Goal: Task Accomplishment & Management: Manage account settings

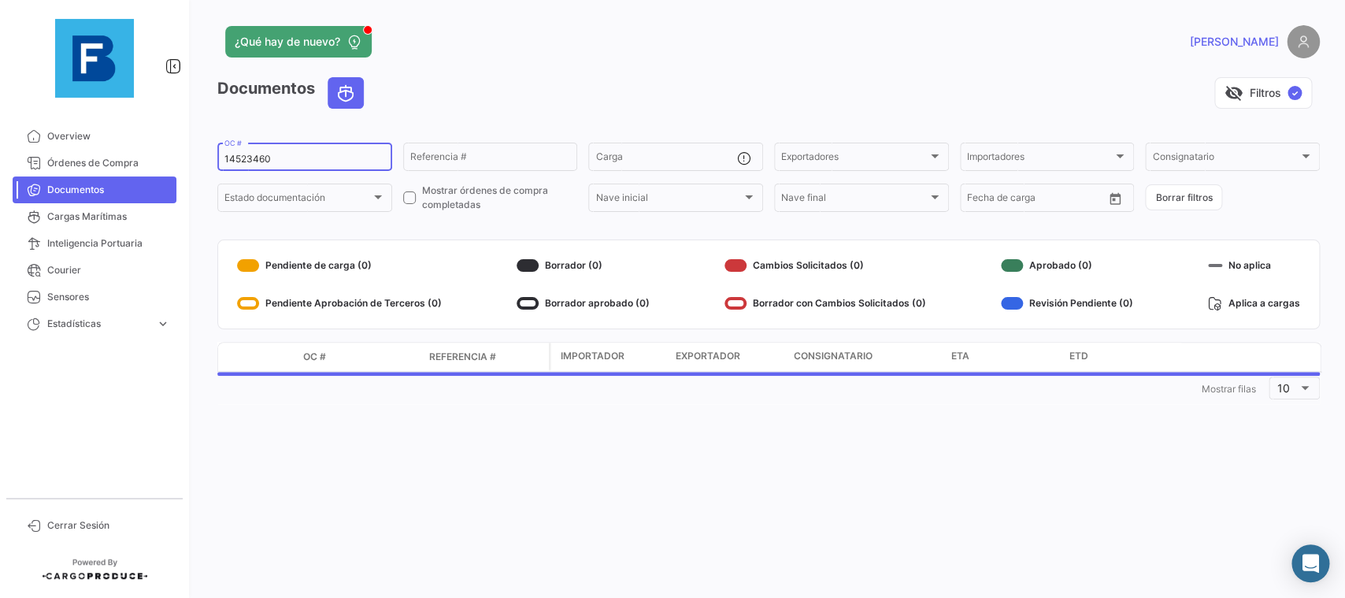
drag, startPoint x: 339, startPoint y: 160, endPoint x: 169, endPoint y: 157, distance: 170.1
click at [224, 157] on input "14523460" at bounding box center [304, 159] width 161 height 11
paste input "68334215"
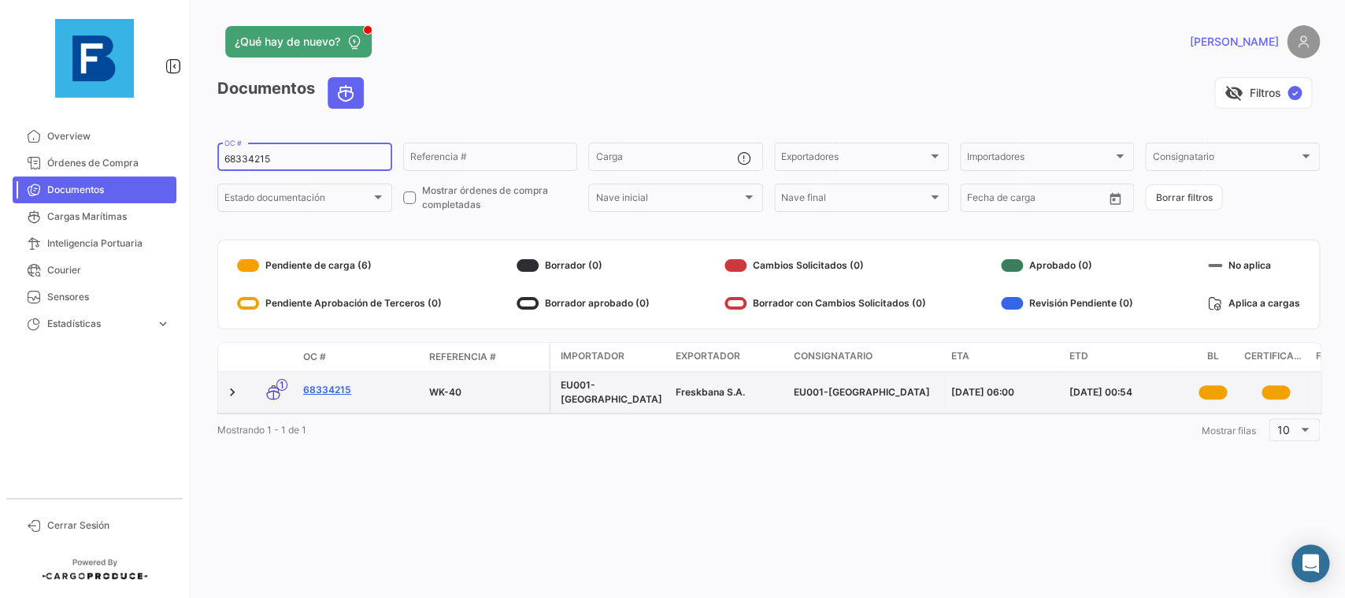
type input "68334215"
click at [339, 397] on link "68334215" at bounding box center [359, 390] width 113 height 14
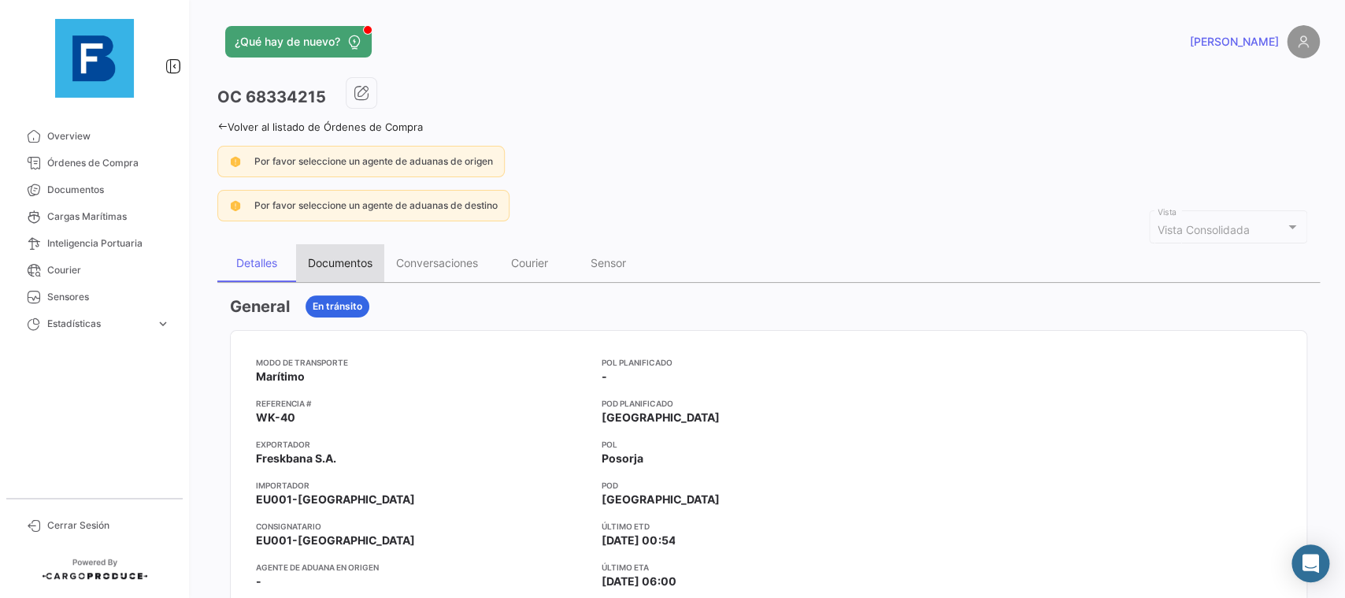
click at [361, 252] on div "Documentos" at bounding box center [340, 263] width 88 height 38
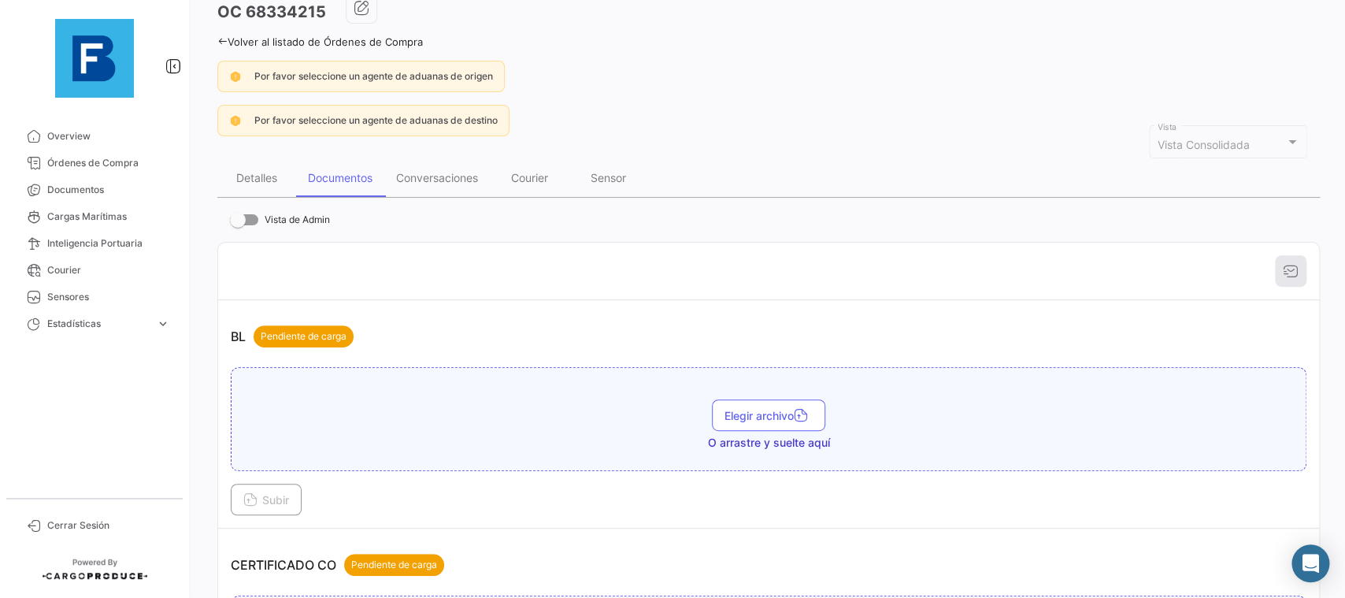
scroll to position [177, 0]
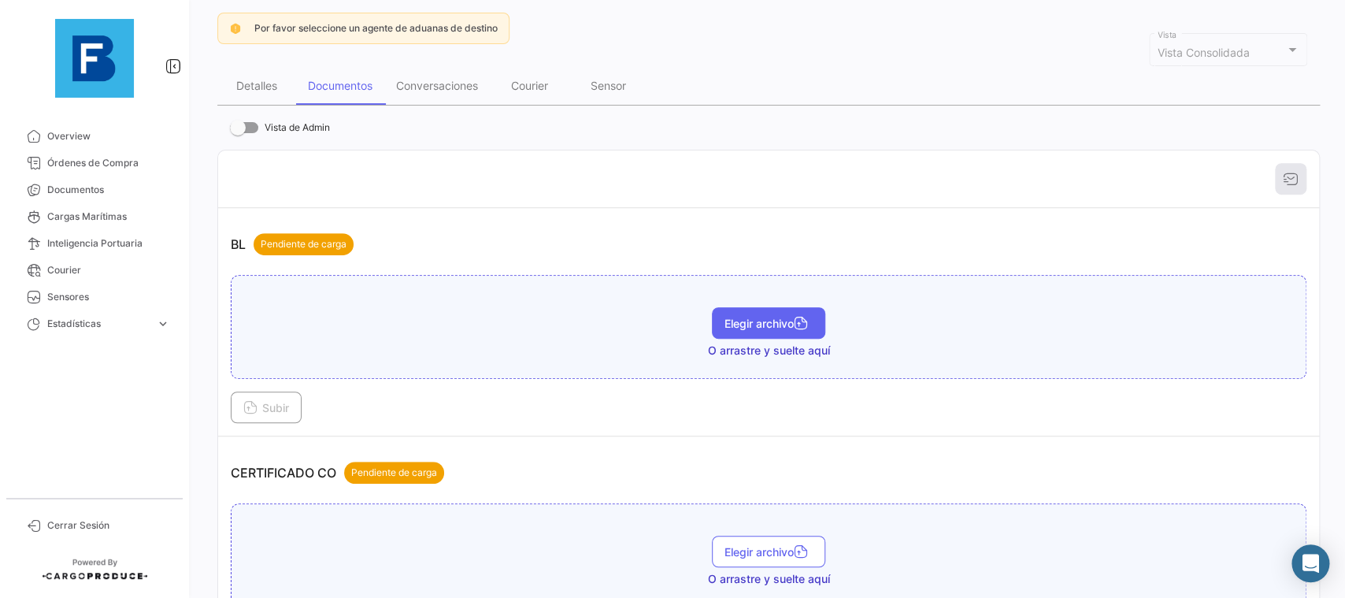
click at [776, 327] on span "Elegir archivo" at bounding box center [769, 323] width 88 height 13
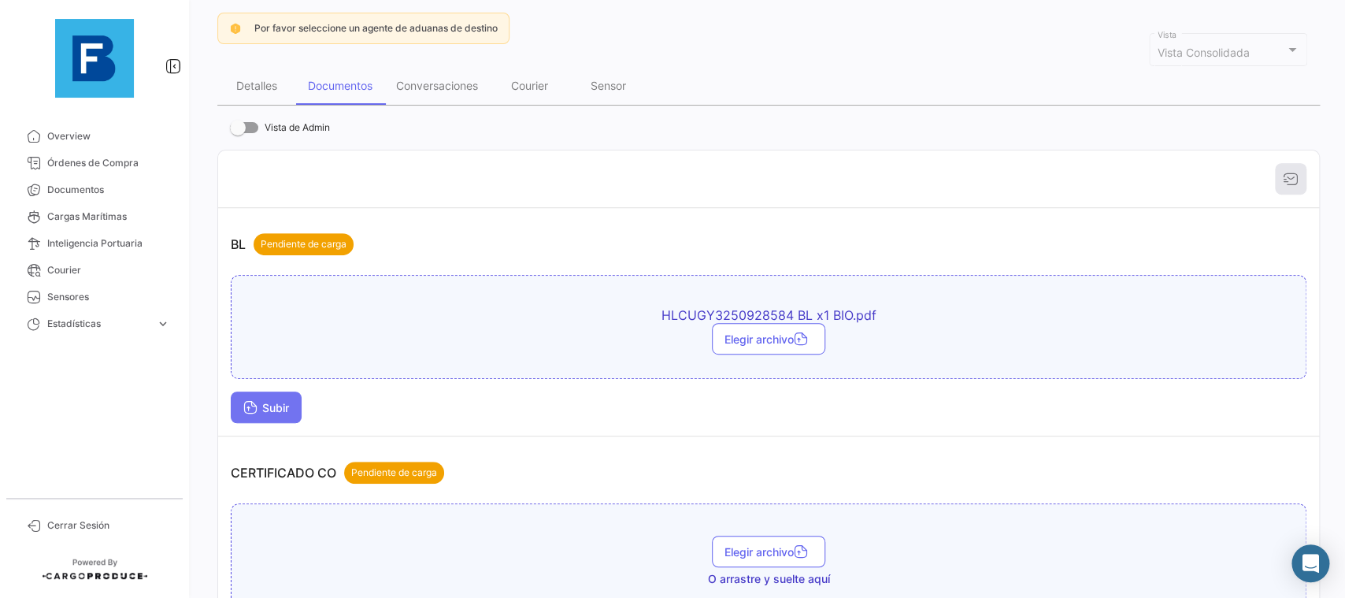
click at [295, 414] on button "Subir" at bounding box center [266, 407] width 71 height 32
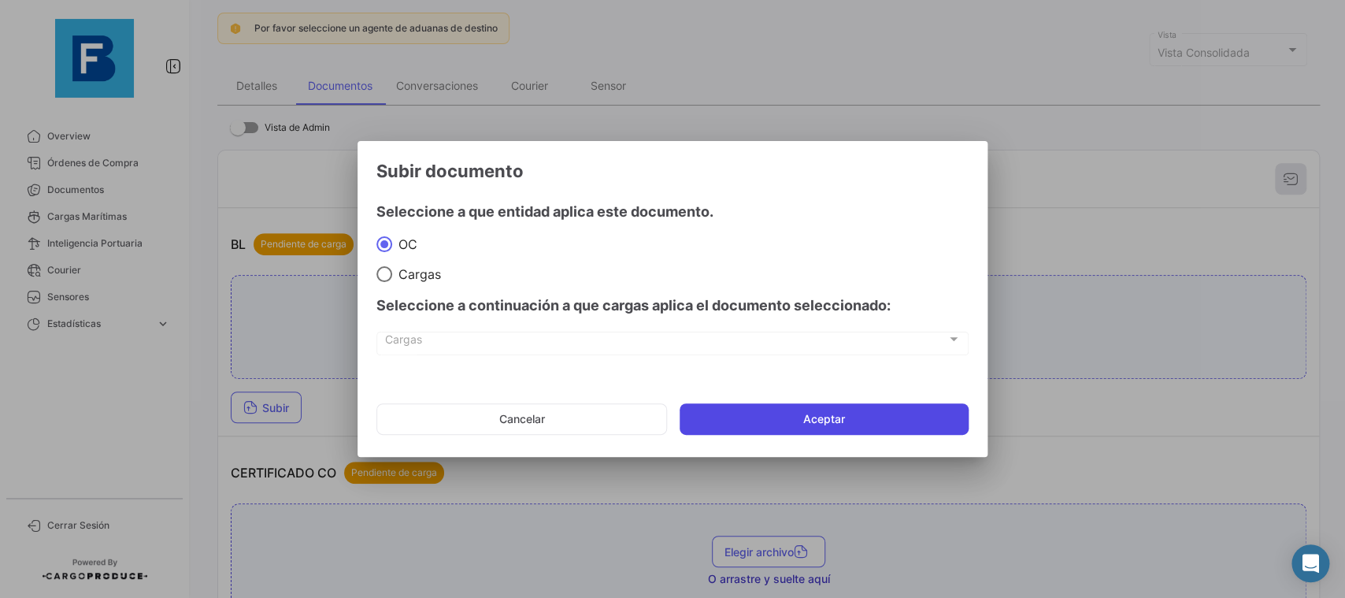
click at [802, 425] on button "Aceptar" at bounding box center [824, 419] width 289 height 32
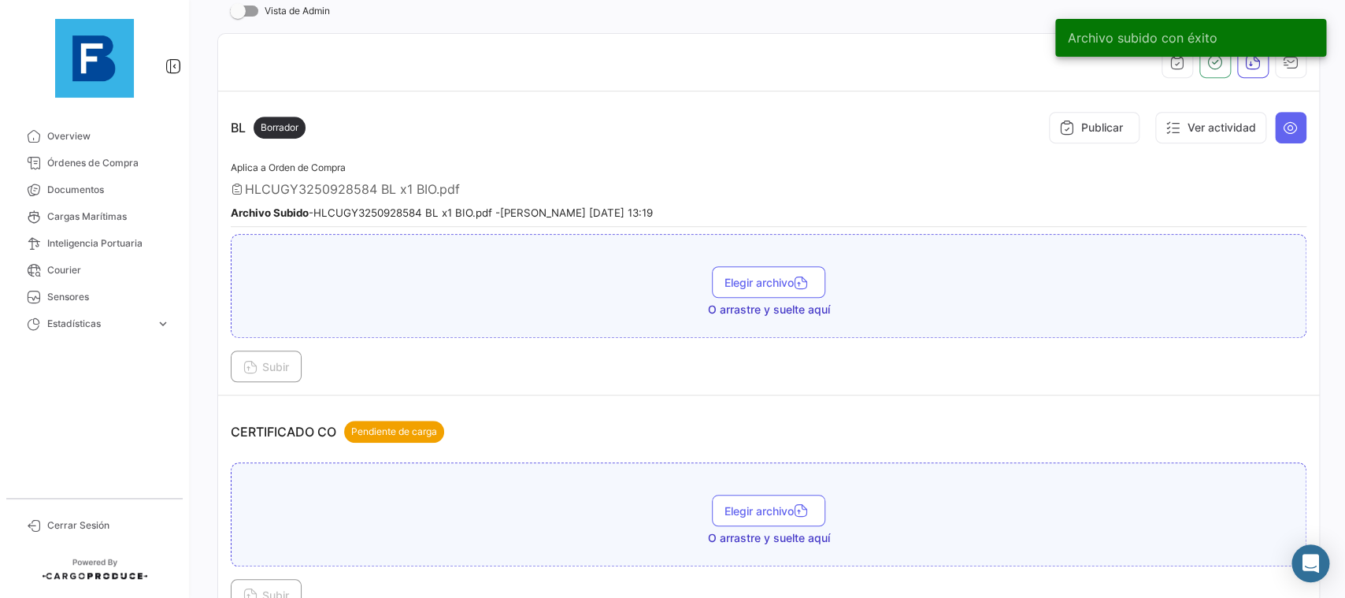
scroll to position [354, 0]
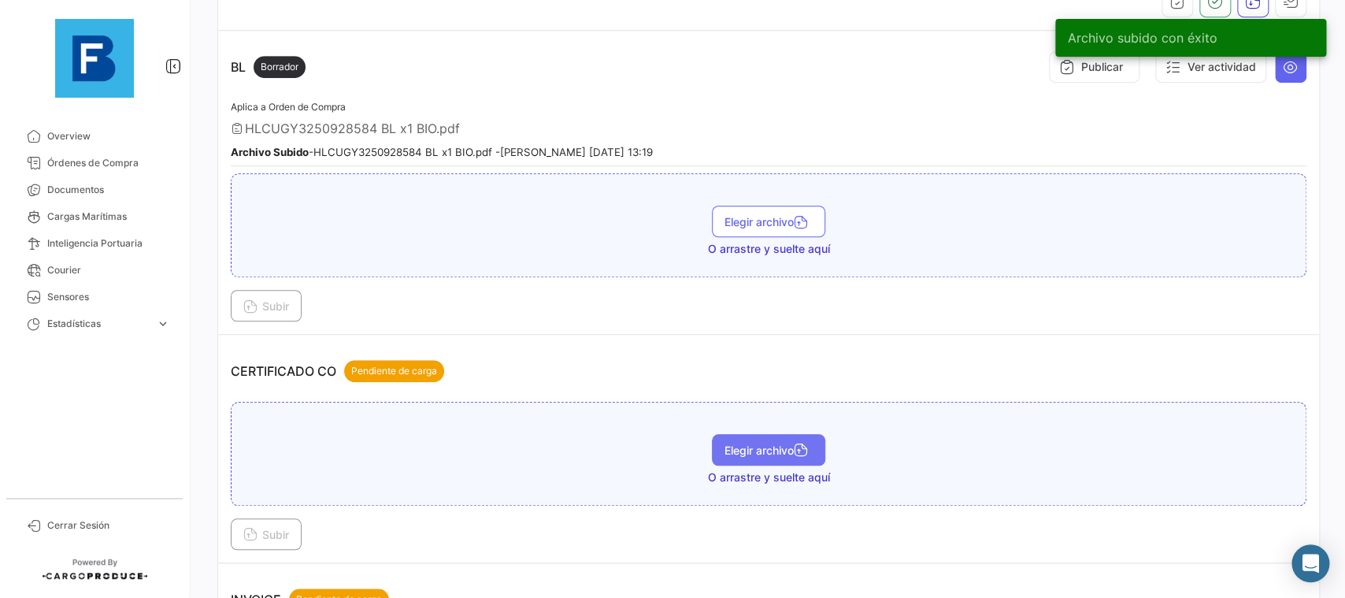
click at [761, 441] on button "Elegir archivo" at bounding box center [768, 450] width 113 height 32
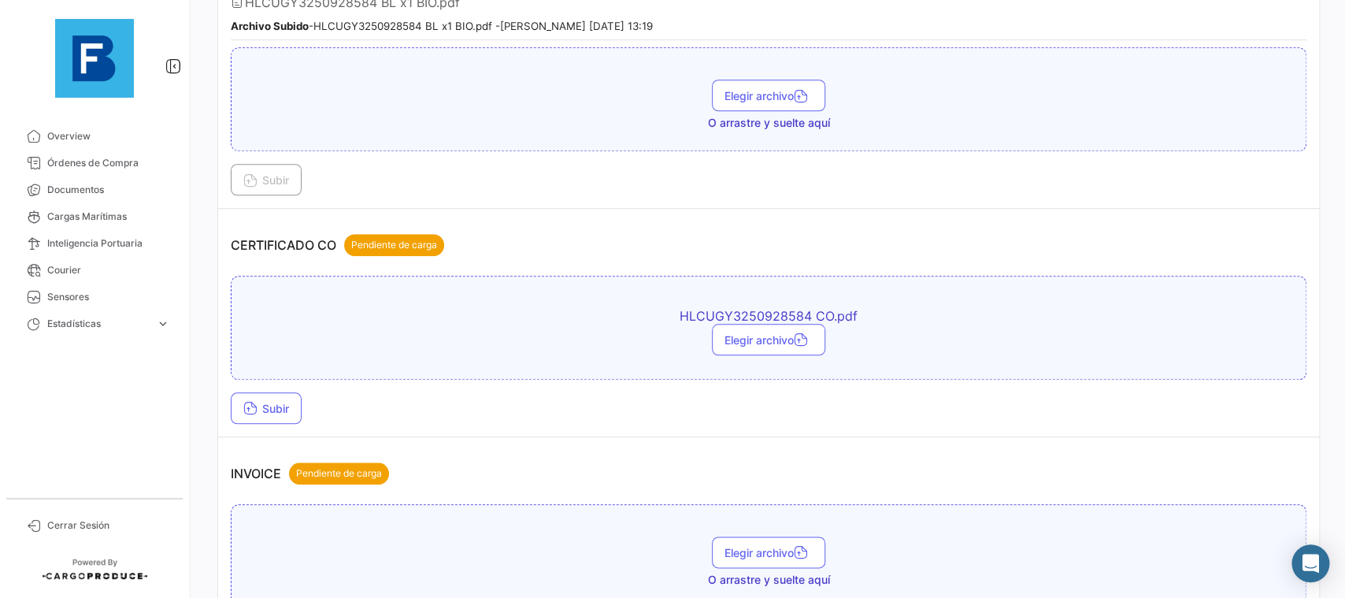
scroll to position [532, 0]
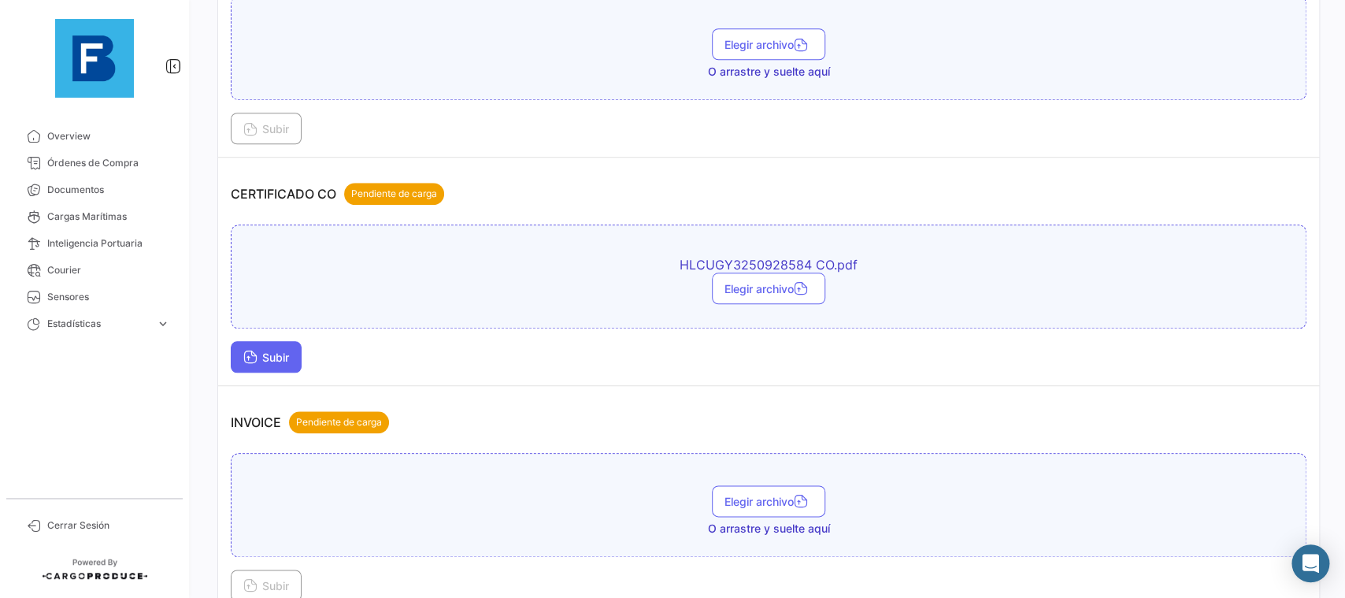
click at [275, 365] on button "Subir" at bounding box center [266, 357] width 71 height 32
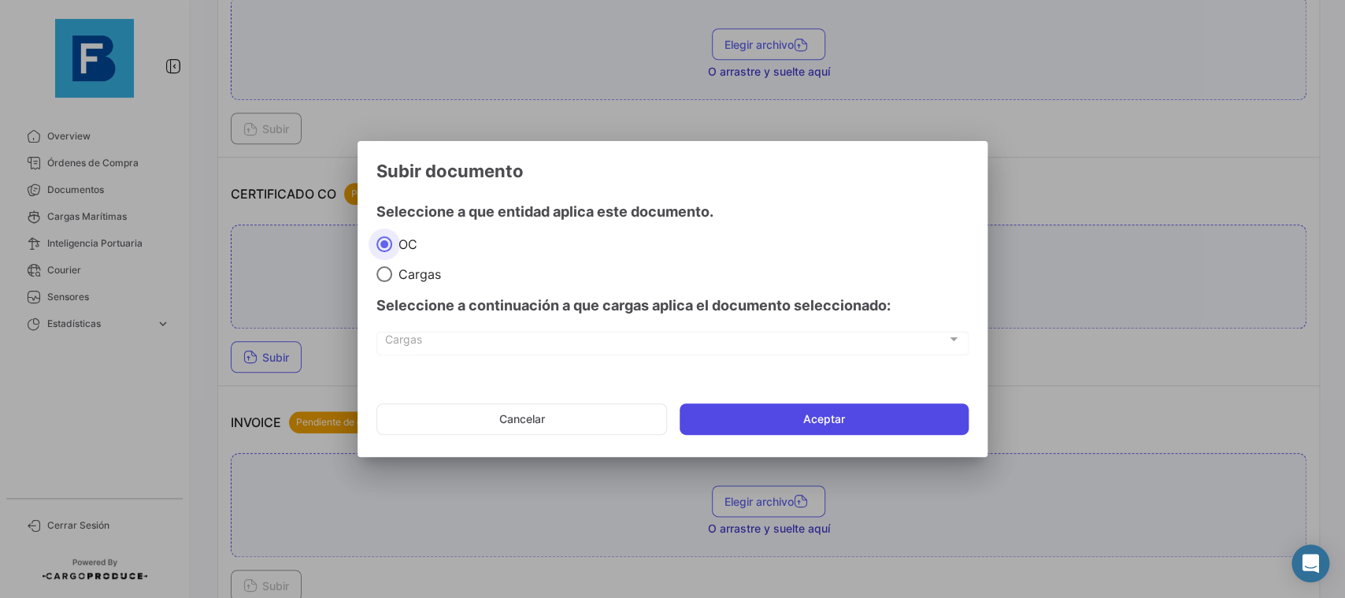
click at [743, 422] on button "Aceptar" at bounding box center [824, 419] width 289 height 32
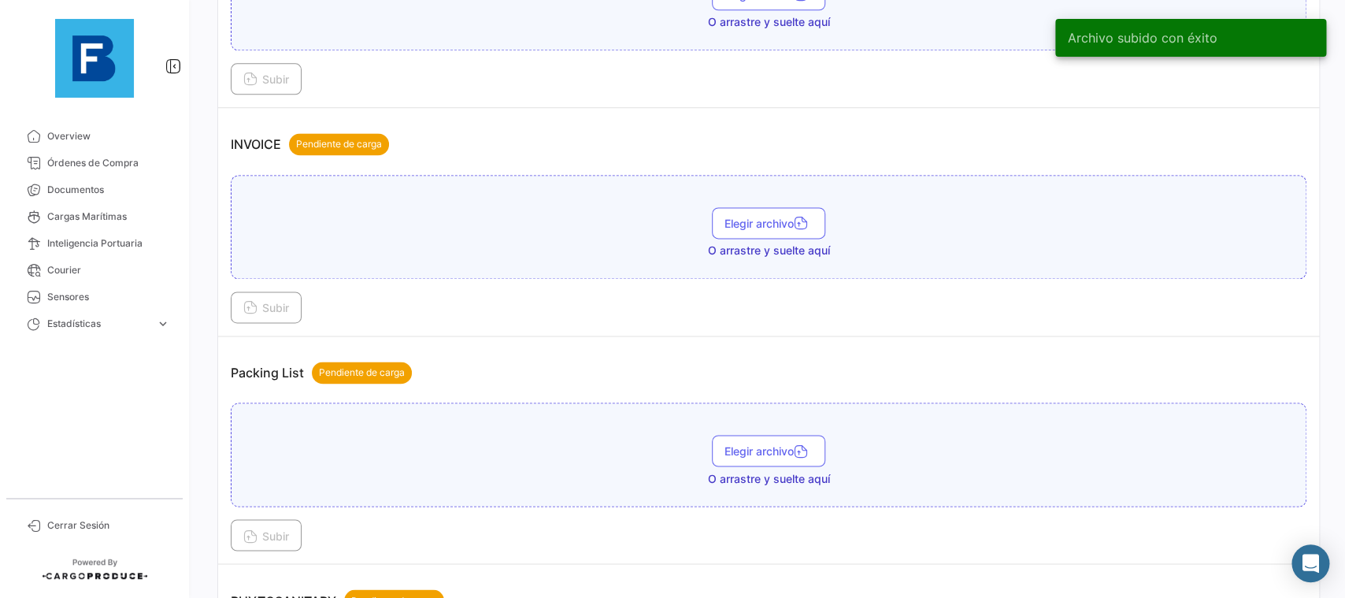
scroll to position [1063, 0]
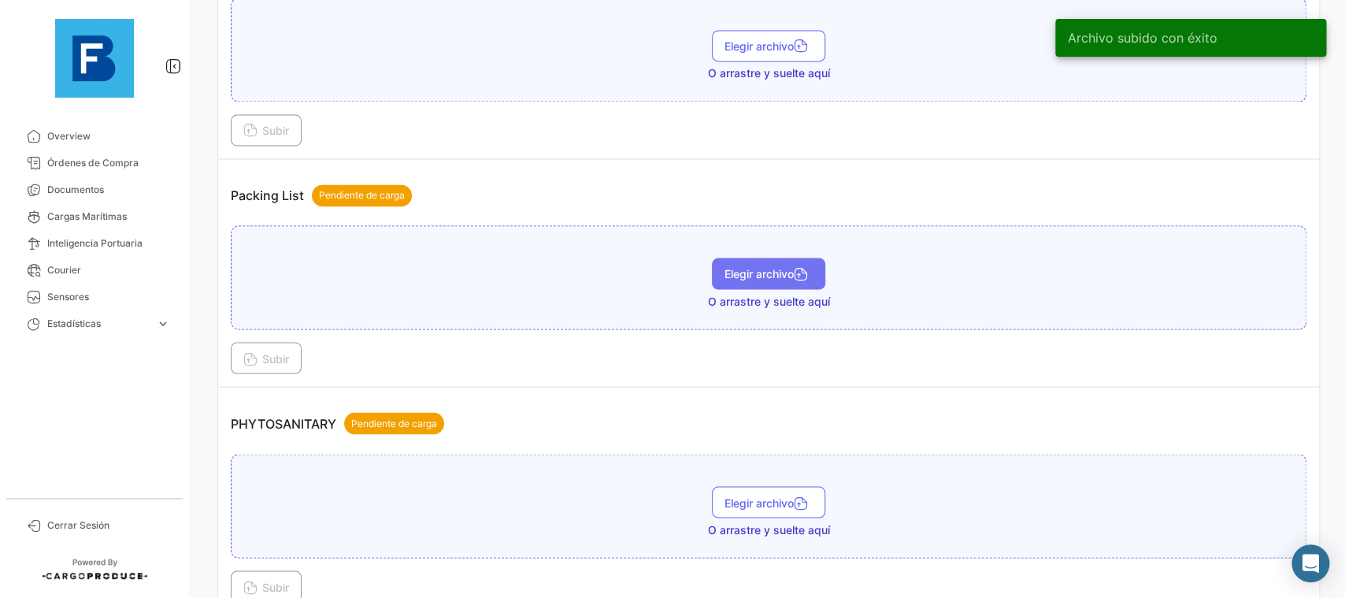
click at [765, 286] on button "Elegir archivo" at bounding box center [768, 274] width 113 height 32
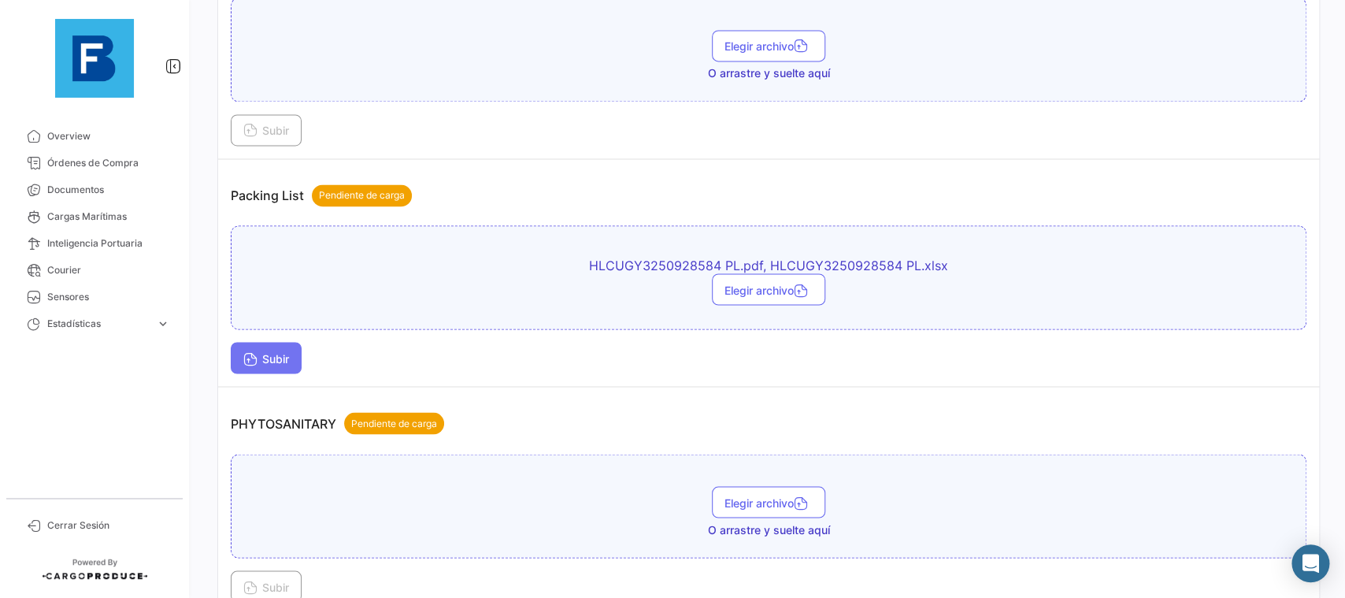
click at [295, 355] on button "Subir" at bounding box center [266, 358] width 71 height 32
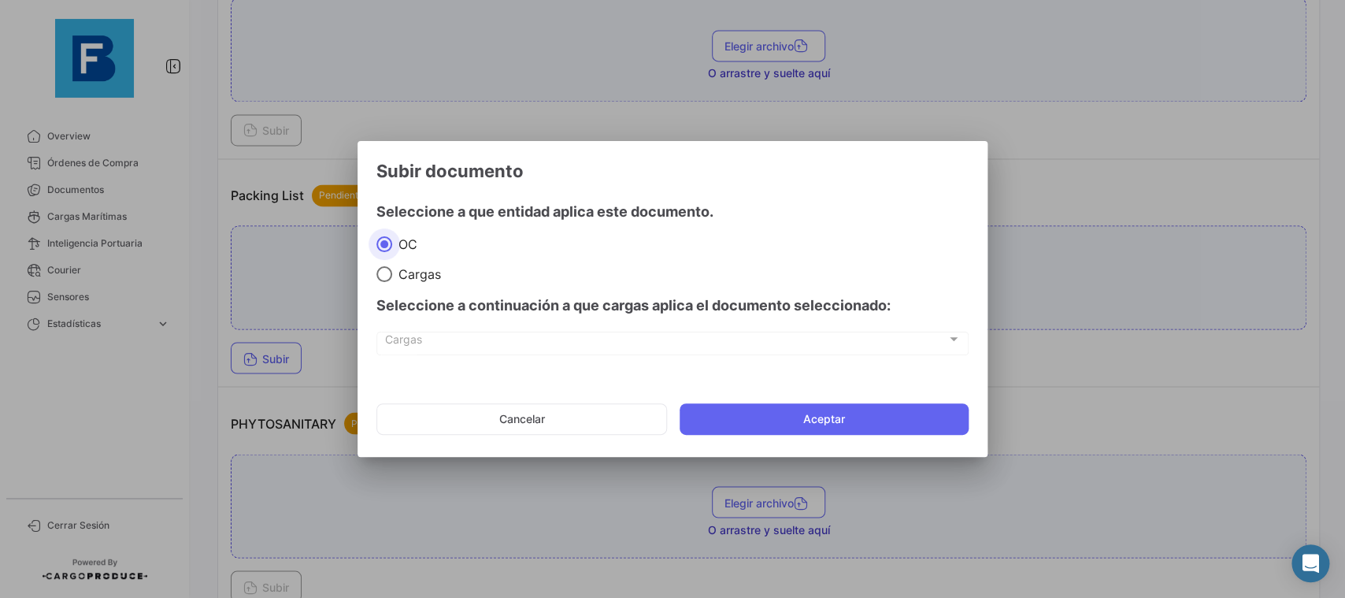
click at [717, 459] on div at bounding box center [672, 299] width 1345 height 598
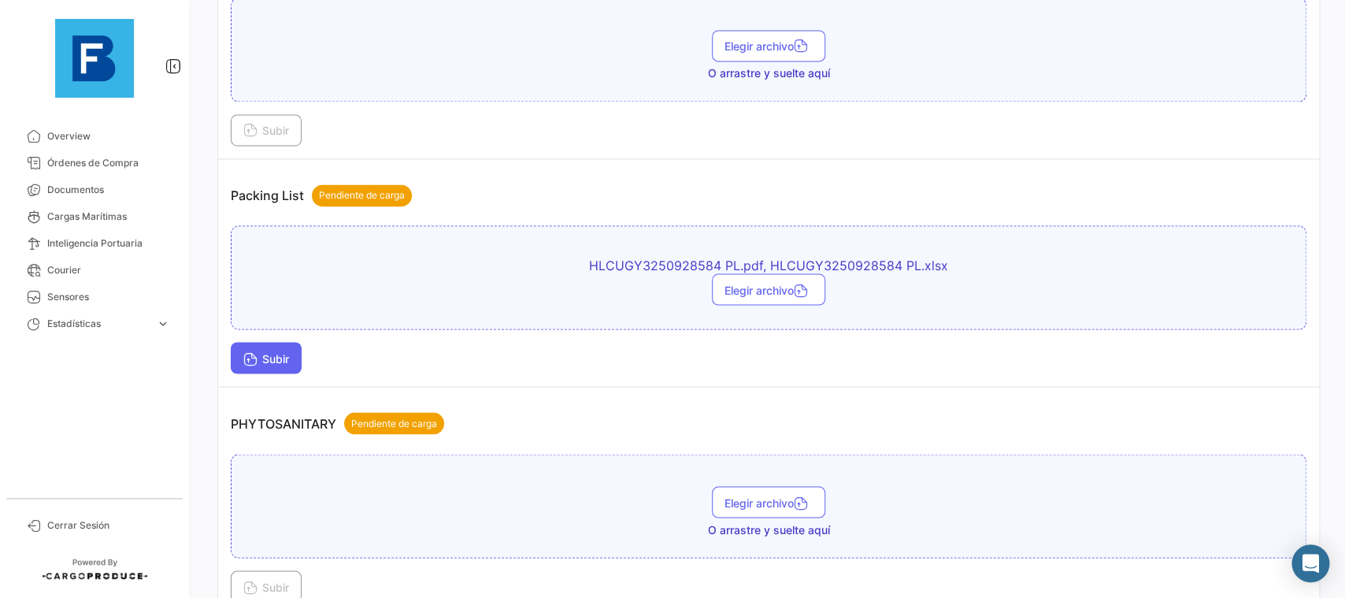
click at [262, 353] on span "Subir" at bounding box center [266, 357] width 46 height 13
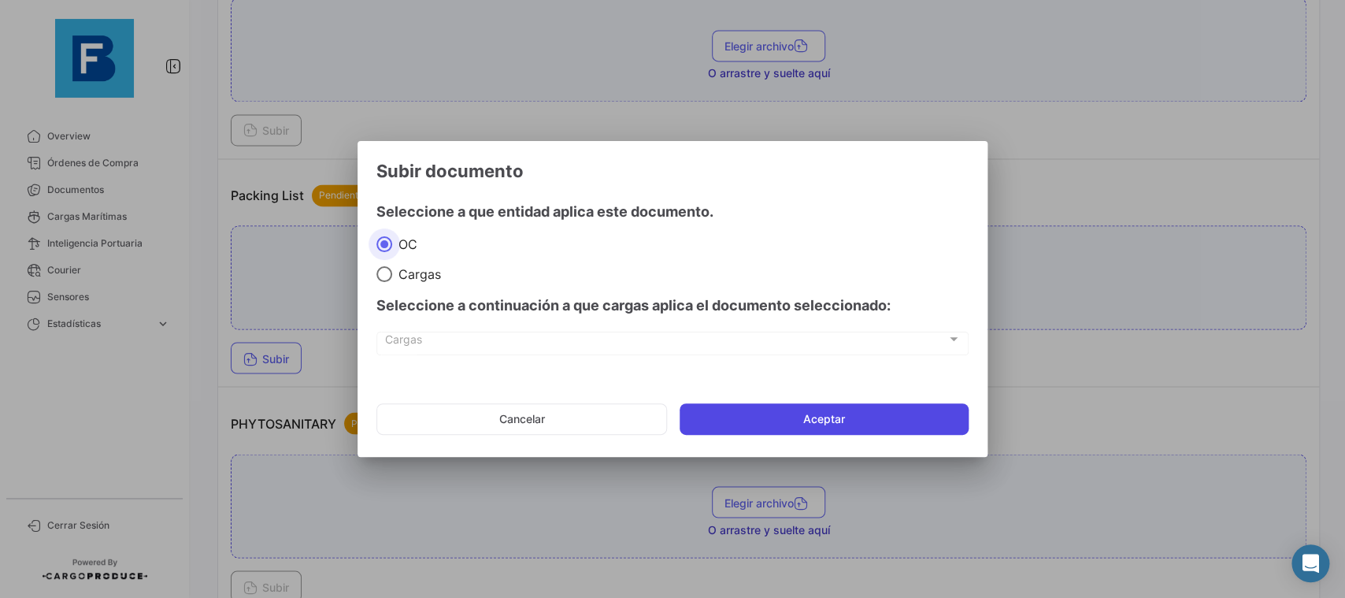
click at [745, 420] on button "Aceptar" at bounding box center [824, 419] width 289 height 32
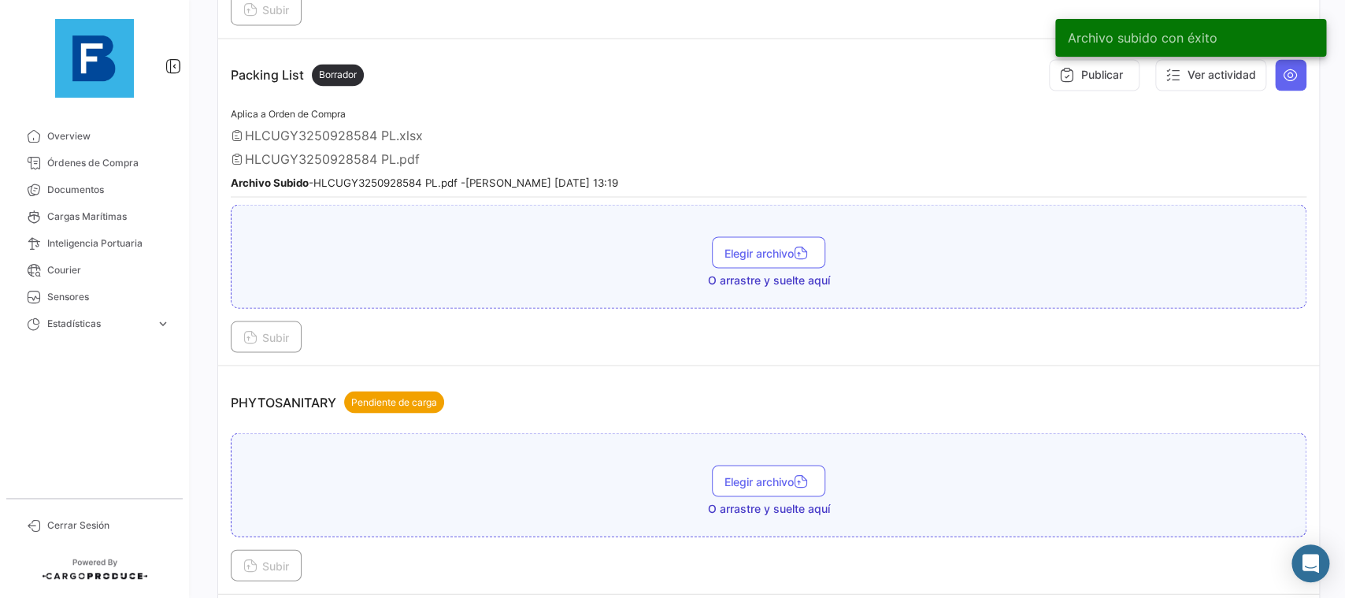
scroll to position [1240, 0]
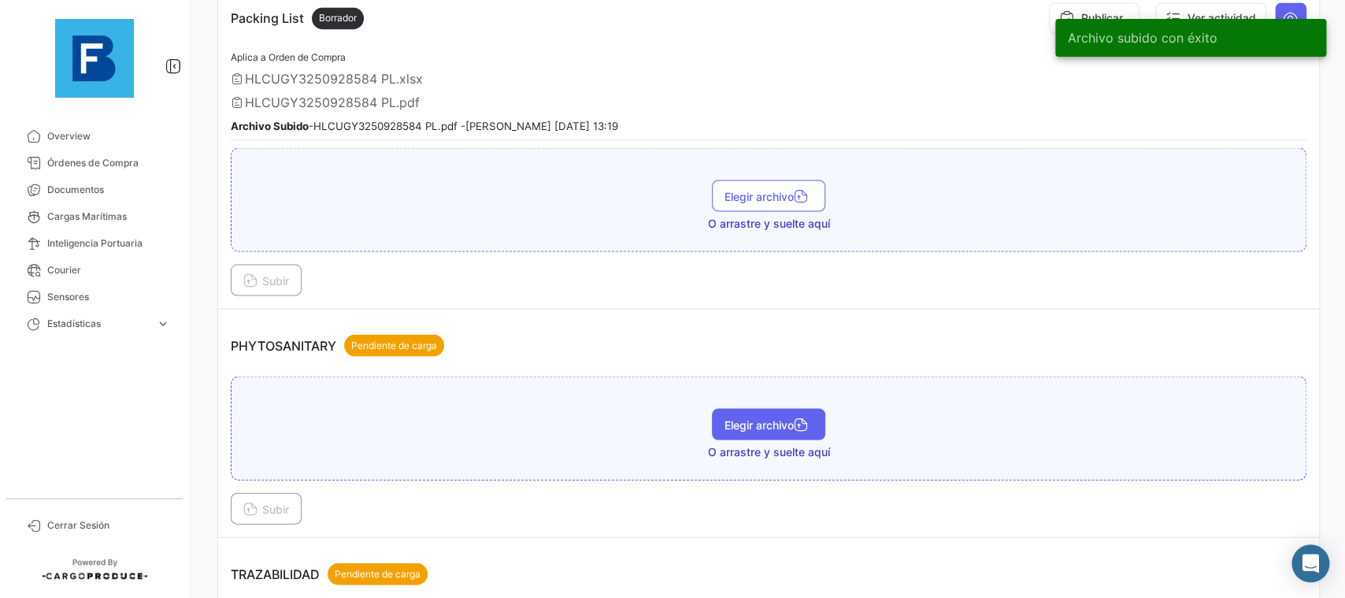
click at [780, 428] on button "Elegir archivo" at bounding box center [768, 424] width 113 height 32
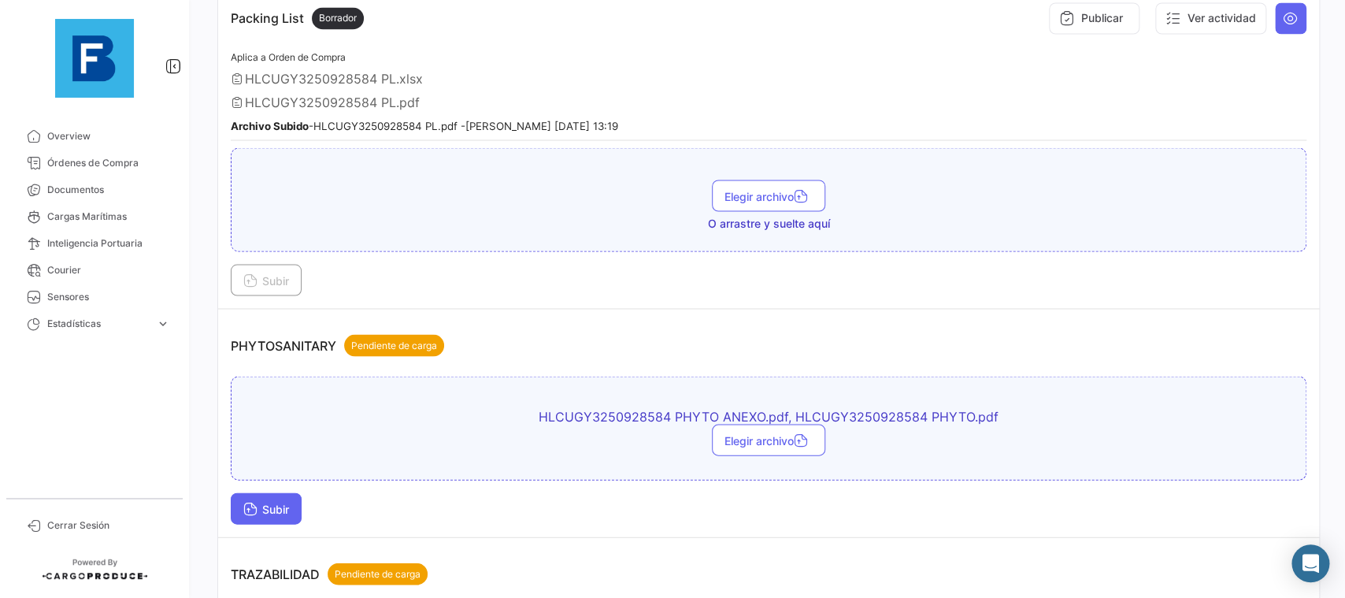
click at [287, 497] on button "Subir" at bounding box center [266, 508] width 71 height 32
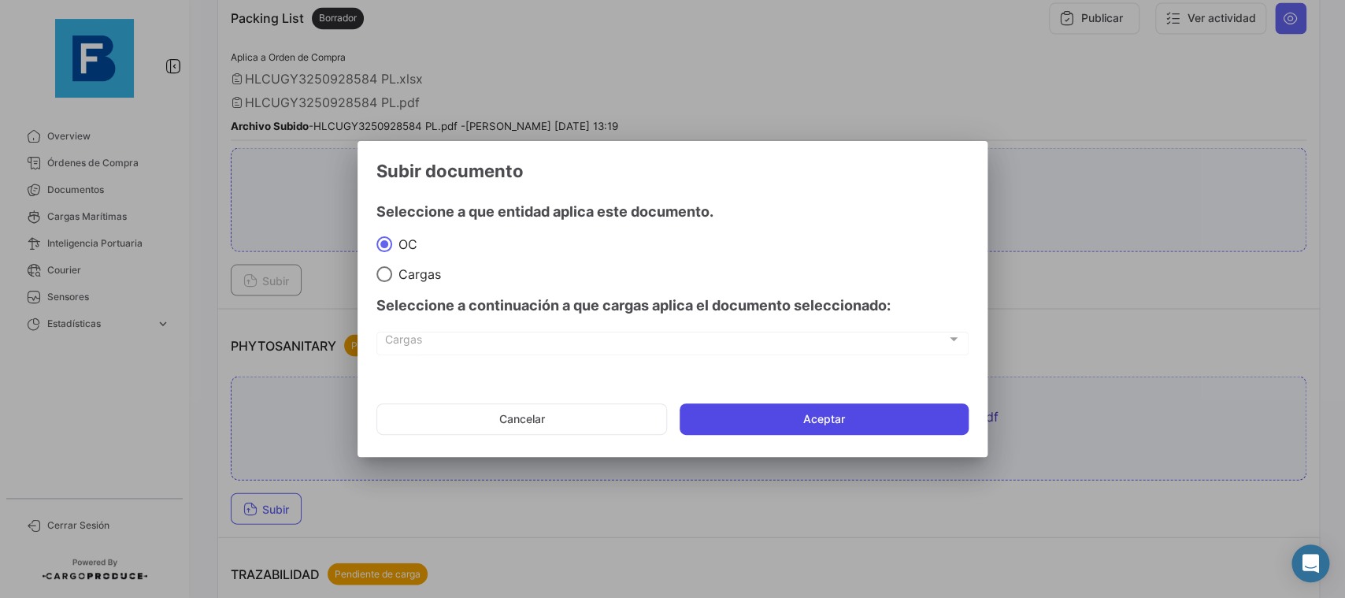
click at [713, 417] on button "Aceptar" at bounding box center [824, 419] width 289 height 32
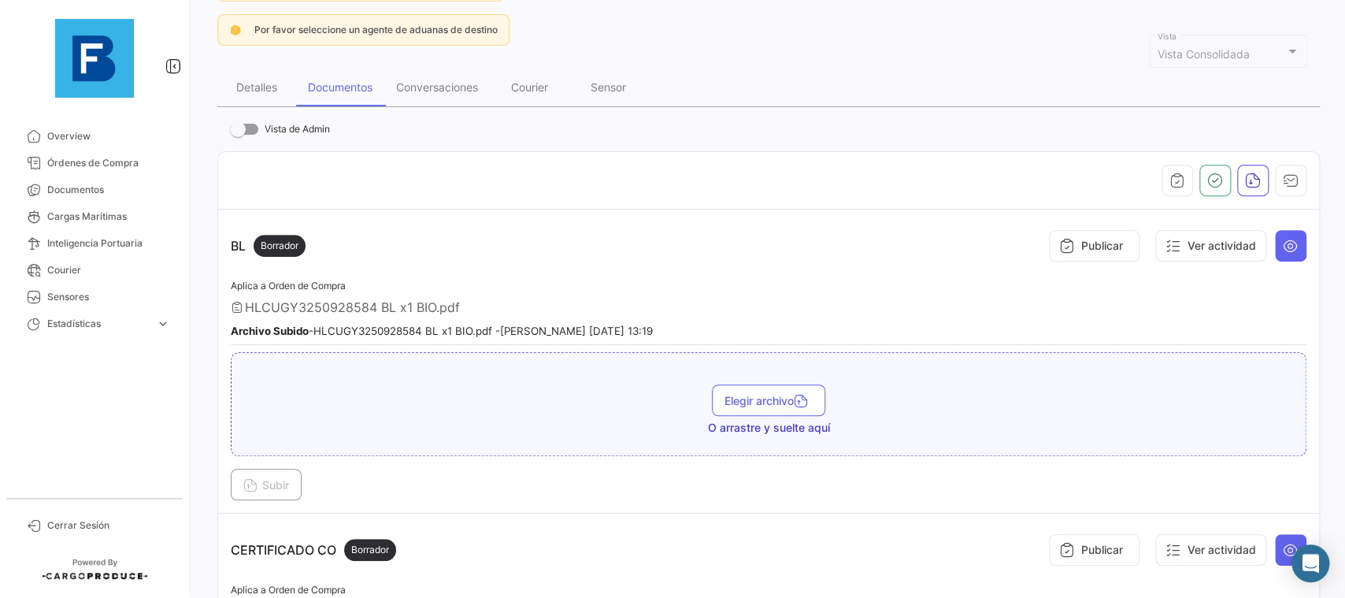
scroll to position [171, 0]
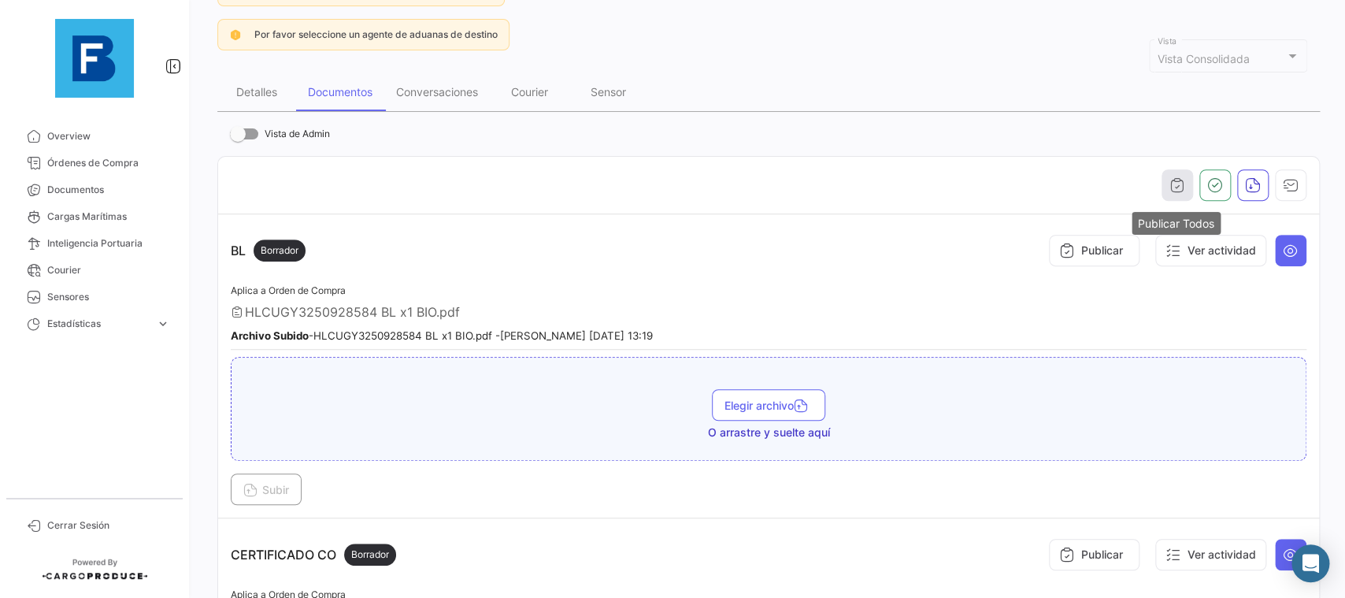
click at [1181, 190] on icon "button" at bounding box center [1177, 185] width 16 height 16
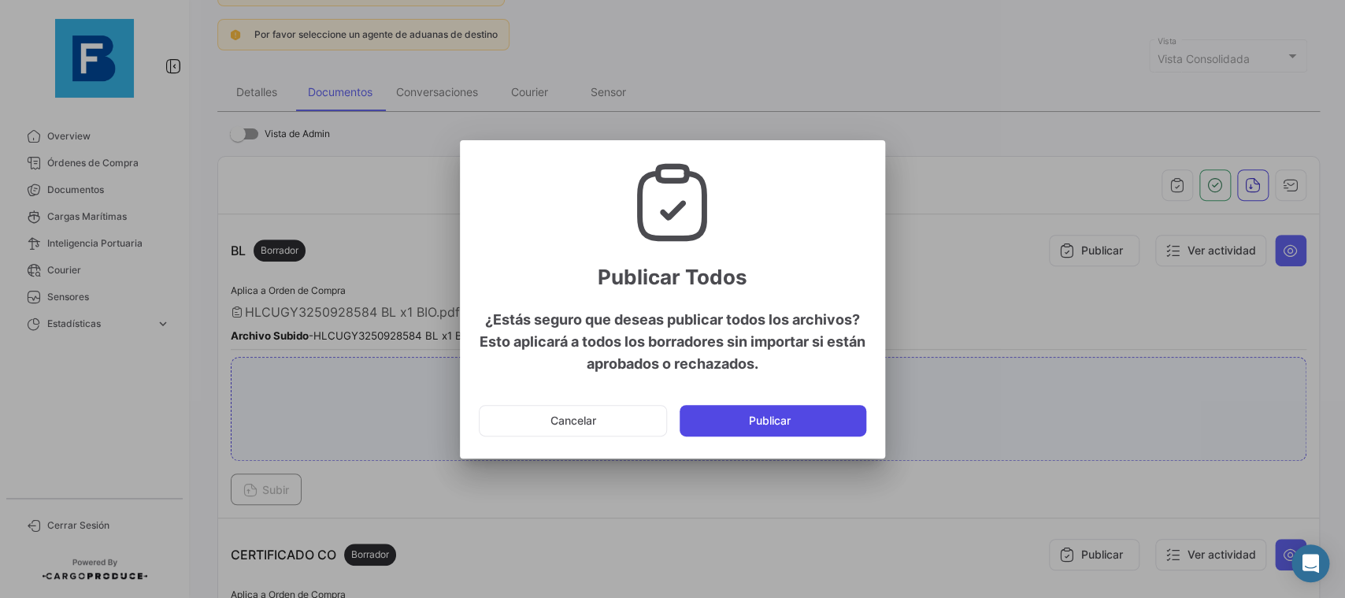
click at [815, 412] on button "Publicar" at bounding box center [773, 421] width 187 height 32
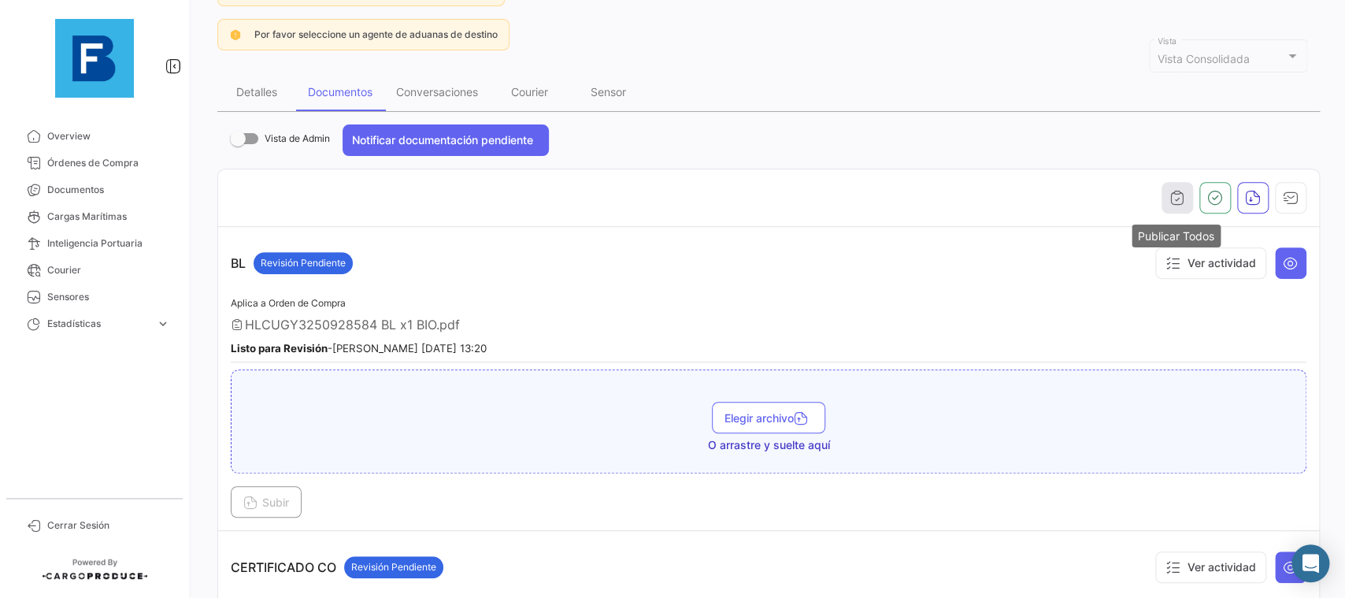
click at [1172, 194] on icon "button" at bounding box center [1177, 198] width 16 height 16
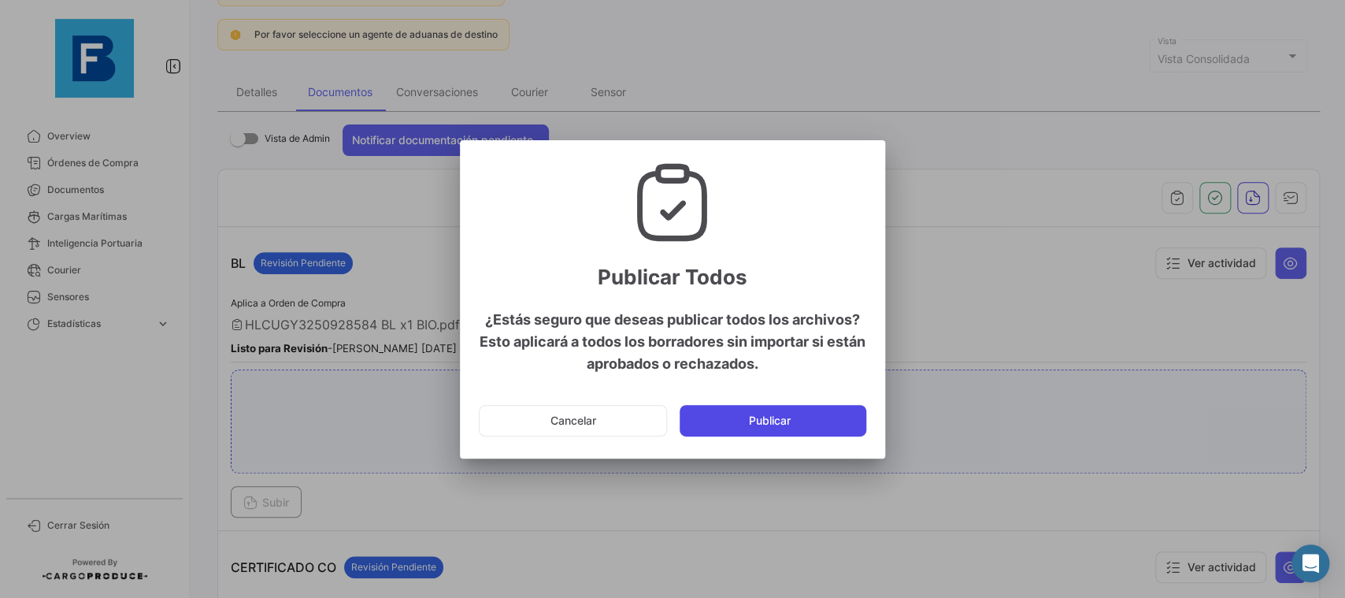
click at [854, 426] on button "Publicar" at bounding box center [773, 421] width 187 height 32
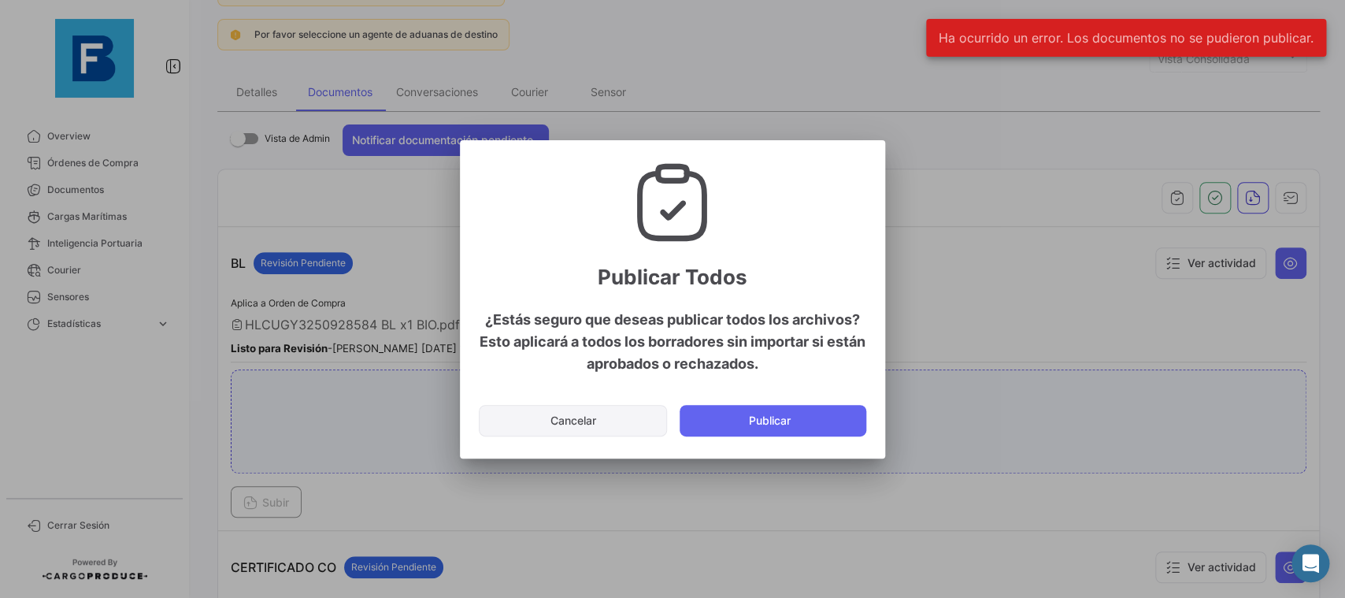
click at [538, 417] on button "Cancelar" at bounding box center [573, 421] width 188 height 32
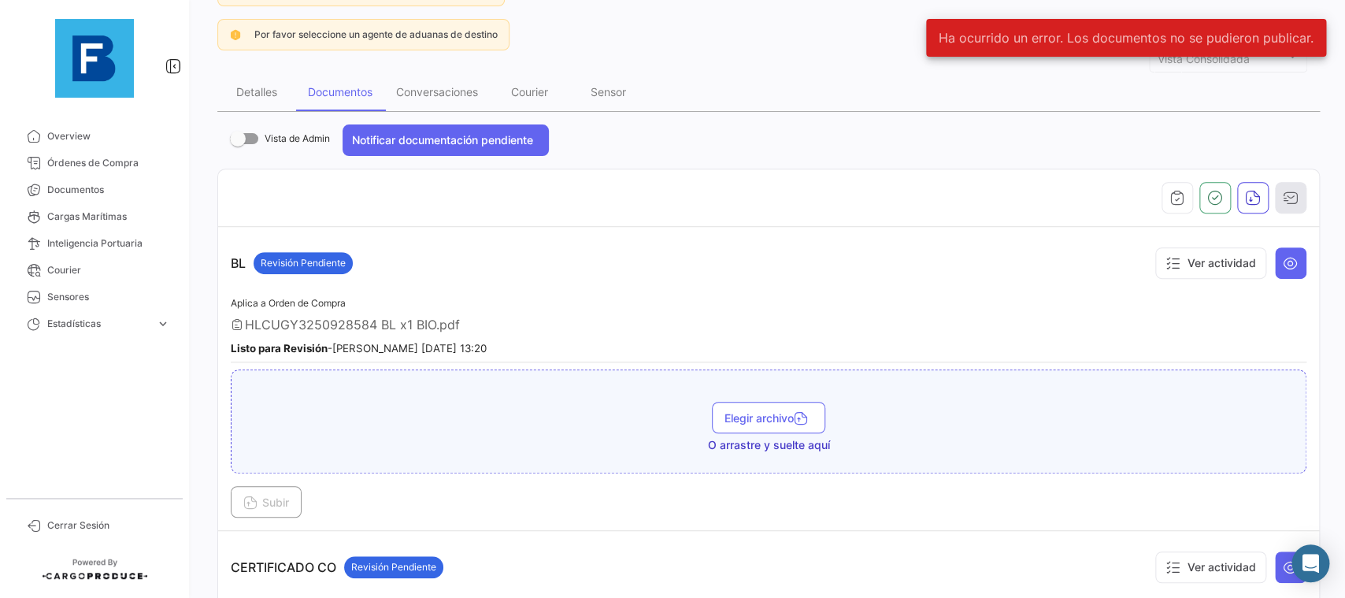
click at [1287, 183] on button "button" at bounding box center [1291, 198] width 32 height 32
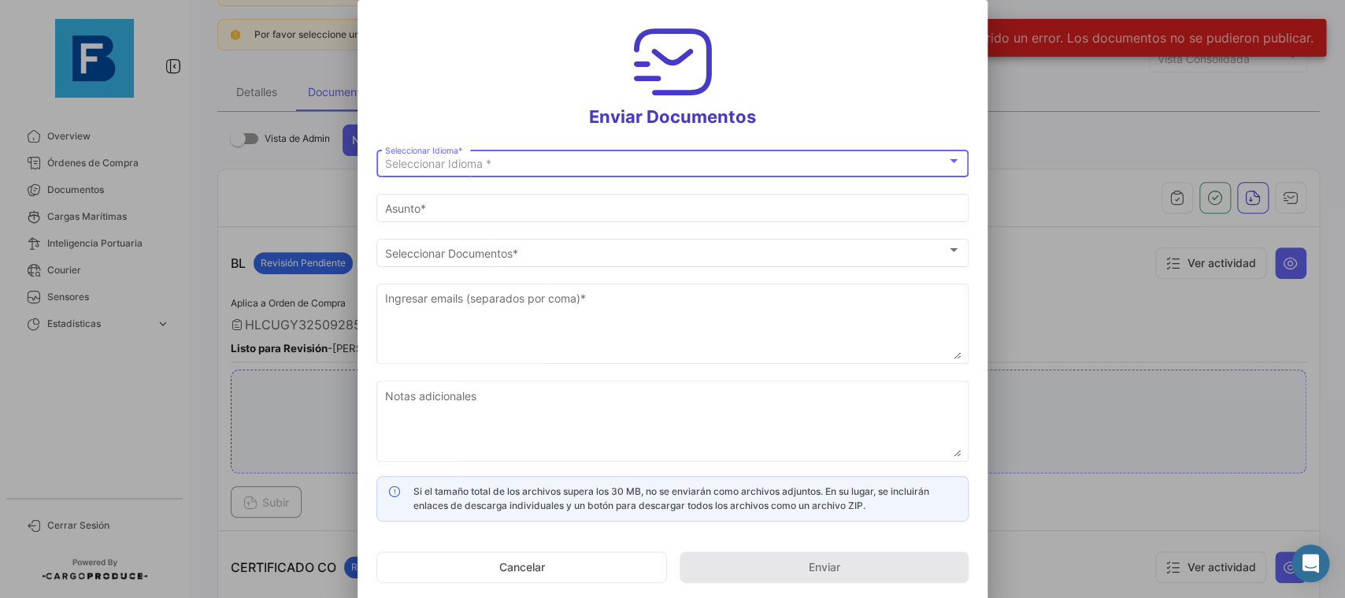
click at [632, 176] on div "Seleccionar Idioma * Seleccionar Idioma *" at bounding box center [673, 161] width 576 height 31
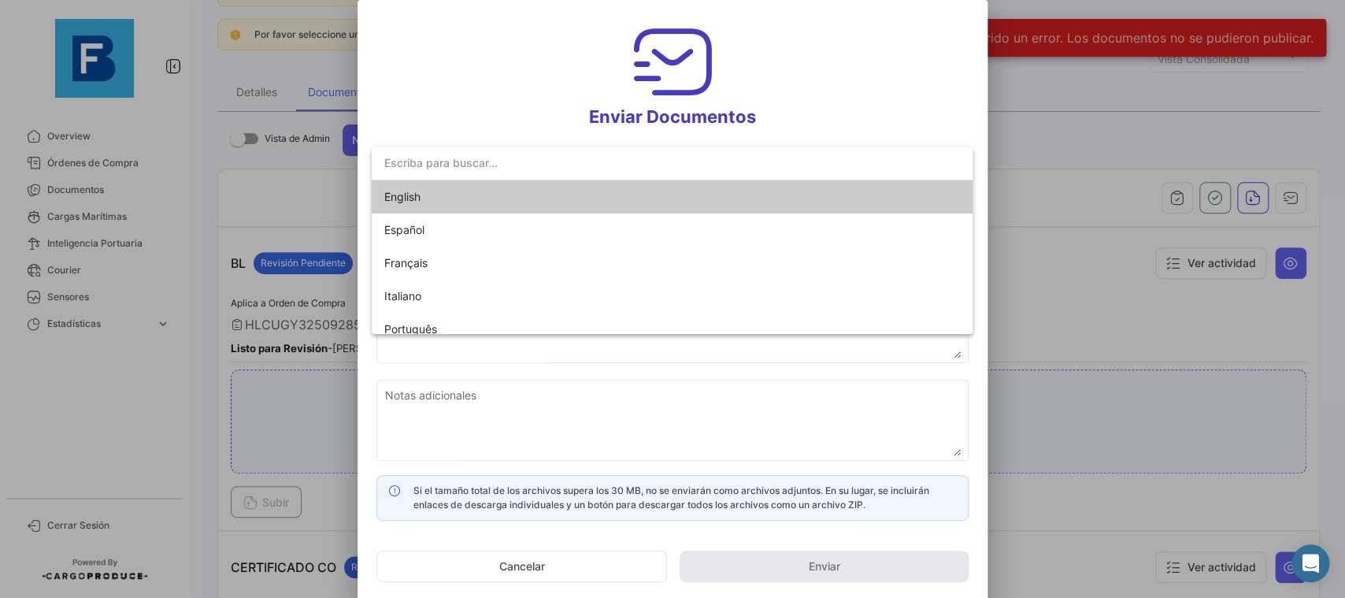
click at [614, 205] on mat-option "English" at bounding box center [672, 196] width 601 height 33
type input "[PERSON_NAME] has shared the documents of PO # 68334215 with you"
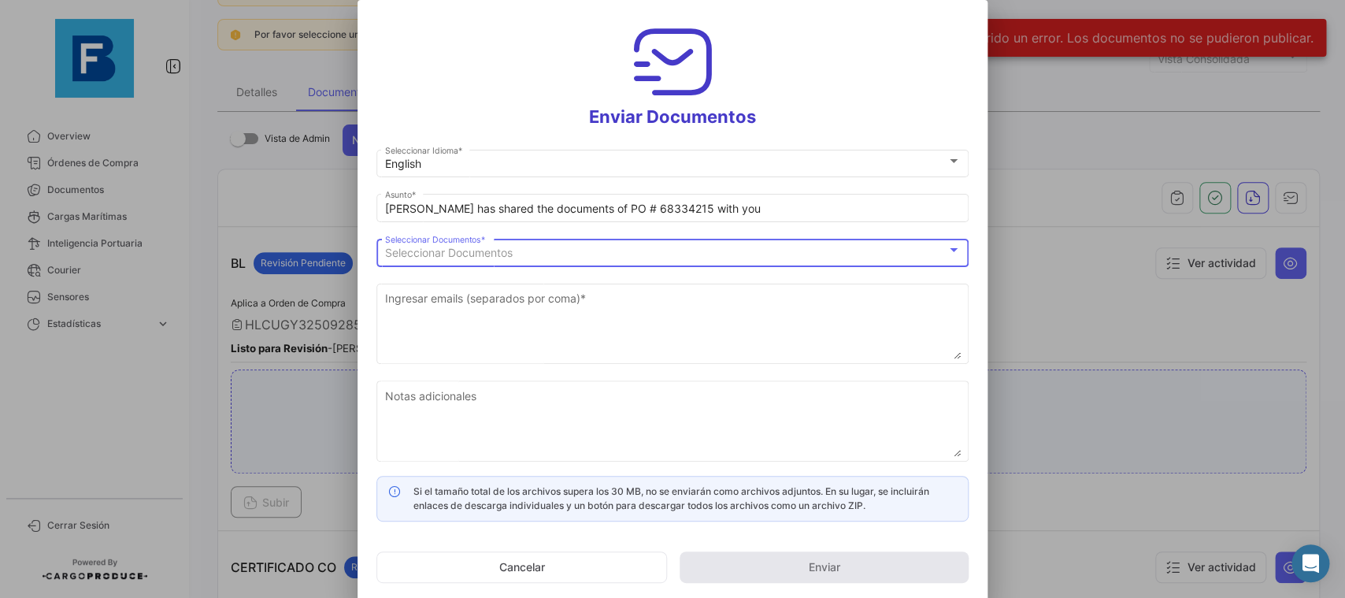
click at [594, 249] on div "Seleccionar Documentos" at bounding box center [665, 252] width 561 height 13
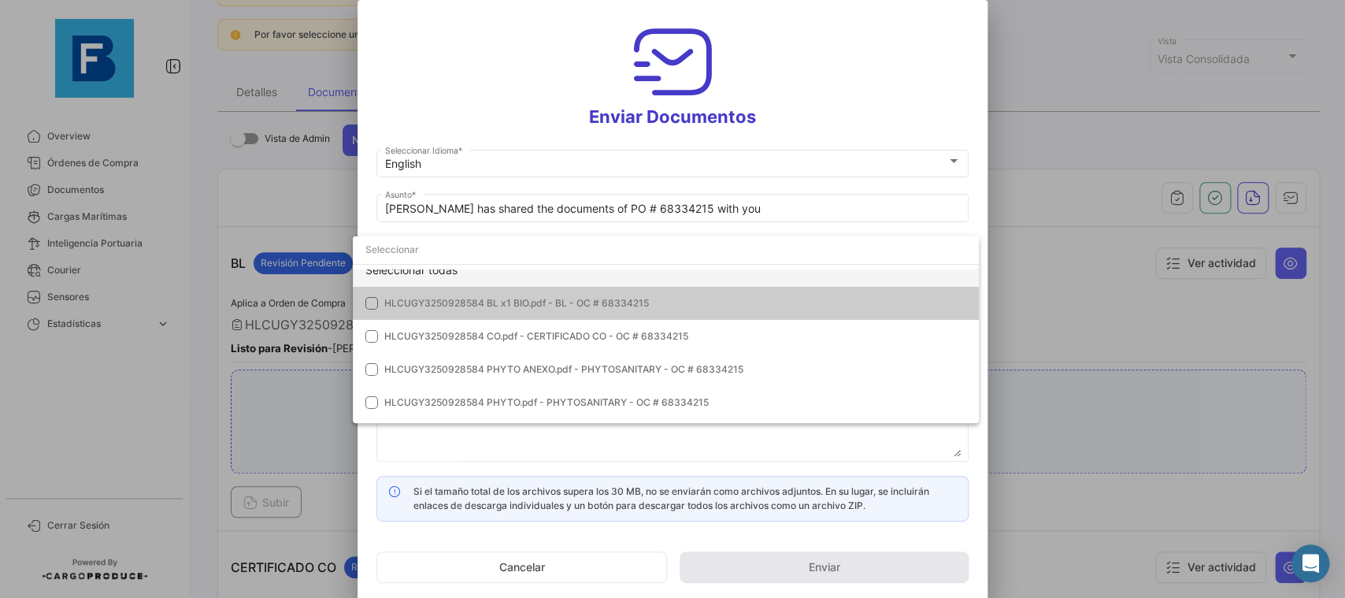
scroll to position [0, 0]
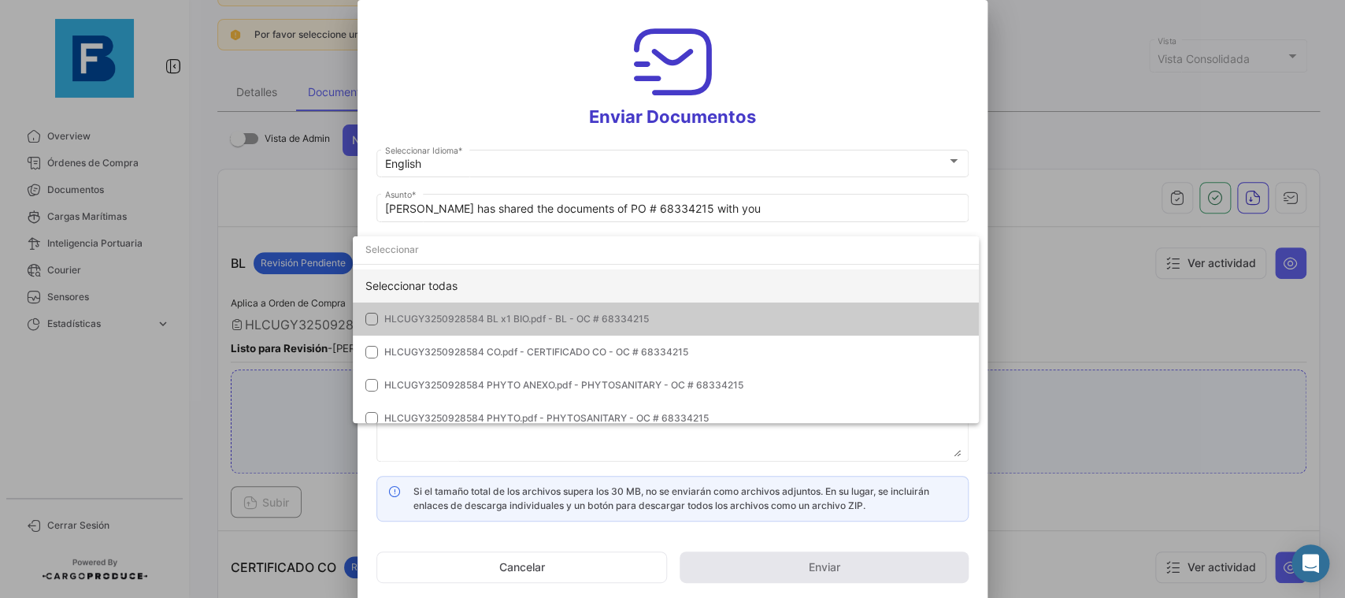
click at [627, 288] on div "Seleccionar todas" at bounding box center [666, 285] width 626 height 33
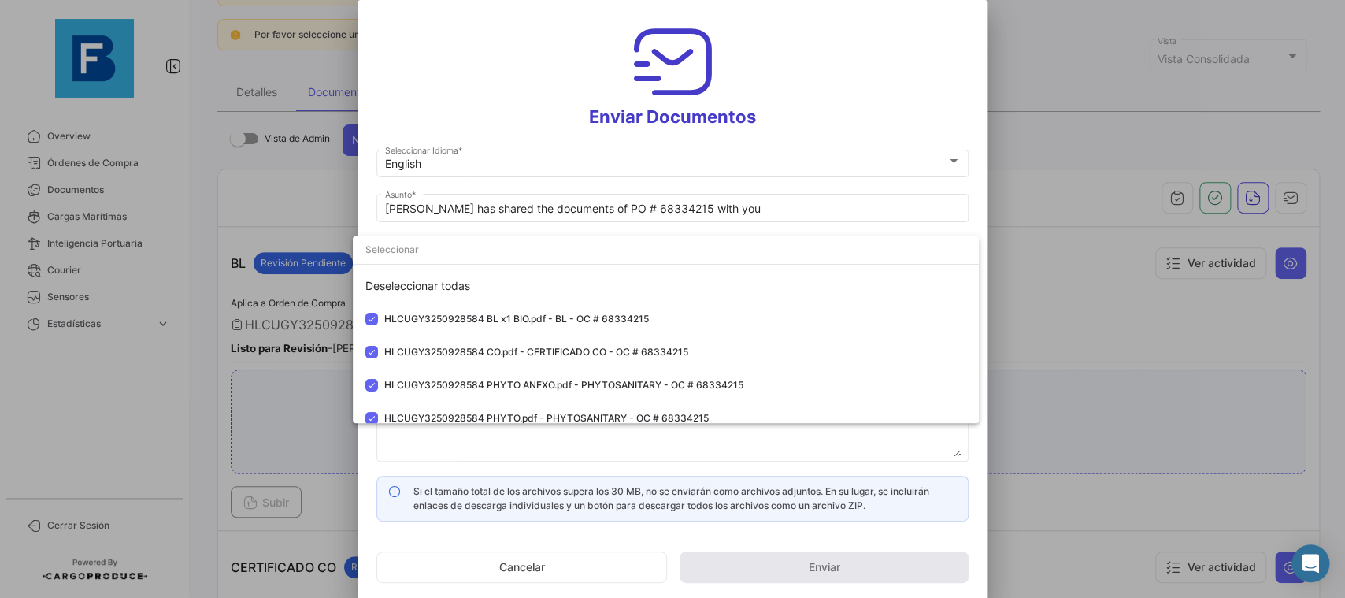
click at [977, 199] on div at bounding box center [672, 299] width 1345 height 598
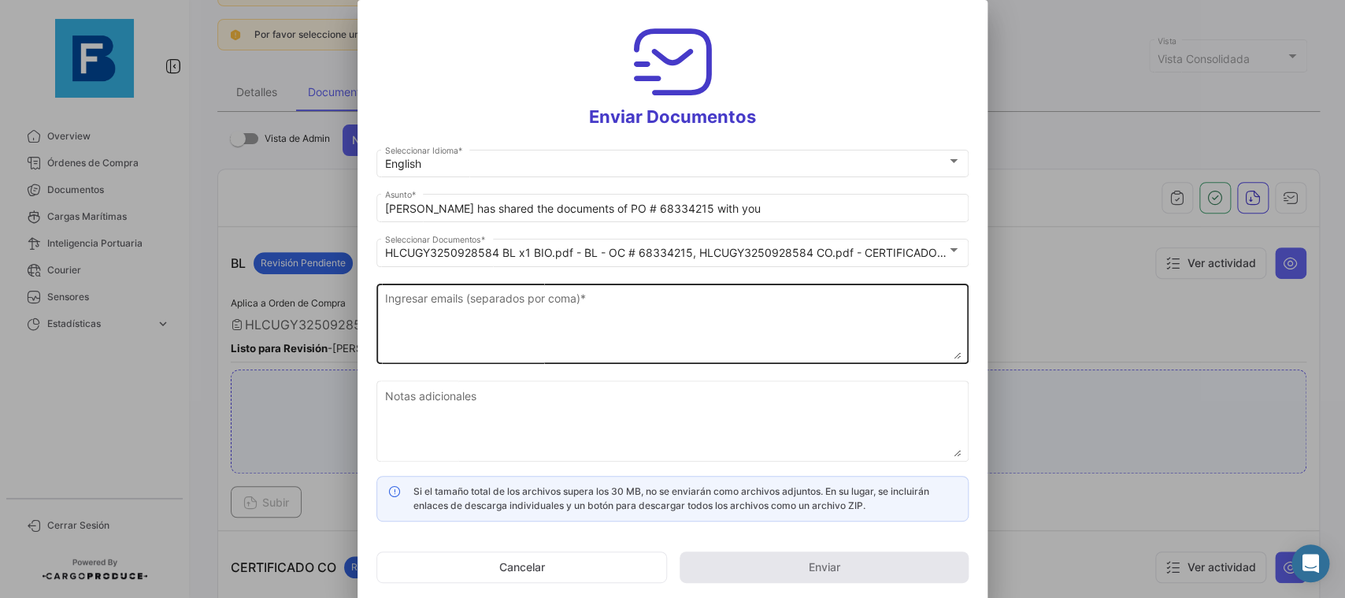
click at [539, 335] on textarea "Ingresar emails (separados por coma) *" at bounding box center [673, 324] width 576 height 69
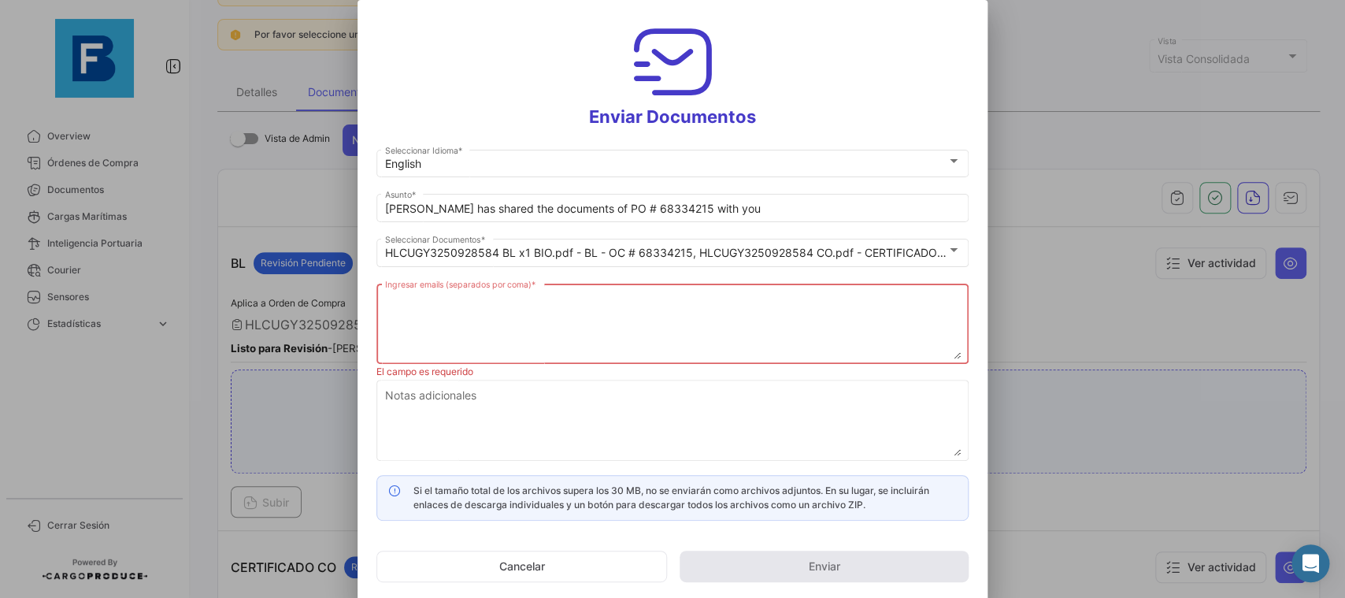
paste textarea "[PERSON_NAME][EMAIL_ADDRESS][DOMAIN_NAME],[DOMAIN_NAME][EMAIL_ADDRESS][DOMAIN_N…"
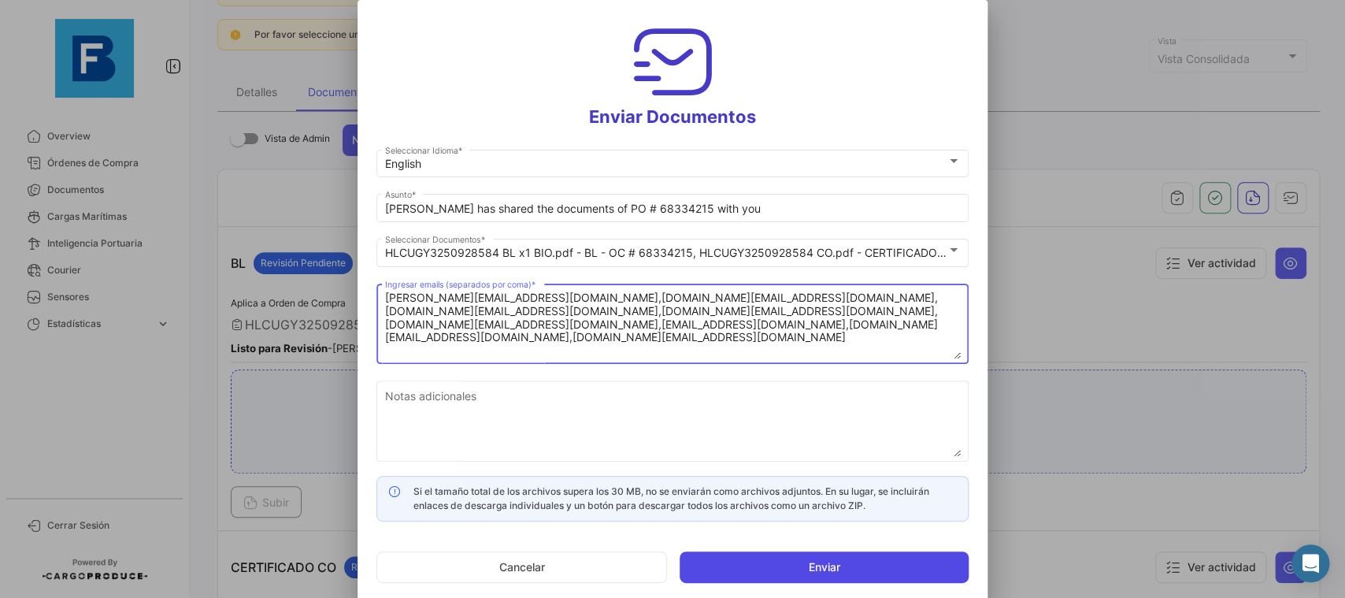
type textarea "[PERSON_NAME][EMAIL_ADDRESS][DOMAIN_NAME],[DOMAIN_NAME][EMAIL_ADDRESS][DOMAIN_N…"
click at [828, 558] on button "Enviar" at bounding box center [824, 567] width 289 height 32
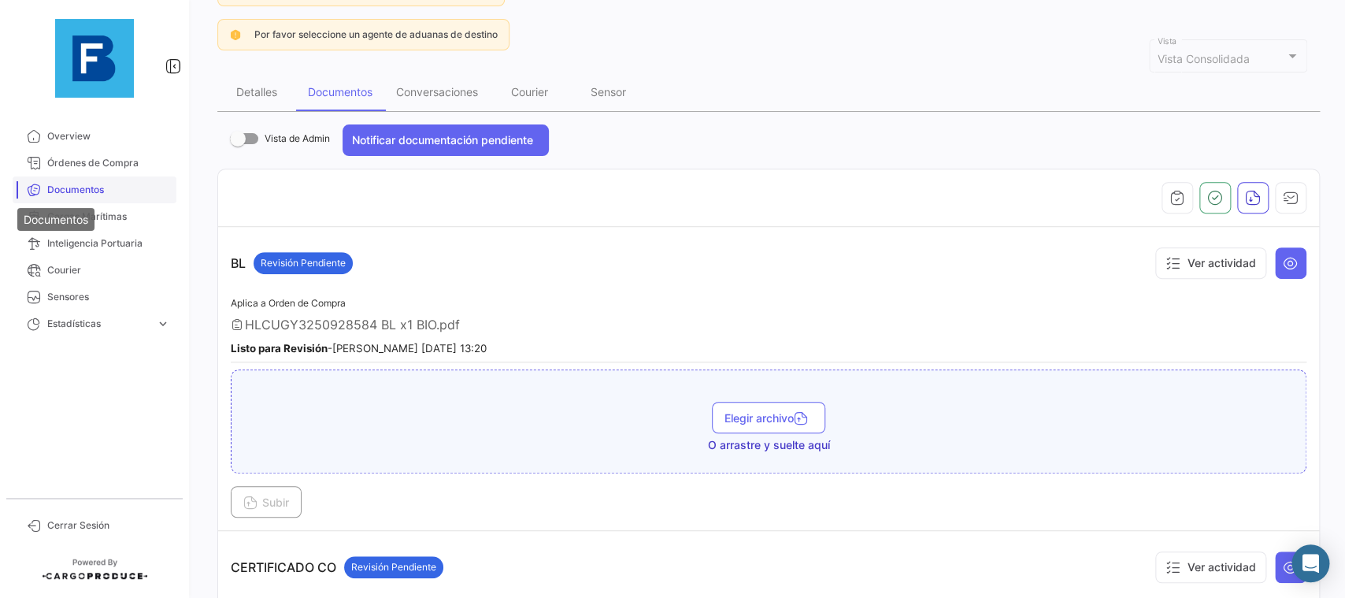
click at [38, 195] on icon at bounding box center [34, 190] width 14 height 14
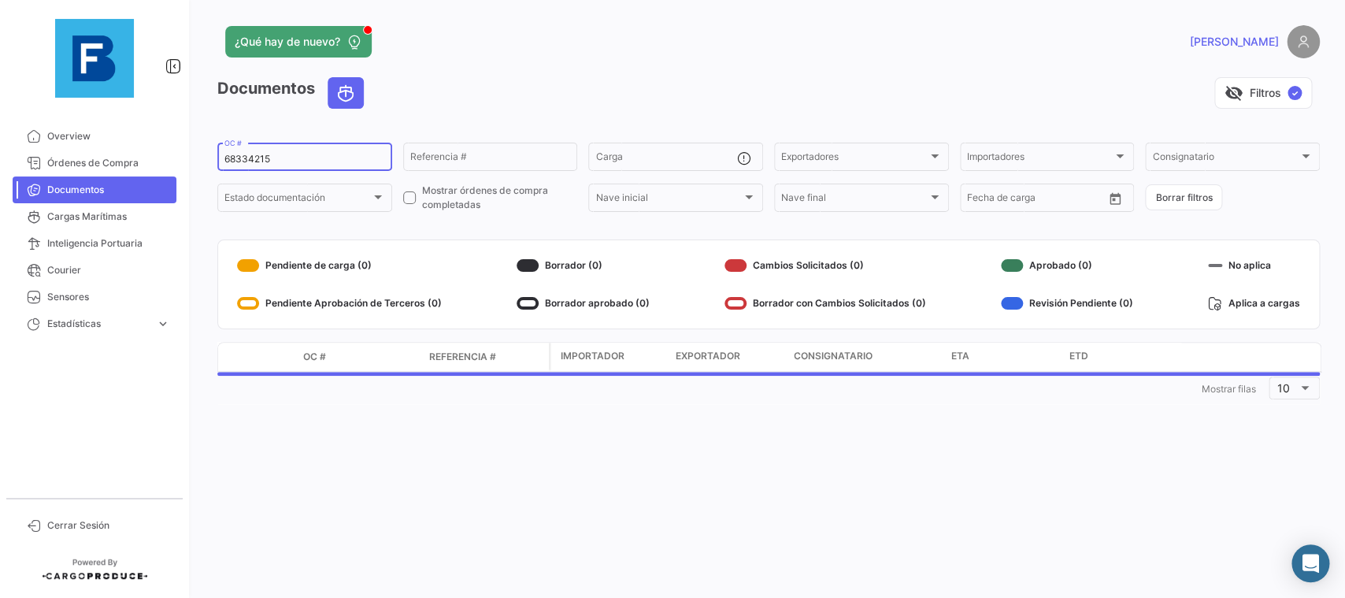
click at [295, 152] on div "68334215 OC #" at bounding box center [304, 155] width 161 height 31
drag, startPoint x: 299, startPoint y: 158, endPoint x: 173, endPoint y: 152, distance: 126.2
click at [224, 154] on input "68334215" at bounding box center [304, 159] width 161 height 11
paste input "6431605450"
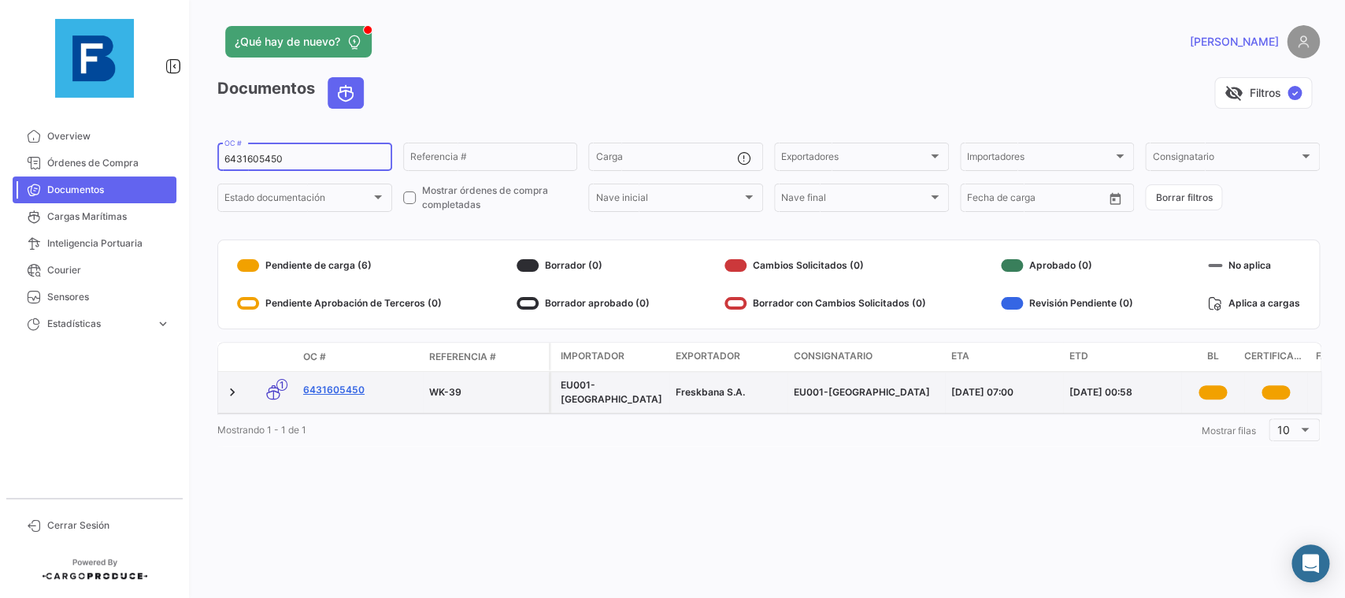
type input "6431605450"
click at [347, 390] on link "6431605450" at bounding box center [359, 390] width 113 height 14
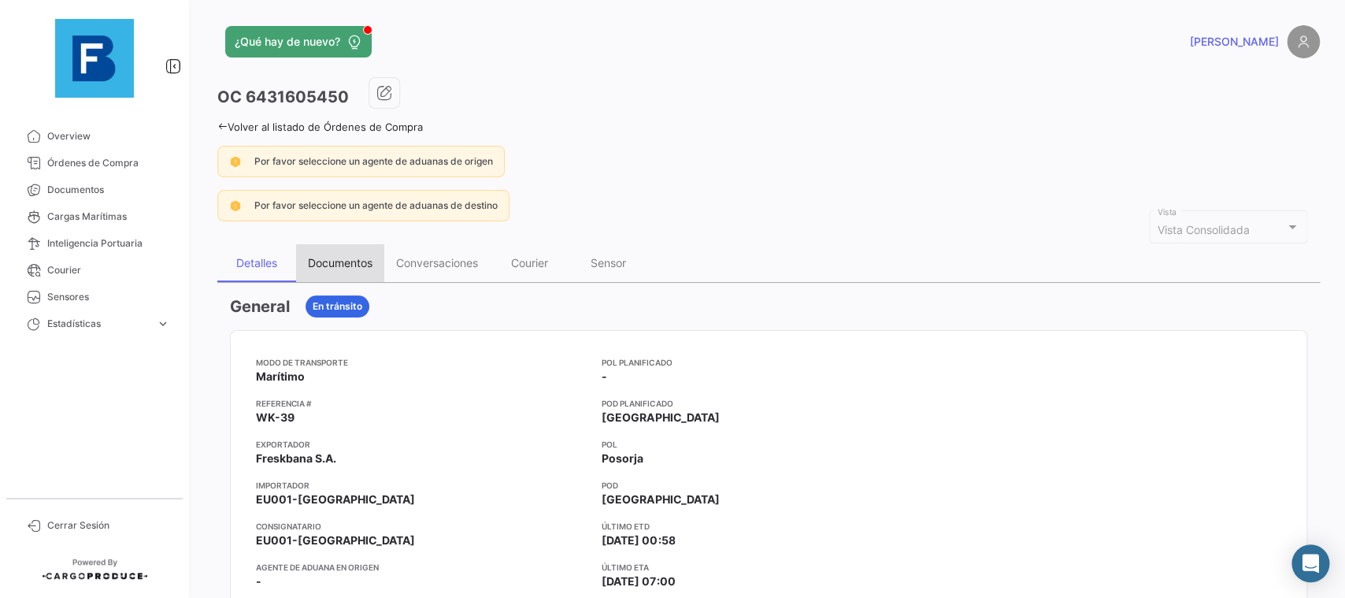
click at [346, 270] on div "Documentos" at bounding box center [340, 263] width 88 height 38
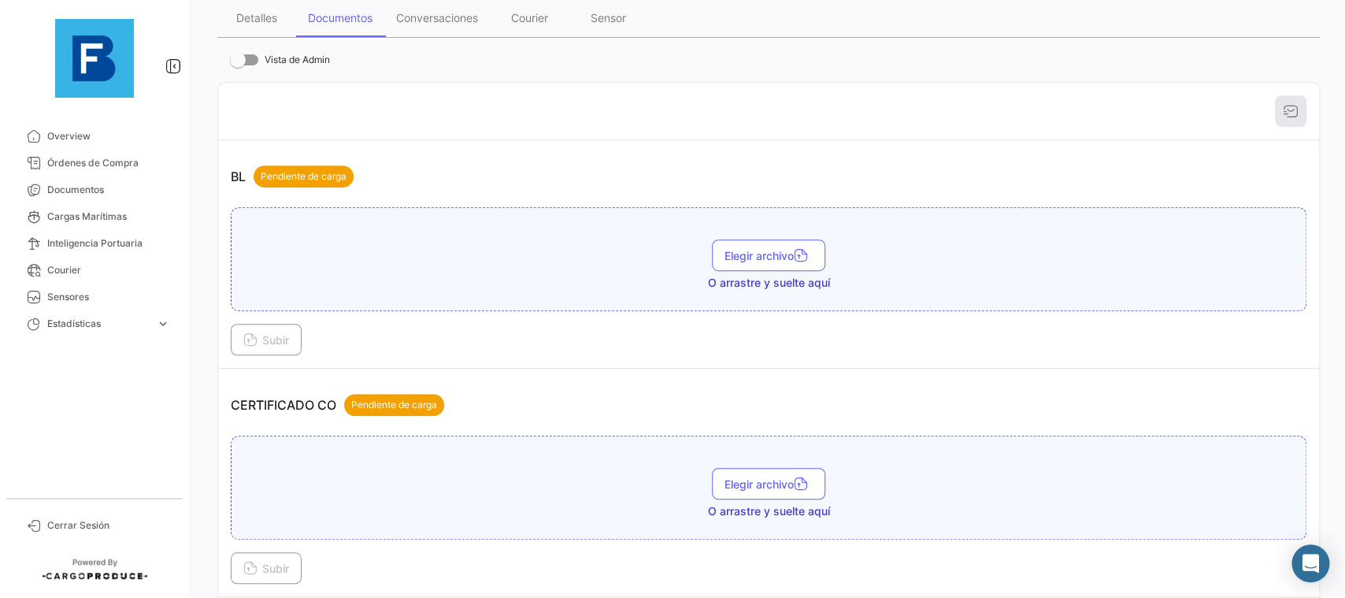
scroll to position [265, 0]
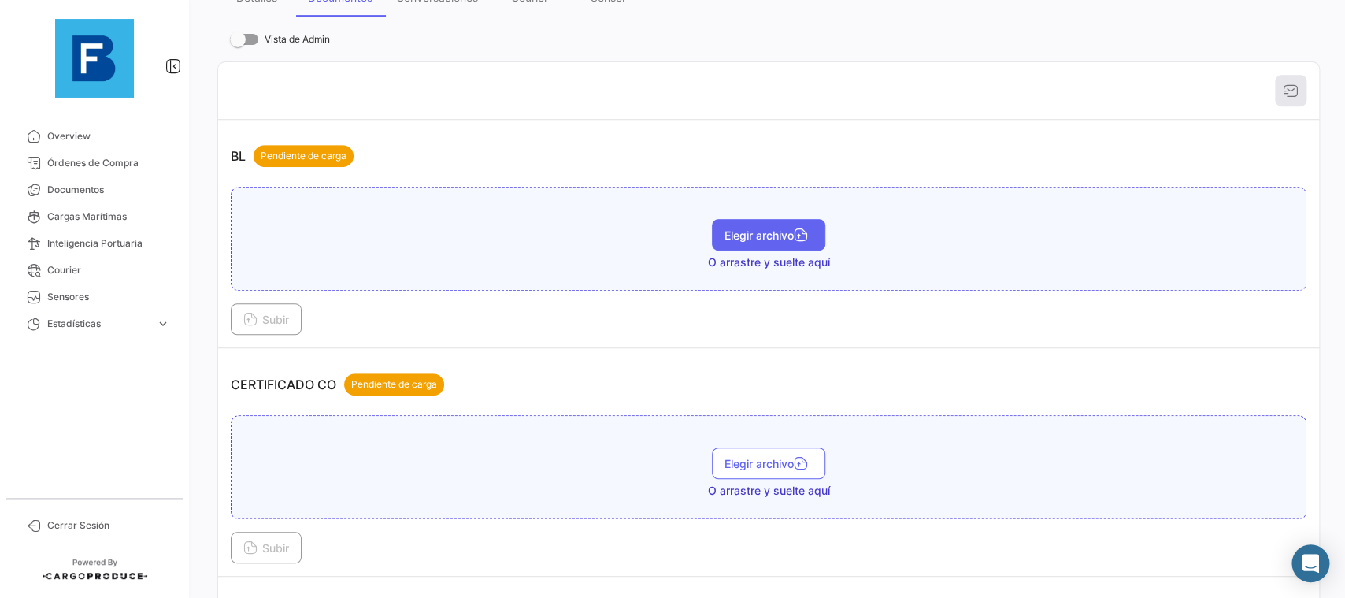
click at [763, 236] on span "Elegir archivo" at bounding box center [769, 234] width 88 height 13
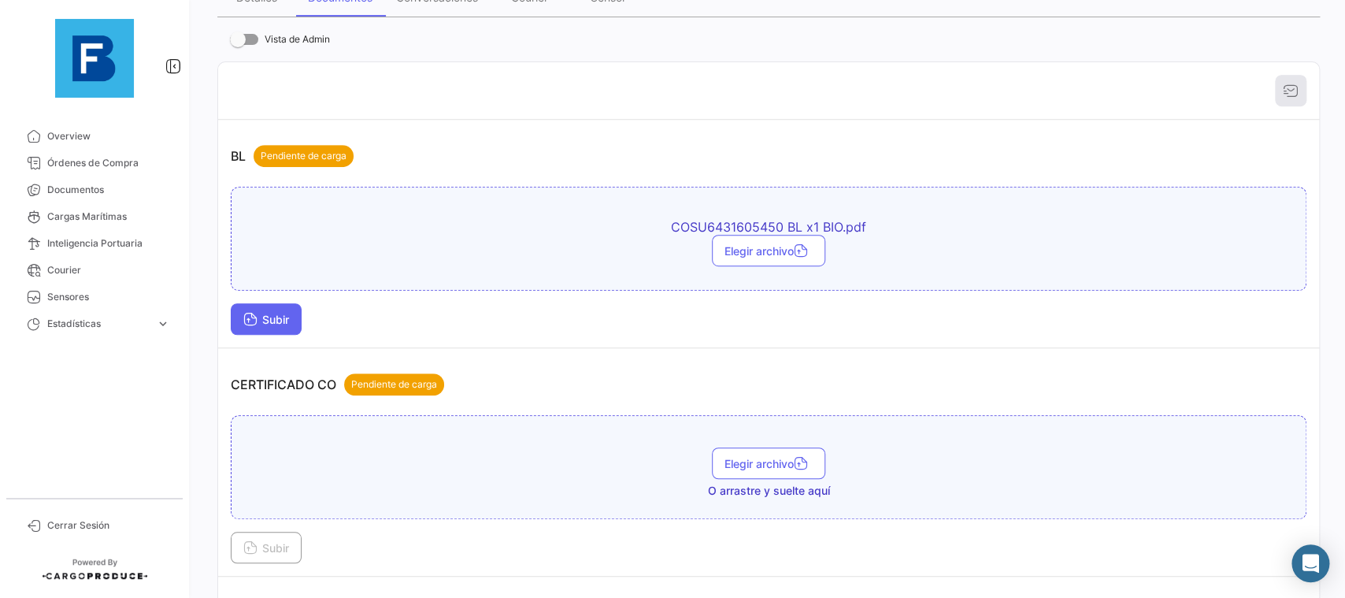
click at [263, 319] on span "Subir" at bounding box center [266, 319] width 46 height 13
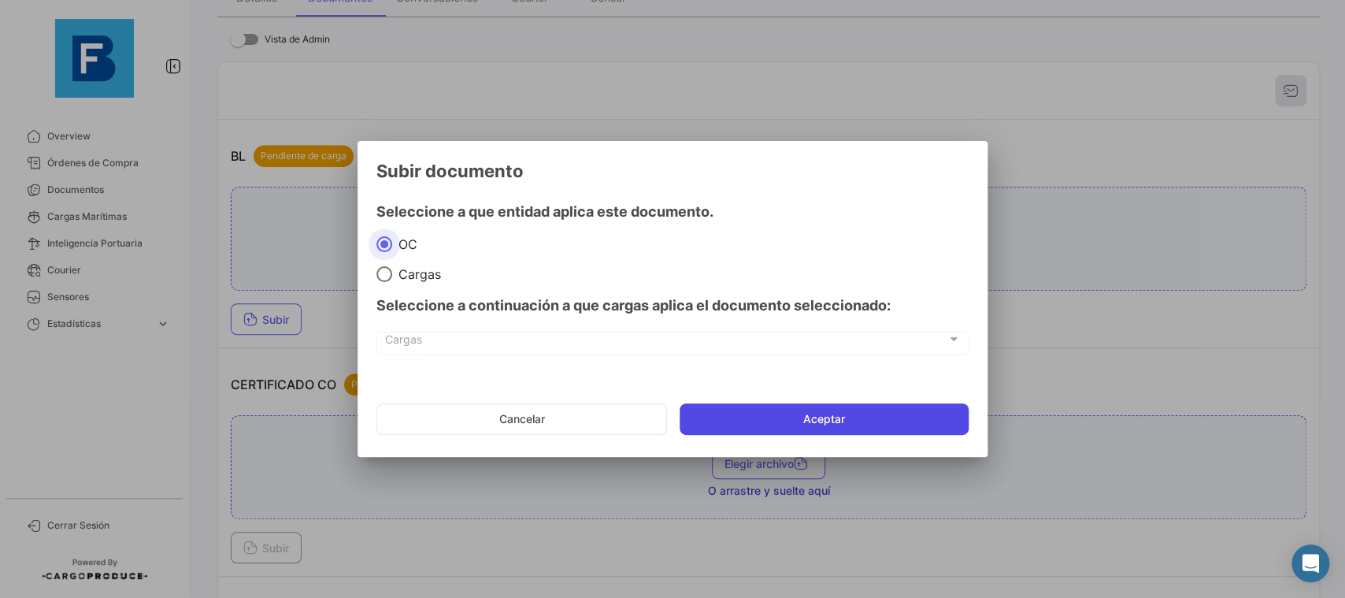
click at [745, 409] on button "Aceptar" at bounding box center [824, 419] width 289 height 32
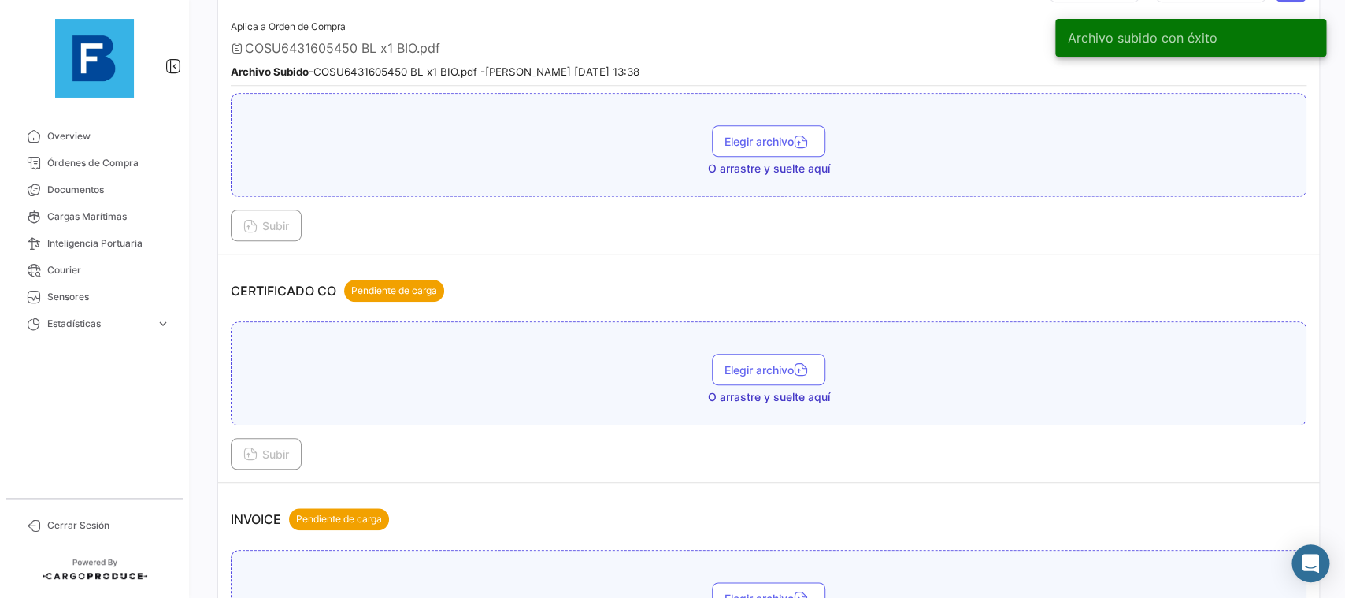
scroll to position [532, 0]
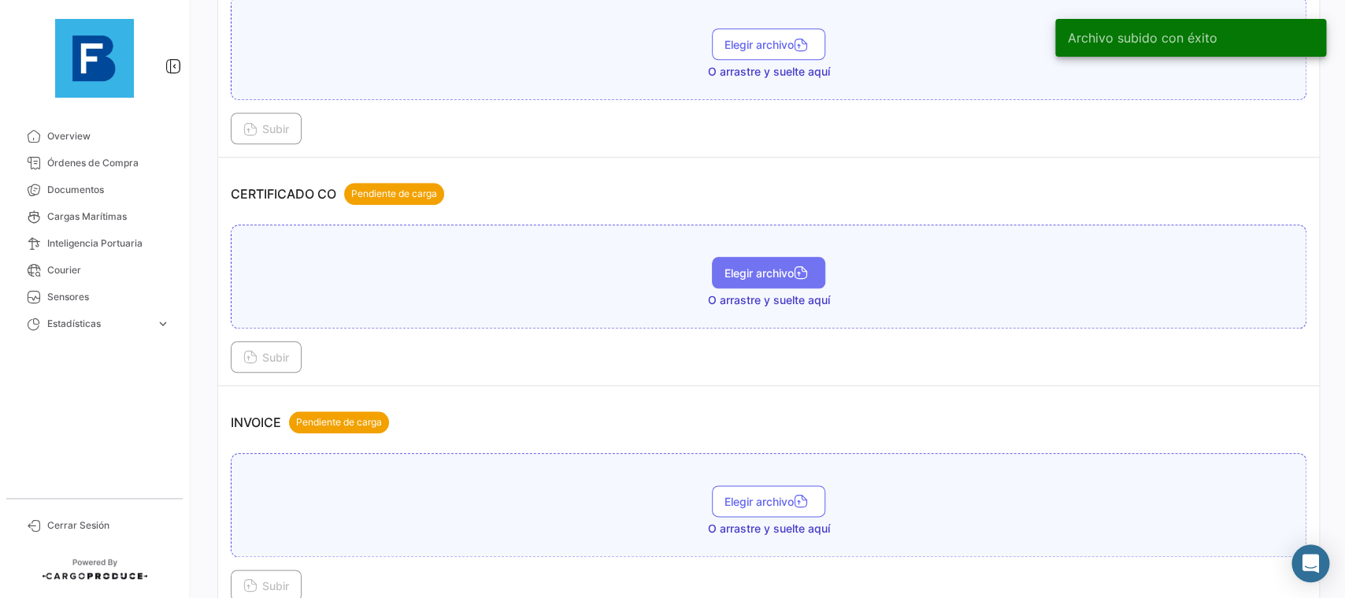
click at [721, 267] on button "Elegir archivo" at bounding box center [768, 273] width 113 height 32
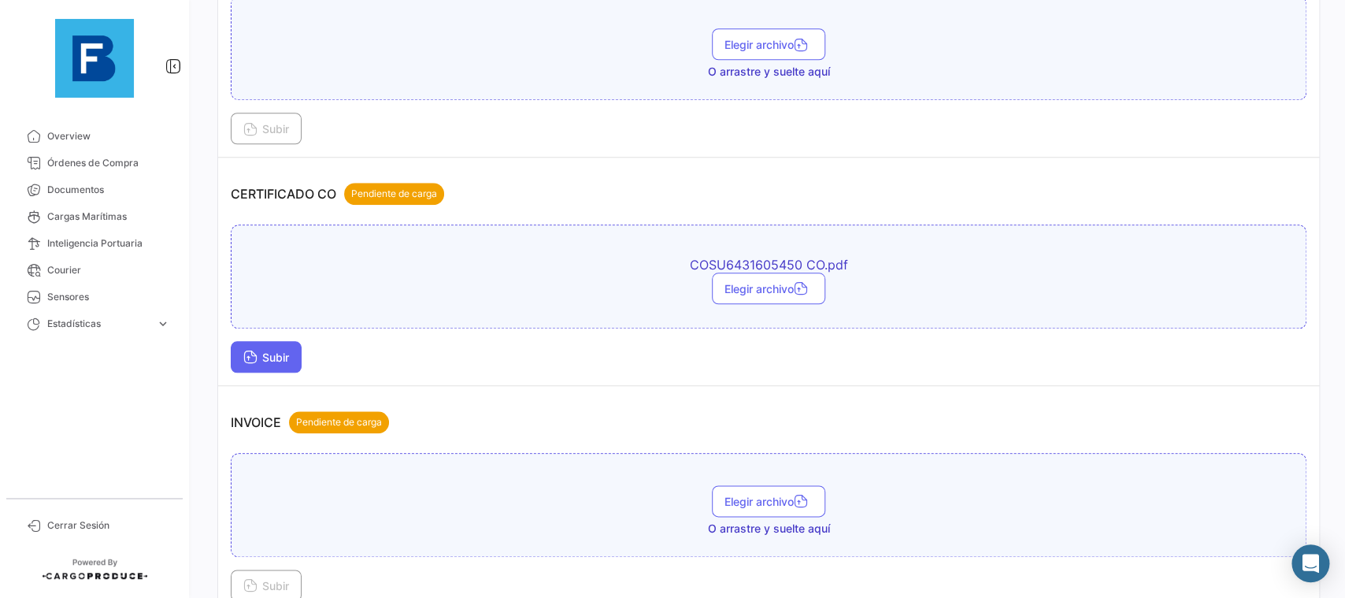
click at [286, 346] on button "Subir" at bounding box center [266, 357] width 71 height 32
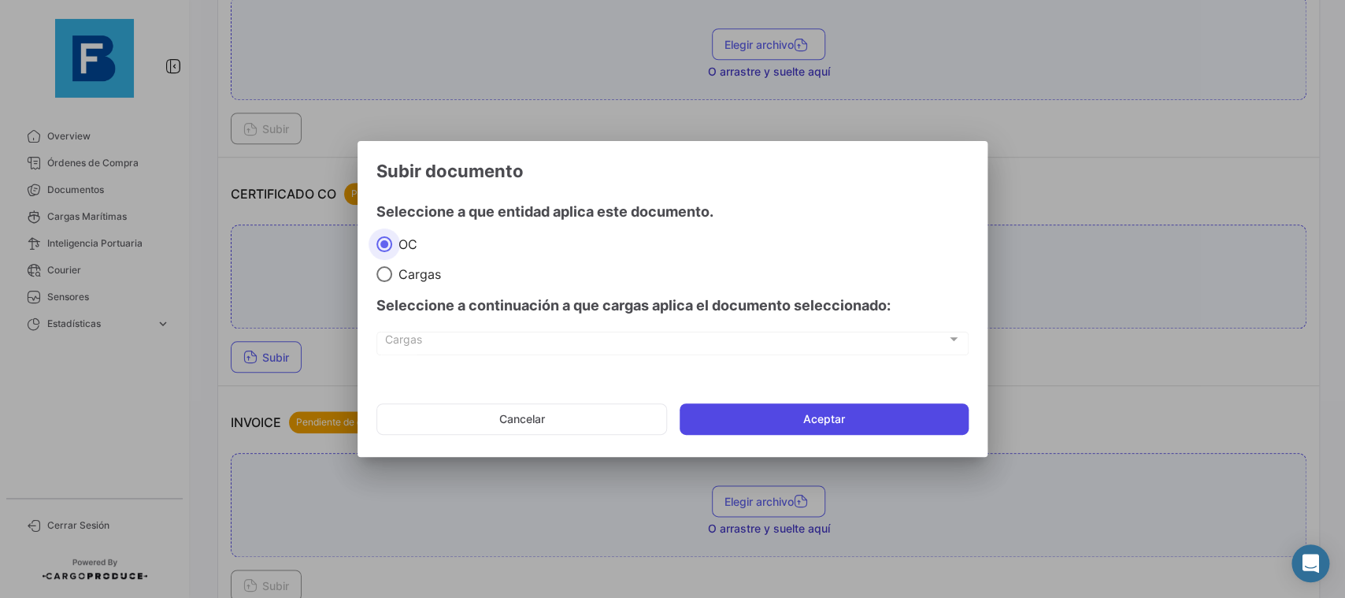
click at [732, 417] on button "Aceptar" at bounding box center [824, 419] width 289 height 32
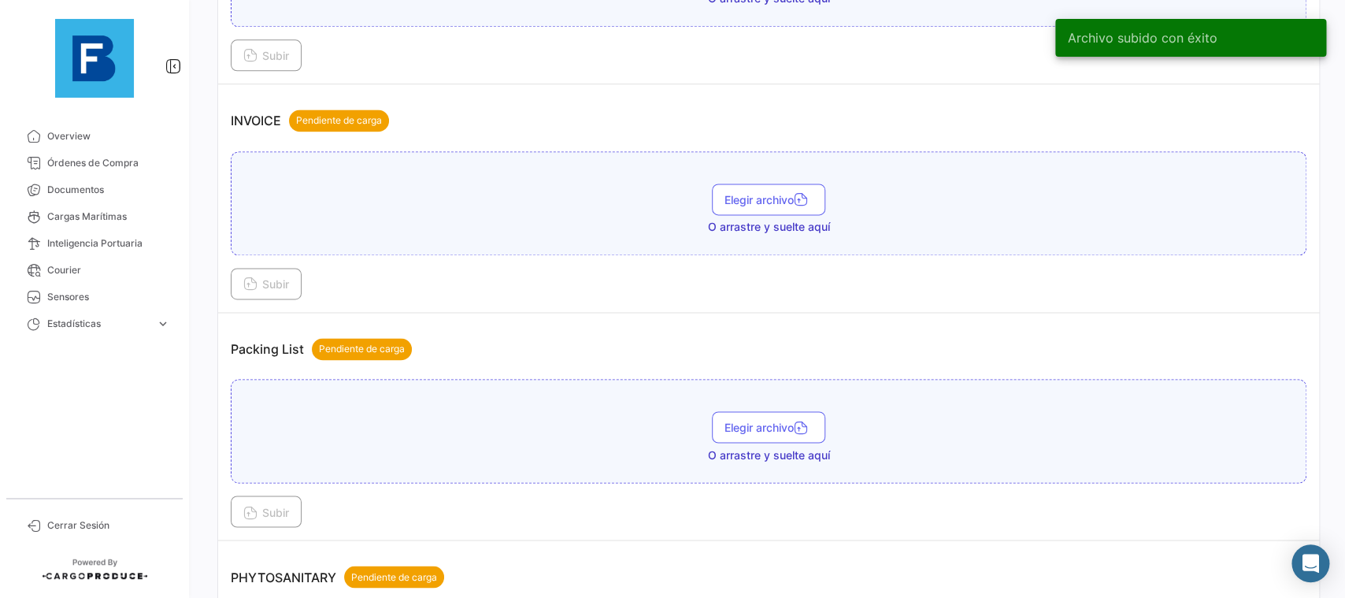
scroll to position [974, 0]
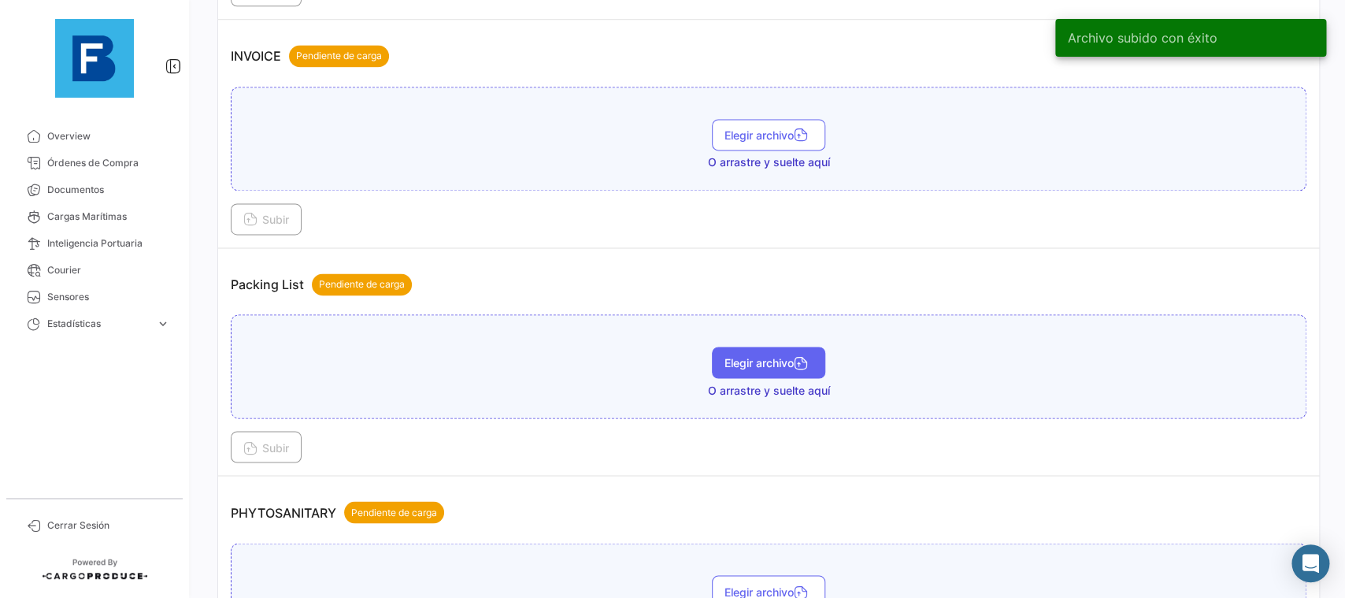
click at [783, 363] on span "Elegir archivo" at bounding box center [769, 362] width 88 height 13
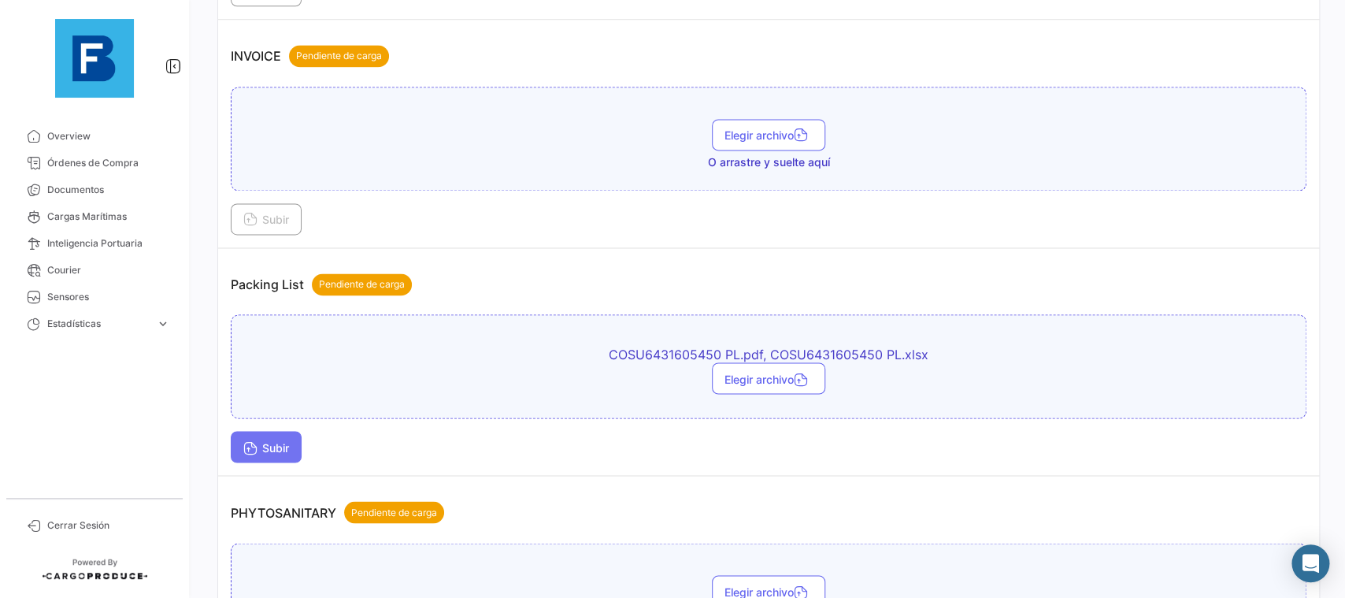
click at [255, 442] on icon at bounding box center [250, 449] width 14 height 14
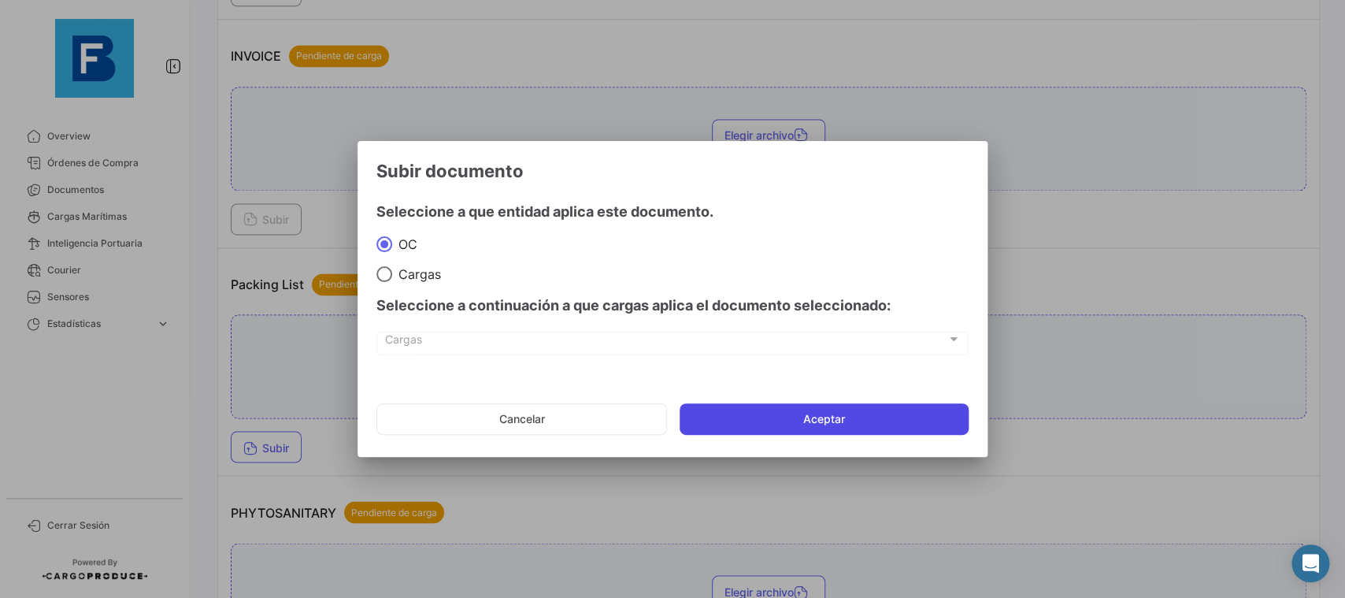
click at [747, 422] on button "Aceptar" at bounding box center [824, 419] width 289 height 32
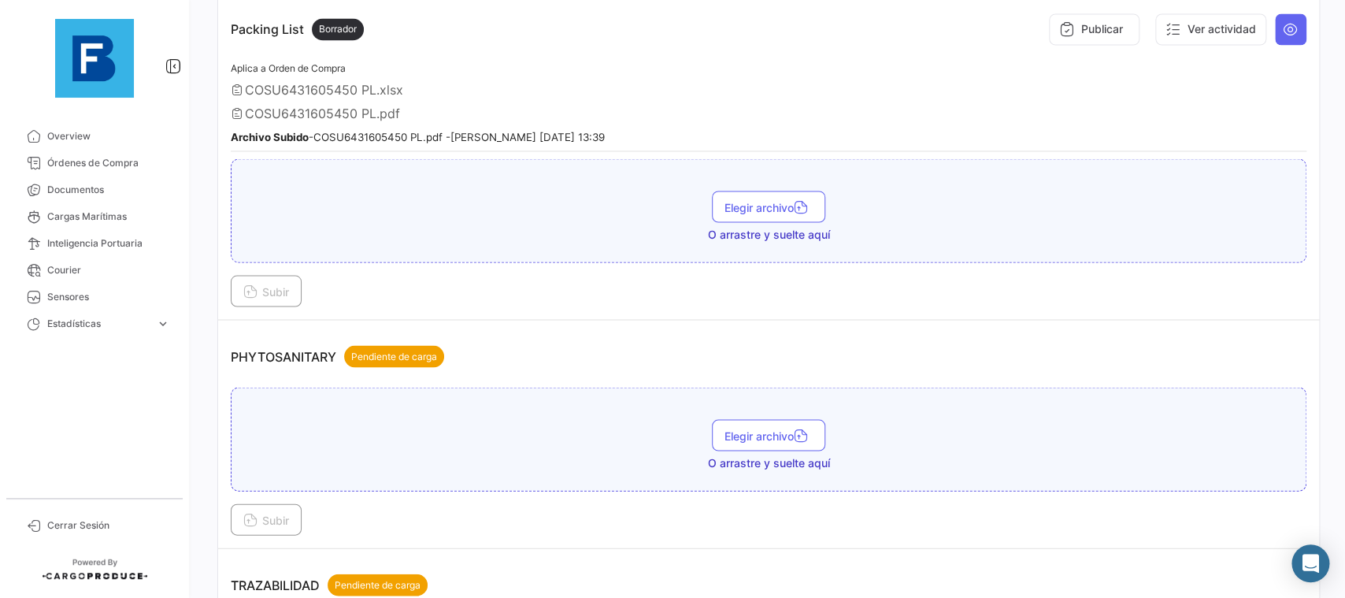
scroll to position [1229, 0]
click at [796, 430] on icon "button" at bounding box center [801, 437] width 14 height 14
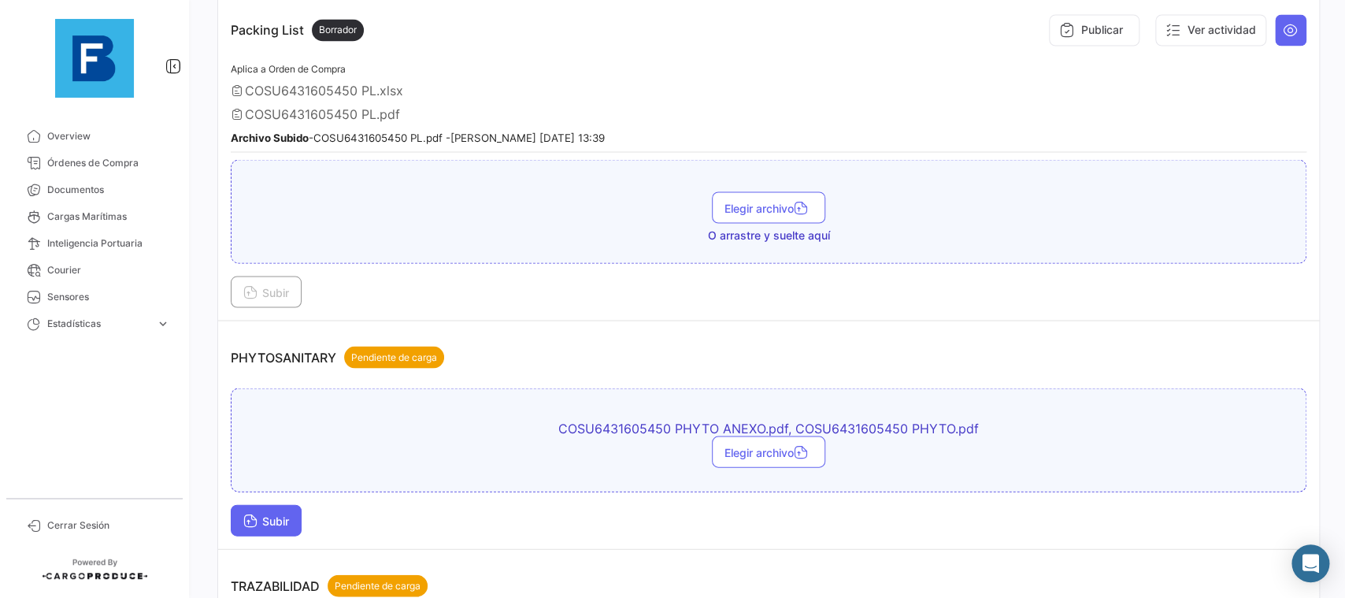
click at [270, 520] on span "Subir" at bounding box center [266, 519] width 46 height 13
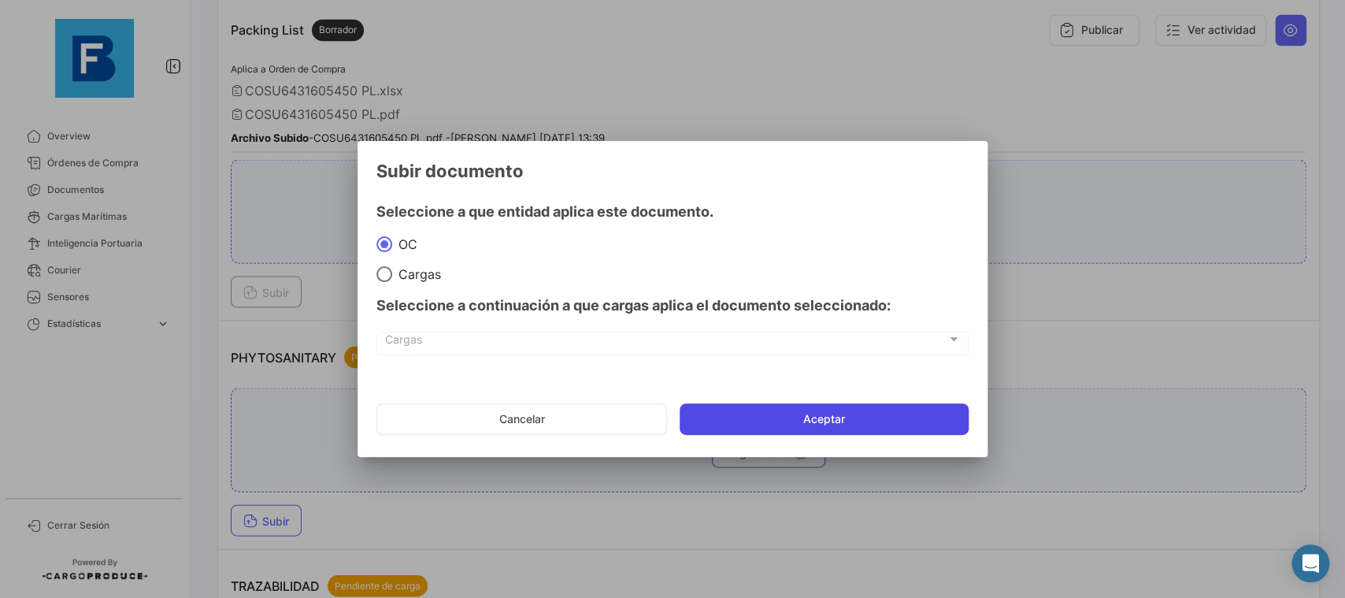
click at [765, 428] on button "Aceptar" at bounding box center [824, 419] width 289 height 32
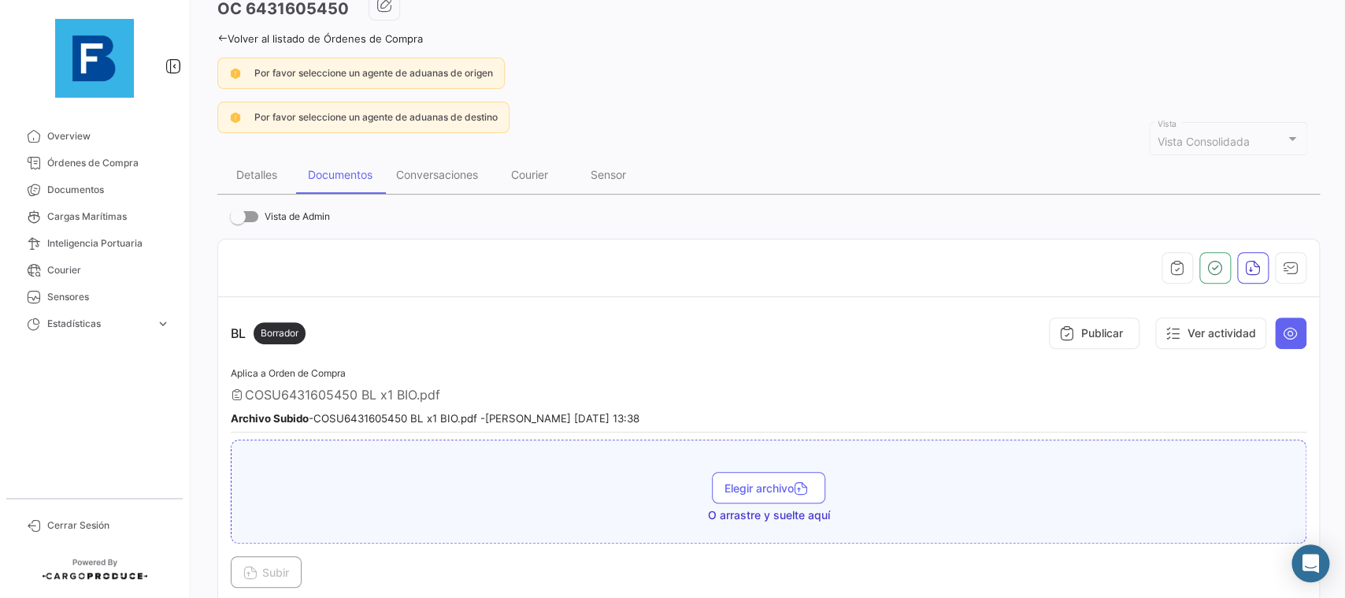
scroll to position [265, 0]
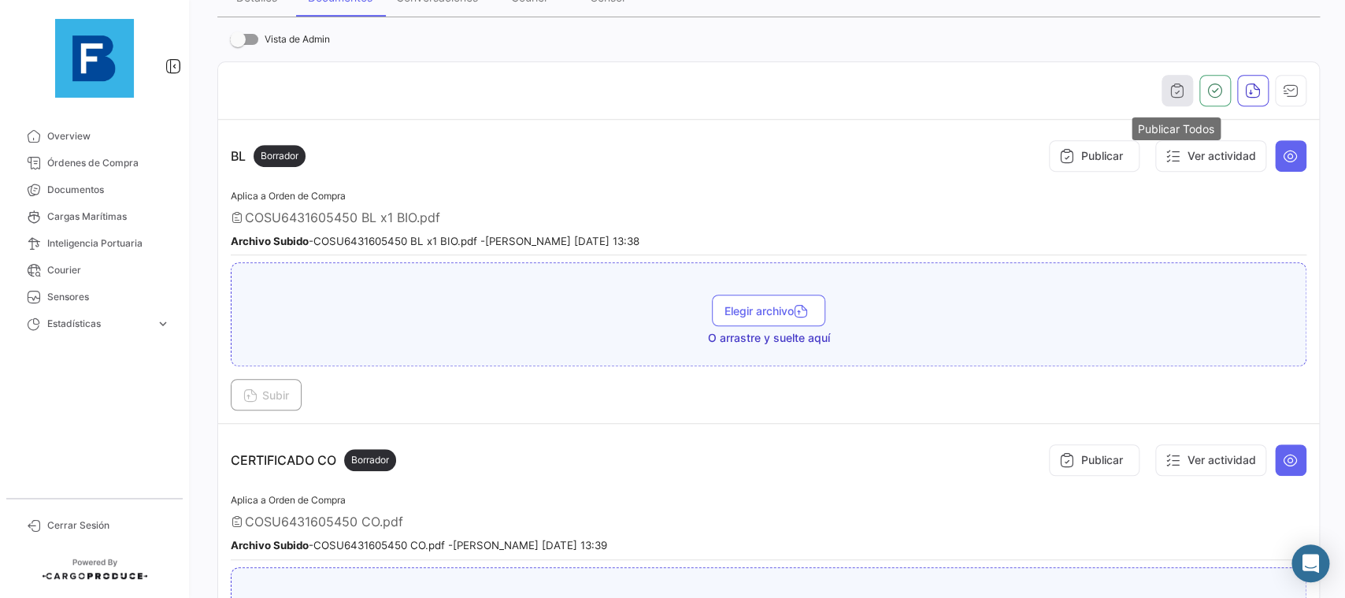
click at [1185, 87] on button "button" at bounding box center [1178, 91] width 32 height 32
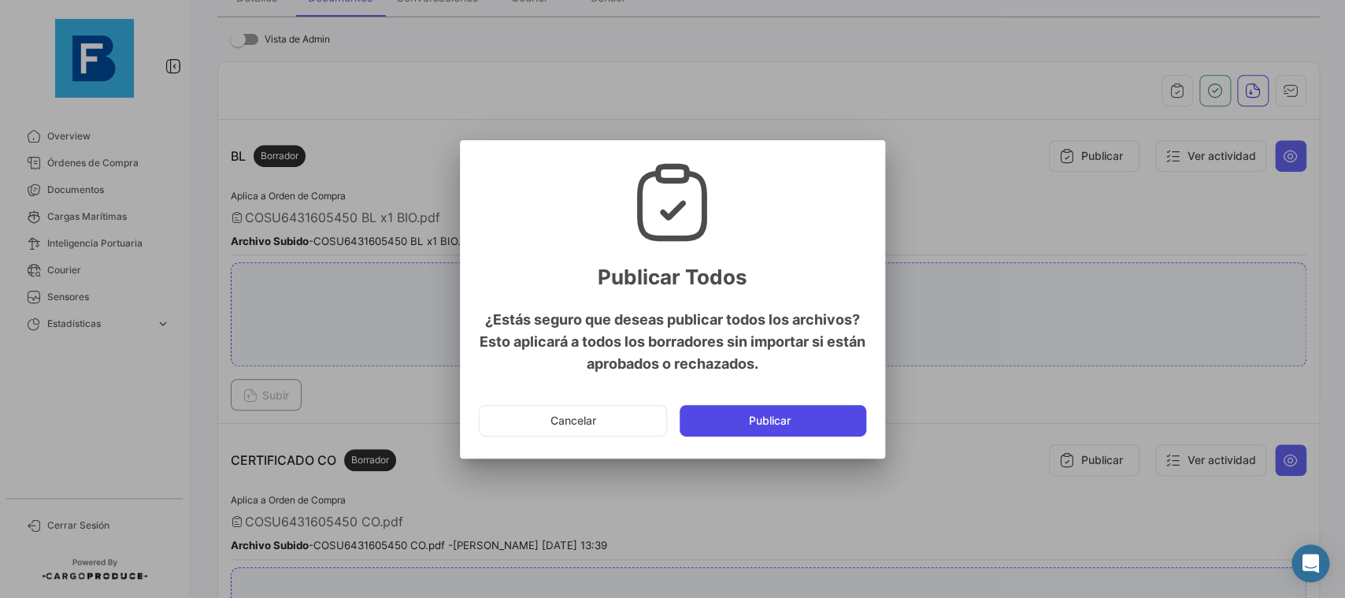
click at [819, 416] on button "Publicar" at bounding box center [773, 421] width 187 height 32
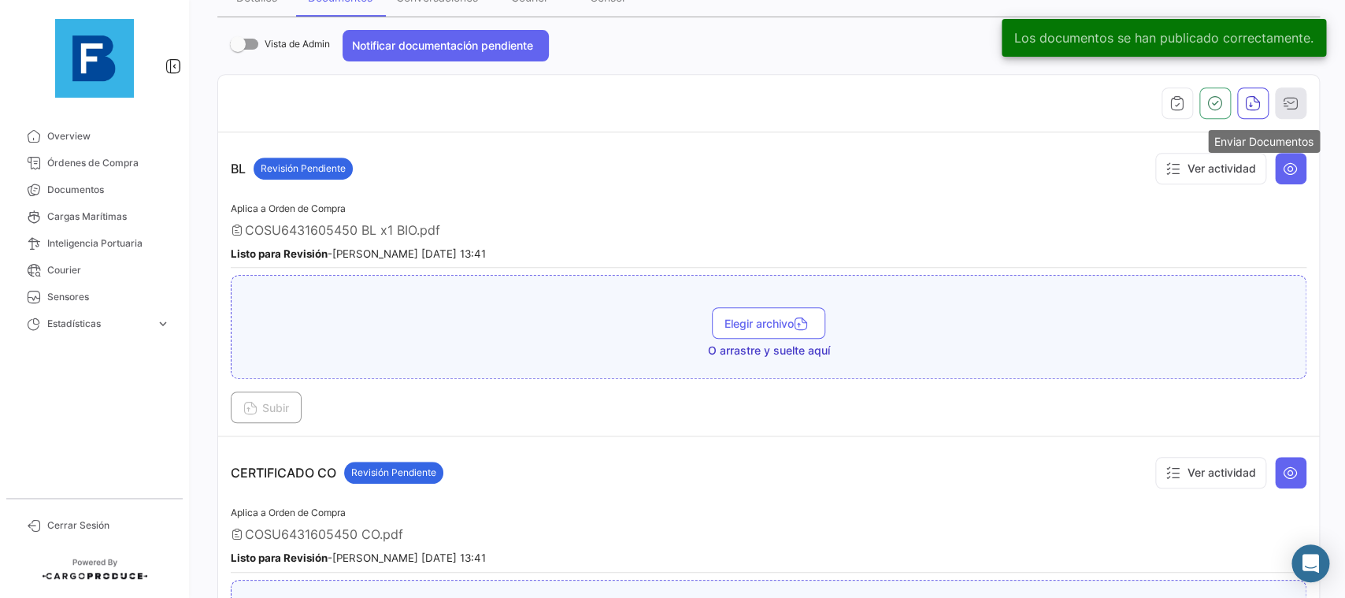
click at [1294, 98] on icon "button" at bounding box center [1291, 103] width 16 height 16
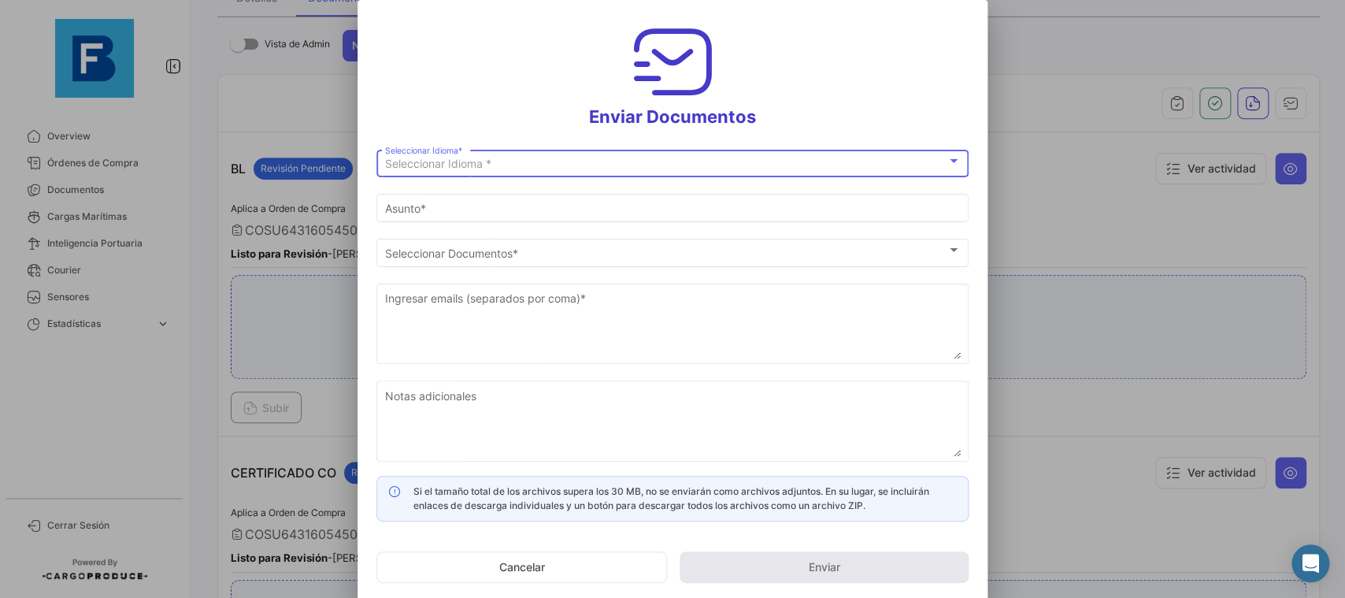
click at [767, 161] on div "Seleccionar Idioma *" at bounding box center [665, 164] width 561 height 13
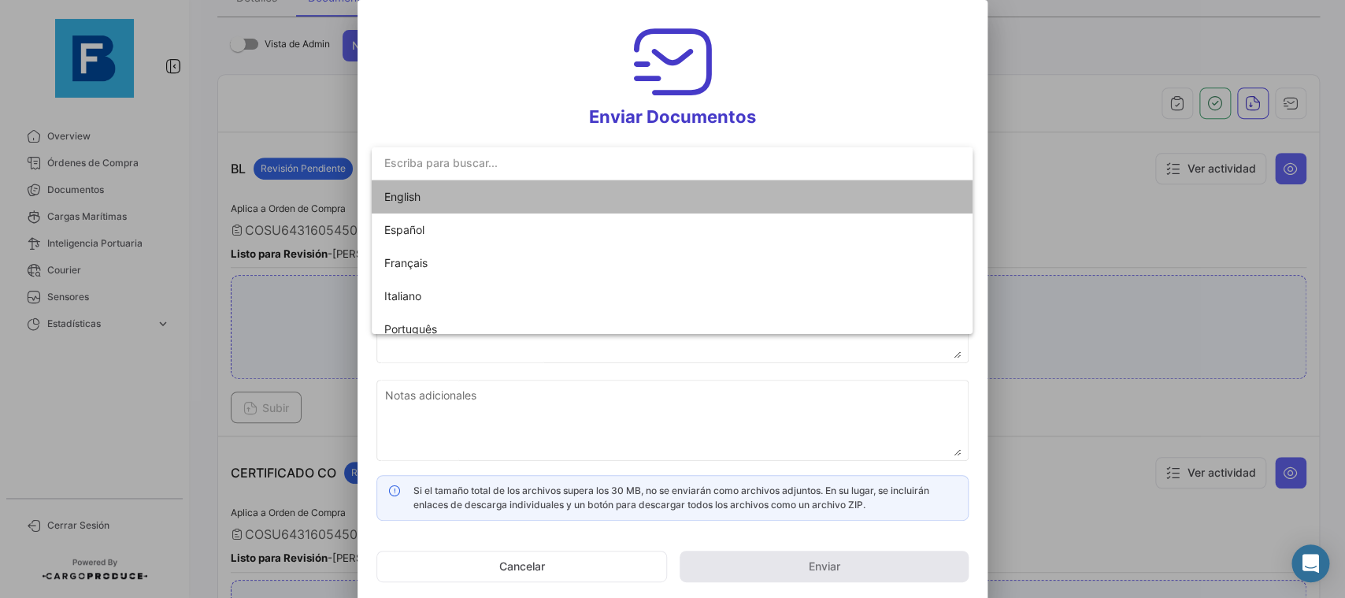
click at [646, 184] on mat-option "English" at bounding box center [672, 196] width 601 height 33
type input "[PERSON_NAME] has shared the documents of PO # 6431605450 with you"
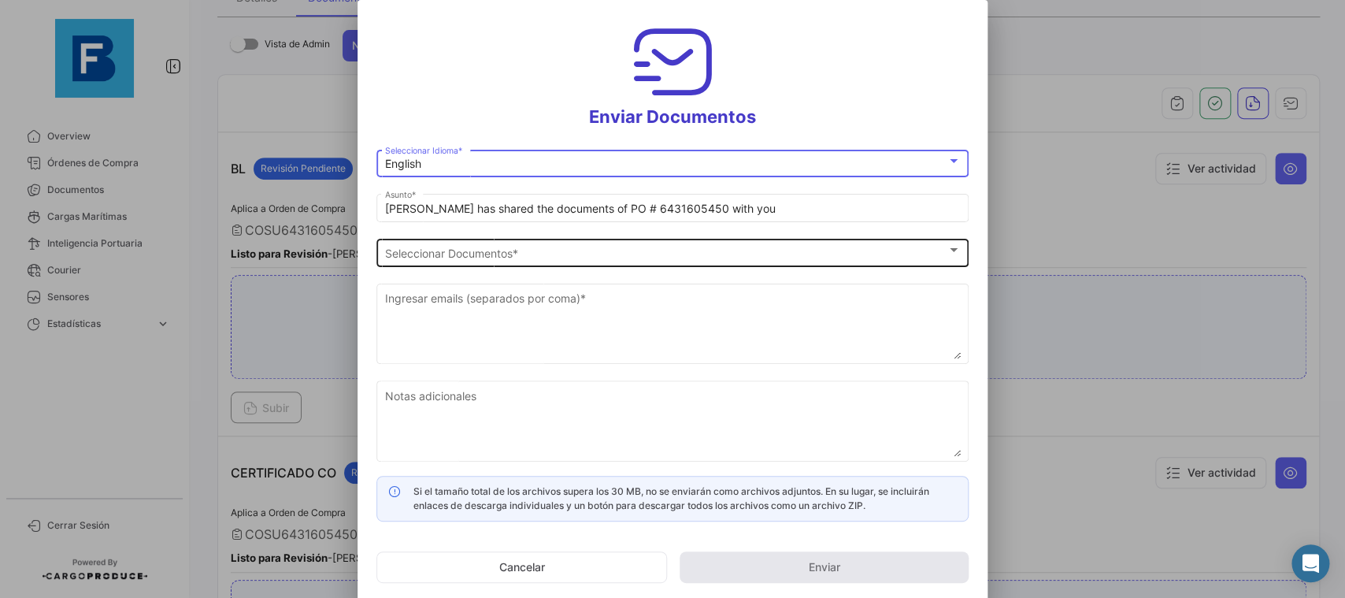
click at [609, 266] on div "Seleccionar Documentos Seleccionar Documentos *" at bounding box center [673, 250] width 576 height 31
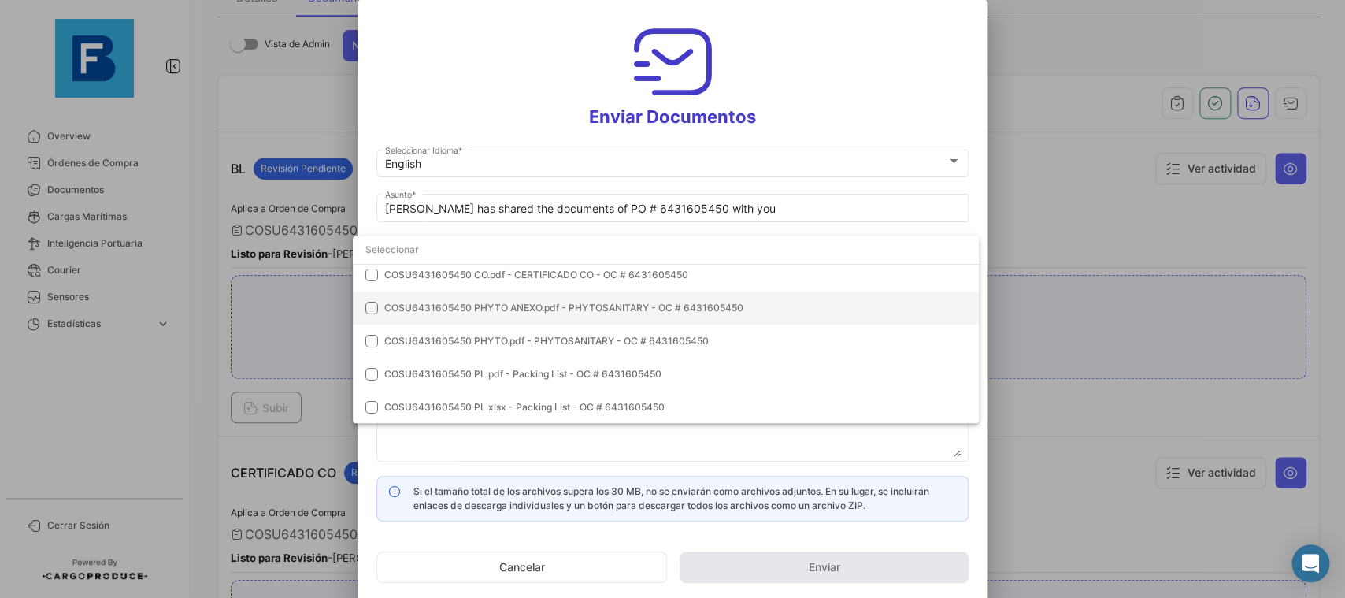
scroll to position [0, 0]
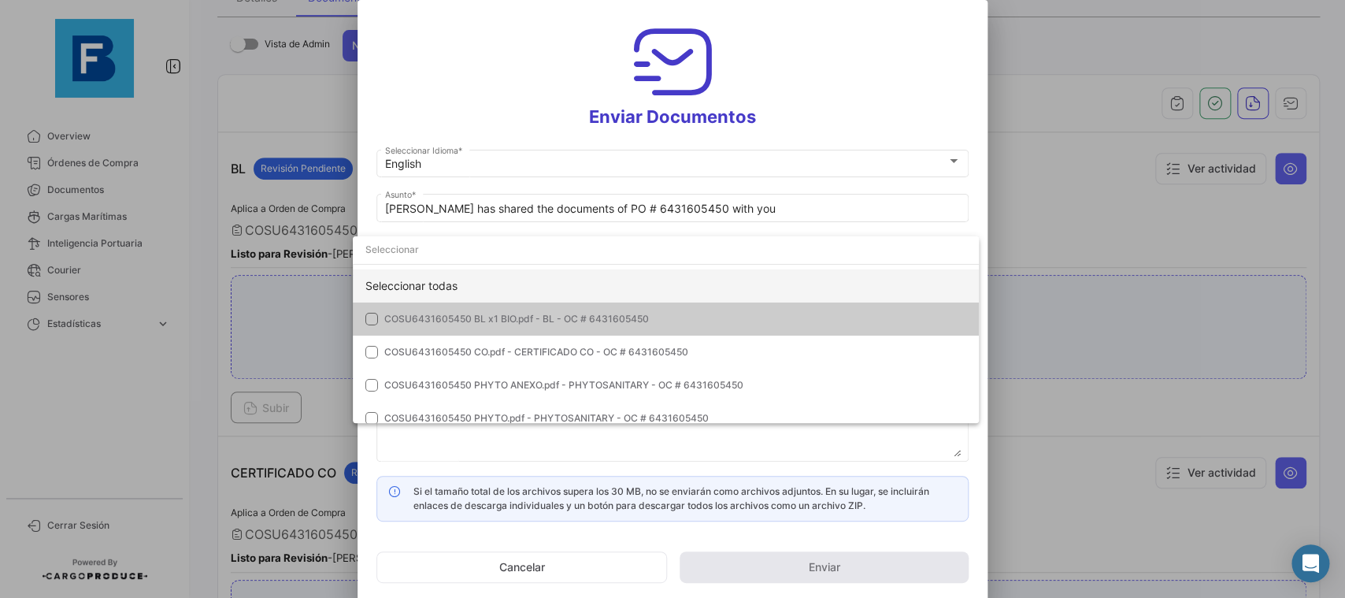
click at [711, 279] on div "Seleccionar todas" at bounding box center [666, 285] width 626 height 33
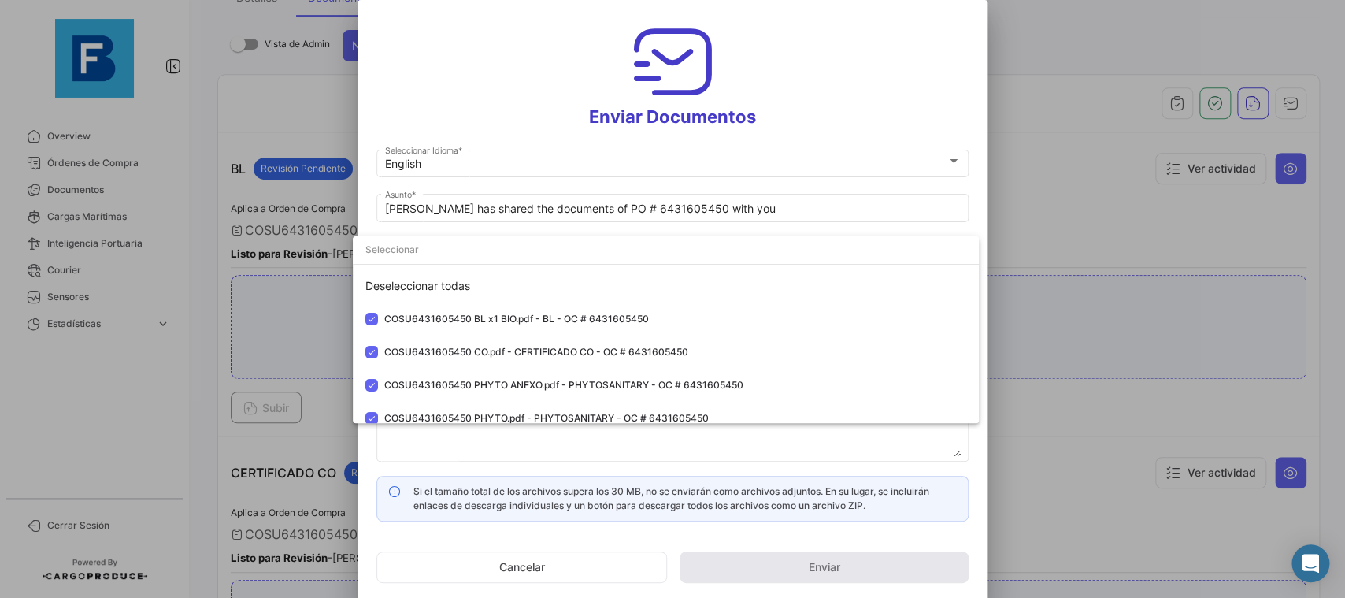
click at [980, 196] on div at bounding box center [672, 299] width 1345 height 598
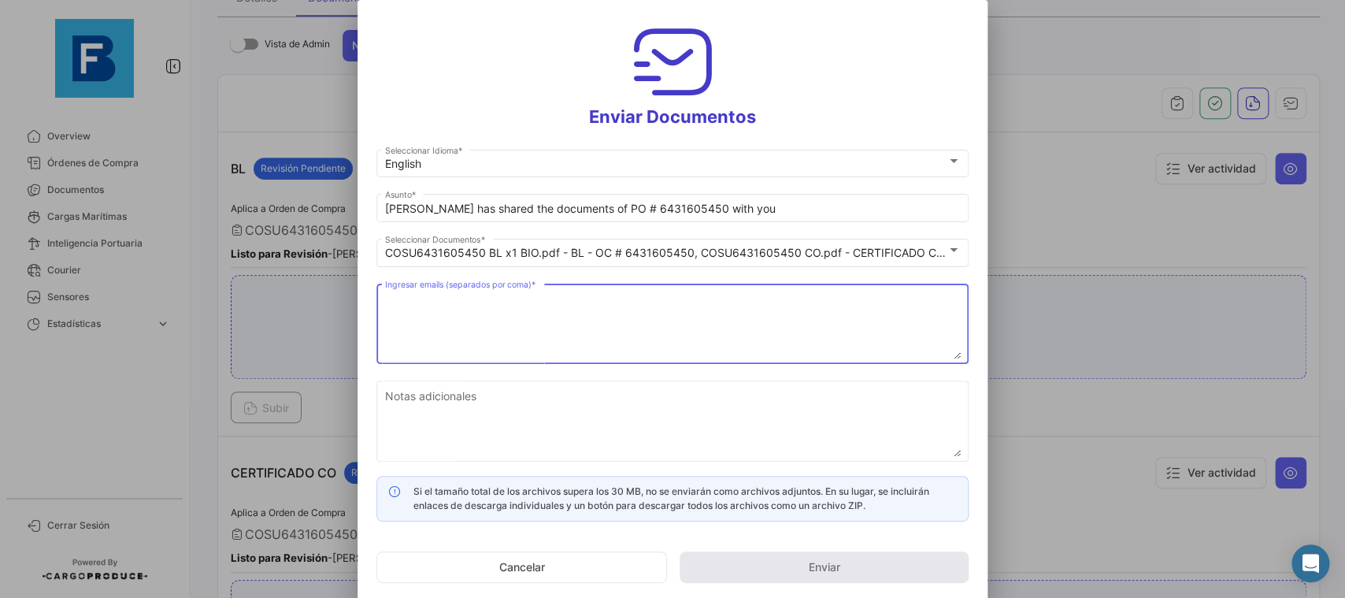
click at [640, 307] on textarea "Ingresar emails (separados por coma) *" at bounding box center [673, 324] width 576 height 69
paste textarea "[PERSON_NAME][EMAIL_ADDRESS][DOMAIN_NAME],[DOMAIN_NAME][EMAIL_ADDRESS][DOMAIN_N…"
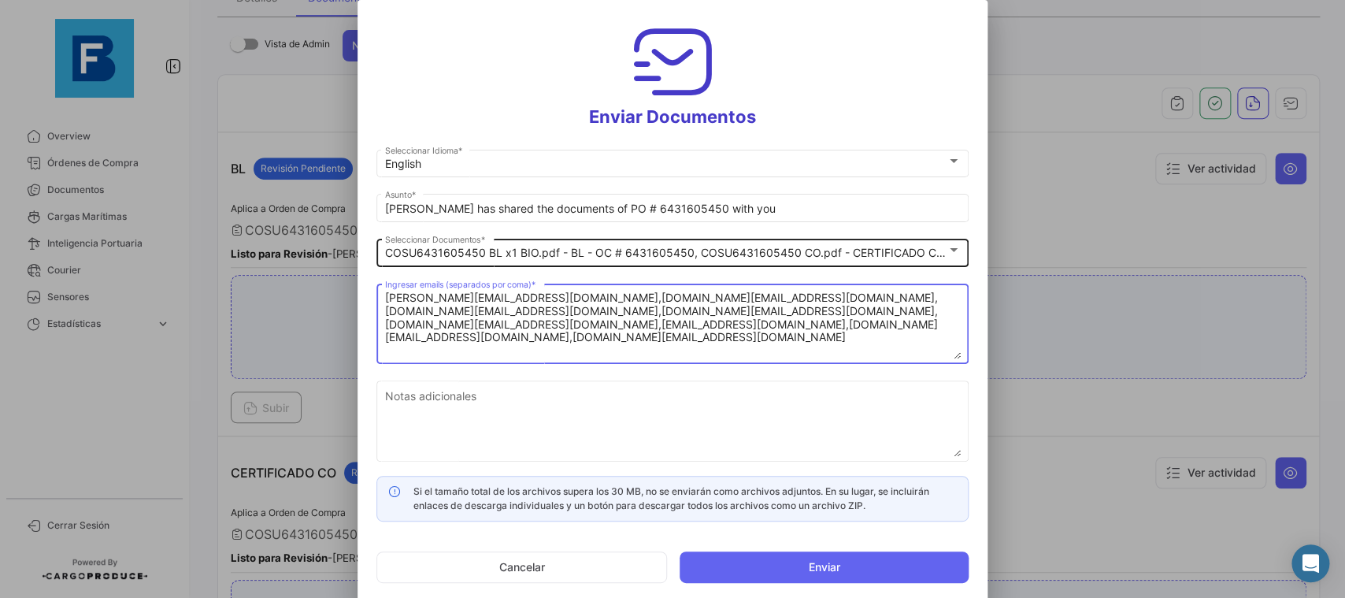
type textarea "[PERSON_NAME][EMAIL_ADDRESS][DOMAIN_NAME],[DOMAIN_NAME][EMAIL_ADDRESS][DOMAIN_N…"
click at [954, 243] on div "COSU6431605450 BL x1 BIO.pdf - BL - OC # 6431605450, COSU6431605450 CO.pdf - CE…" at bounding box center [673, 250] width 576 height 31
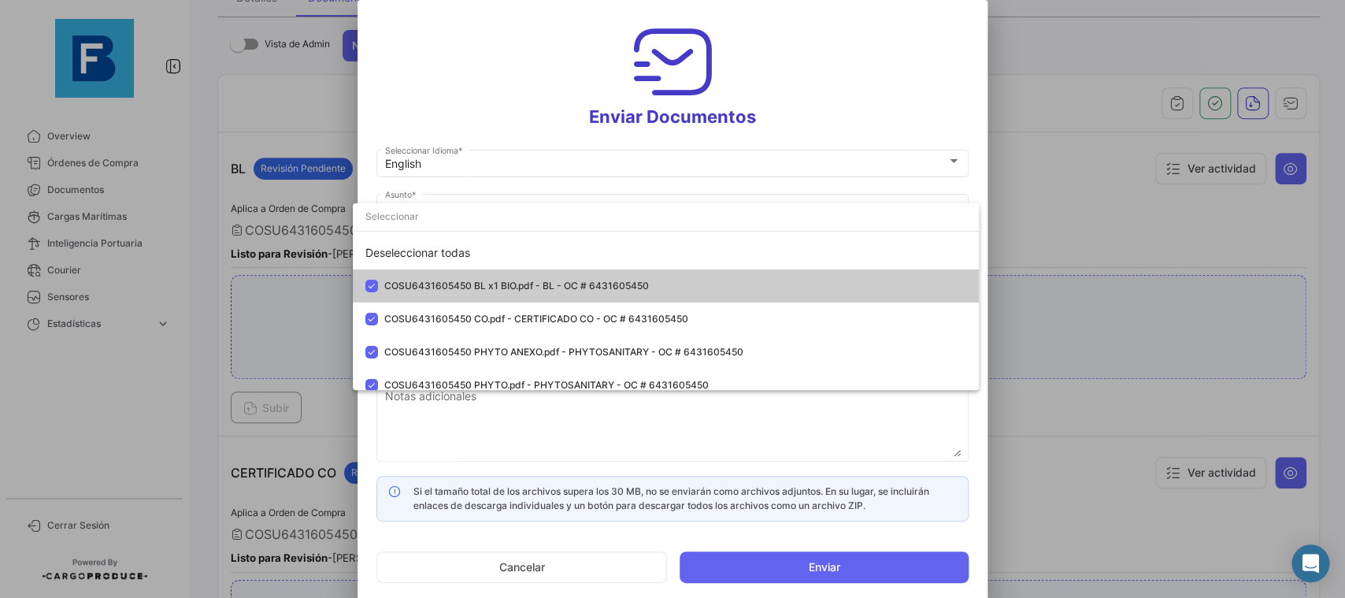
click at [973, 148] on div at bounding box center [672, 299] width 1345 height 598
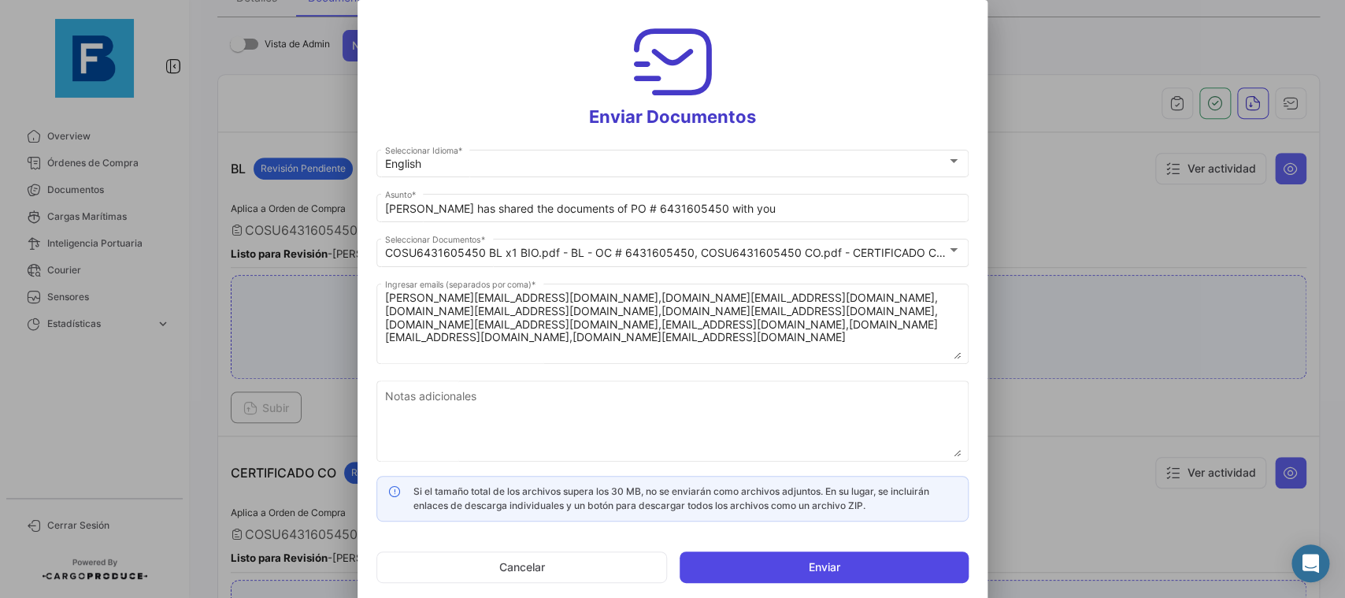
click at [807, 564] on button "Enviar" at bounding box center [824, 567] width 289 height 32
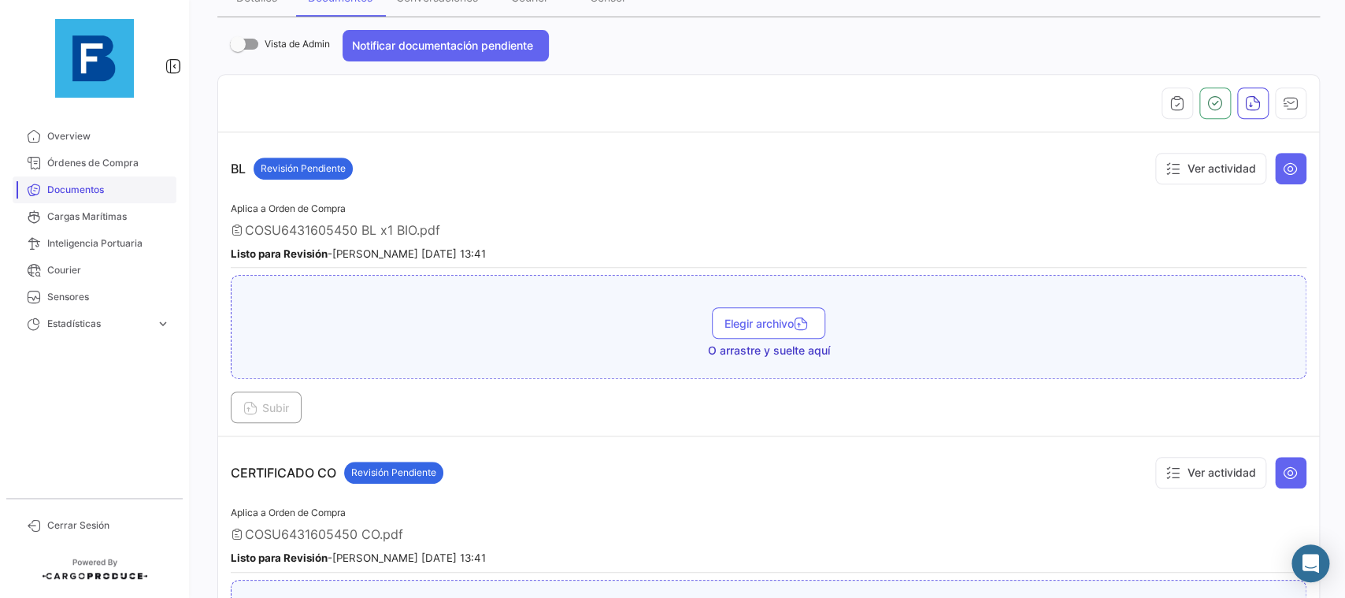
click at [43, 178] on link "Documentos" at bounding box center [95, 189] width 164 height 27
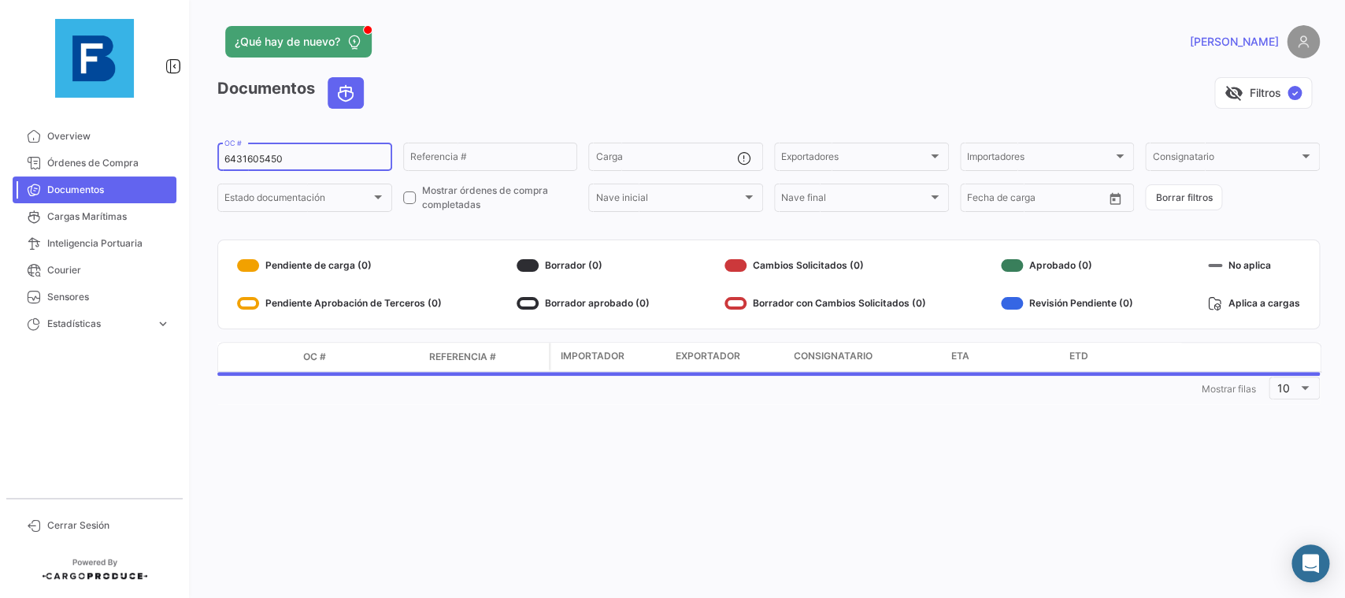
drag, startPoint x: 295, startPoint y: 158, endPoint x: 177, endPoint y: 146, distance: 118.7
click at [224, 154] on input "6431605450" at bounding box center [304, 159] width 161 height 11
paste input "31407989"
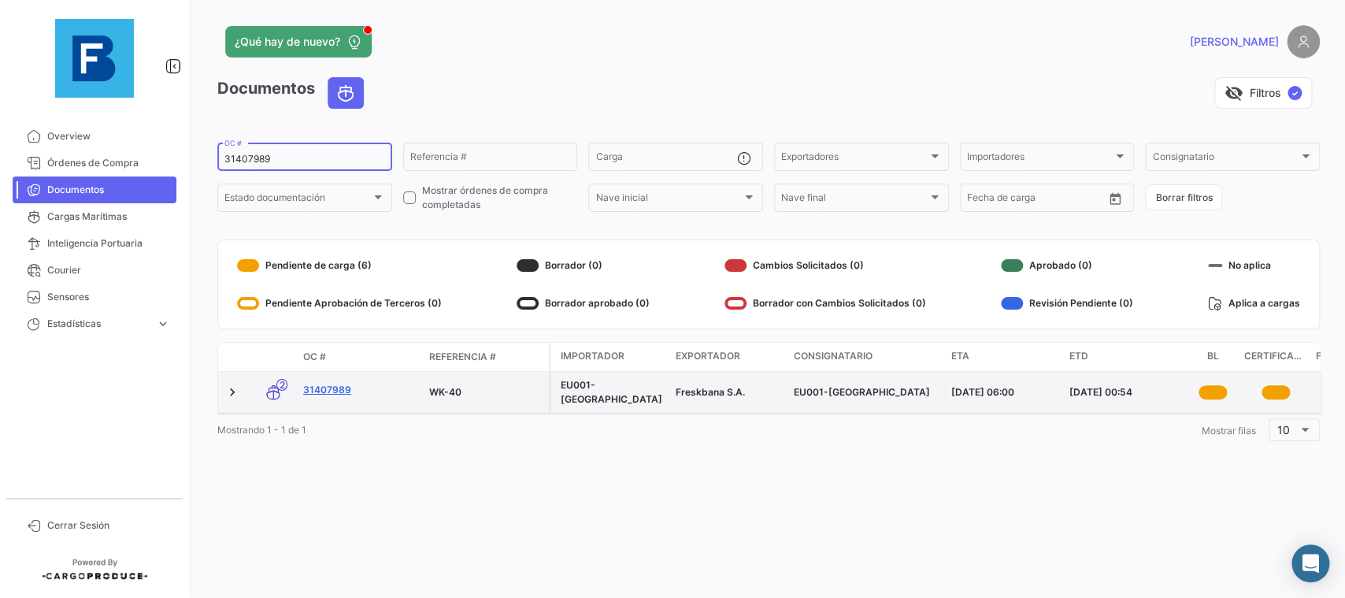
type input "31407989"
click at [343, 386] on link "31407989" at bounding box center [359, 390] width 113 height 14
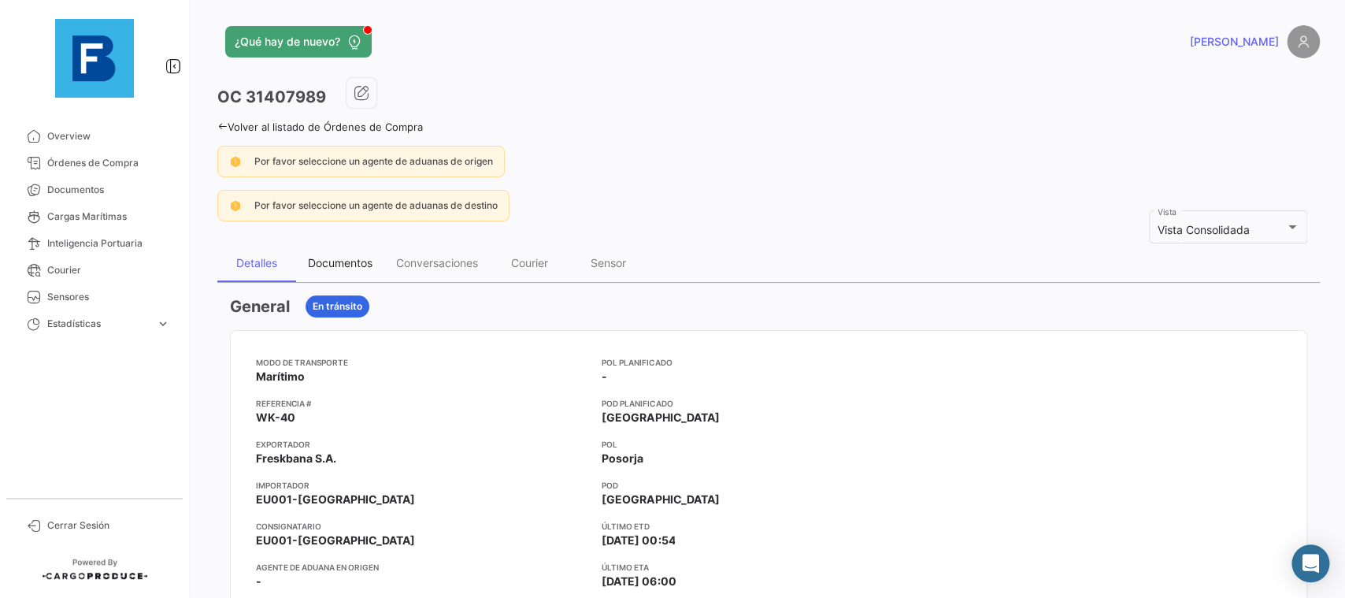
click at [365, 253] on div "Documentos" at bounding box center [340, 263] width 88 height 38
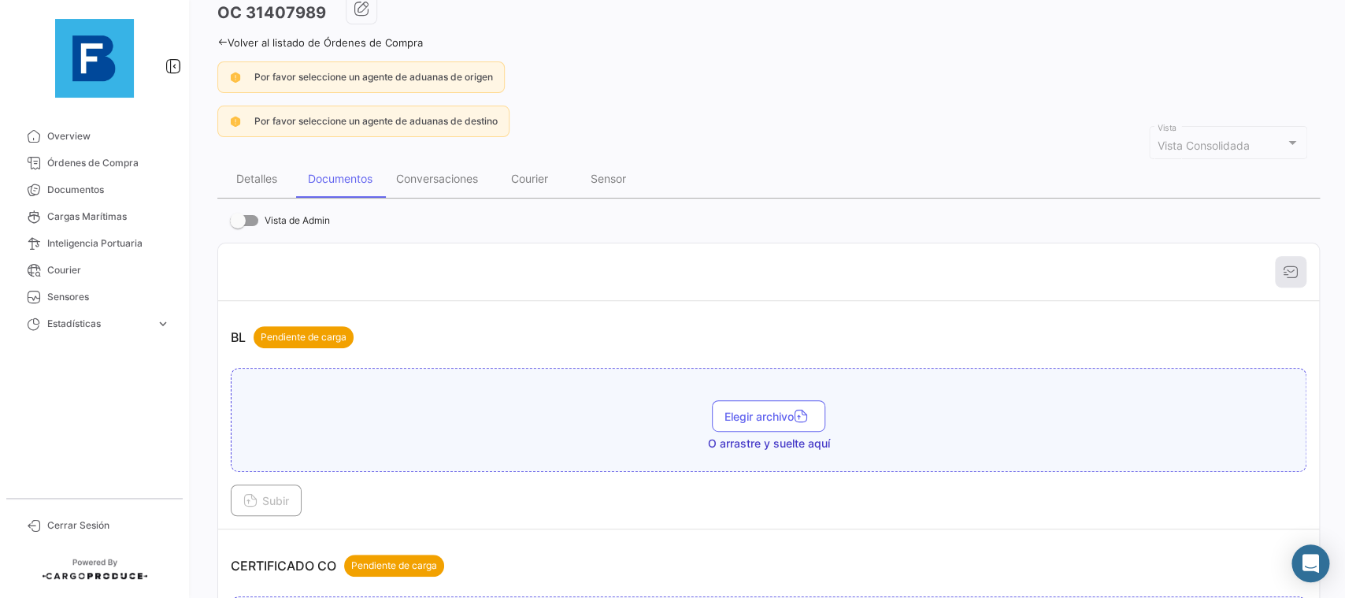
scroll to position [177, 0]
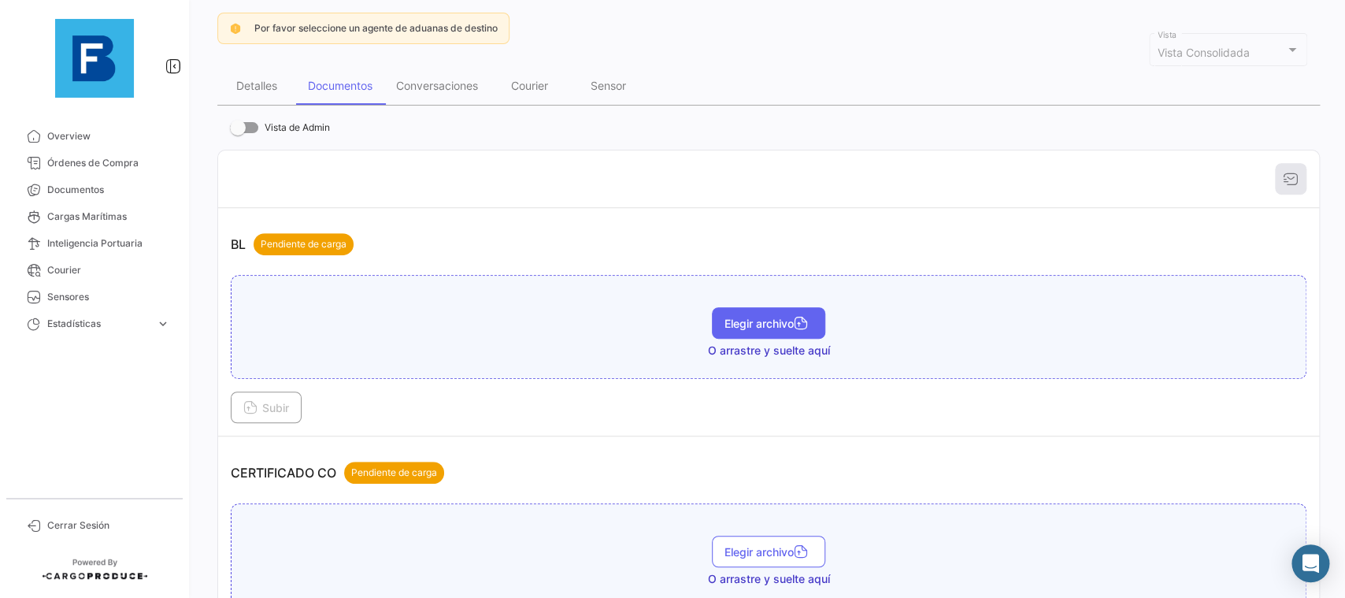
click at [757, 333] on button "Elegir archivo" at bounding box center [768, 323] width 113 height 32
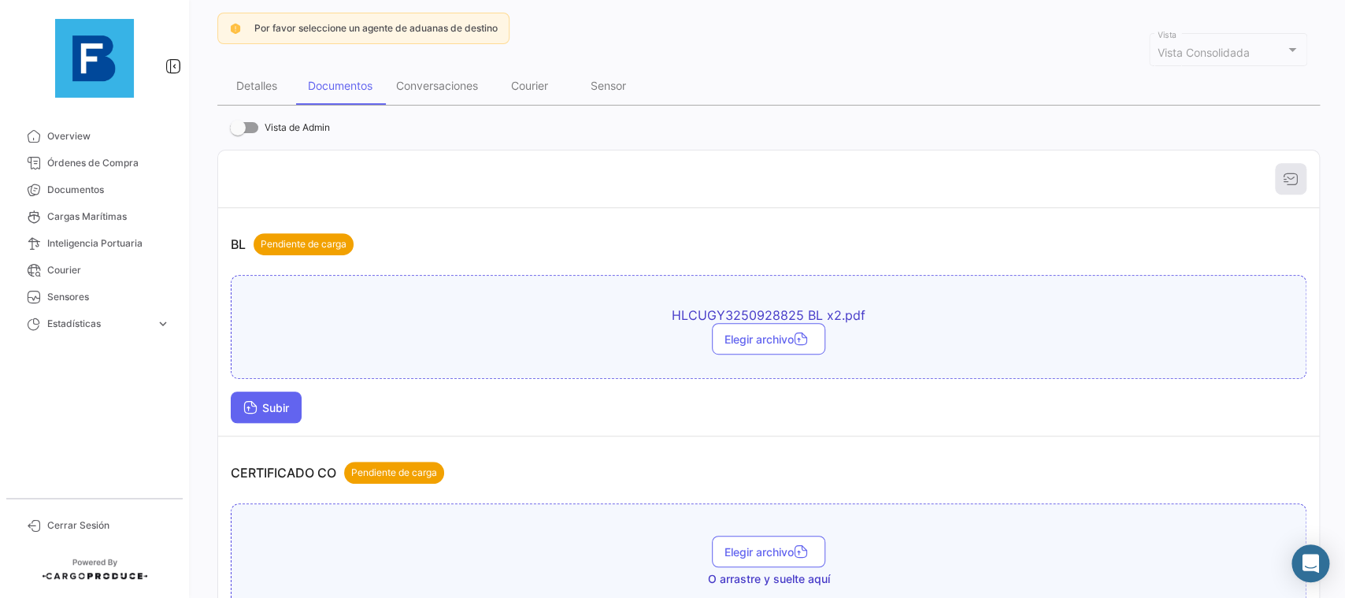
click at [289, 410] on span "Subir" at bounding box center [266, 407] width 46 height 13
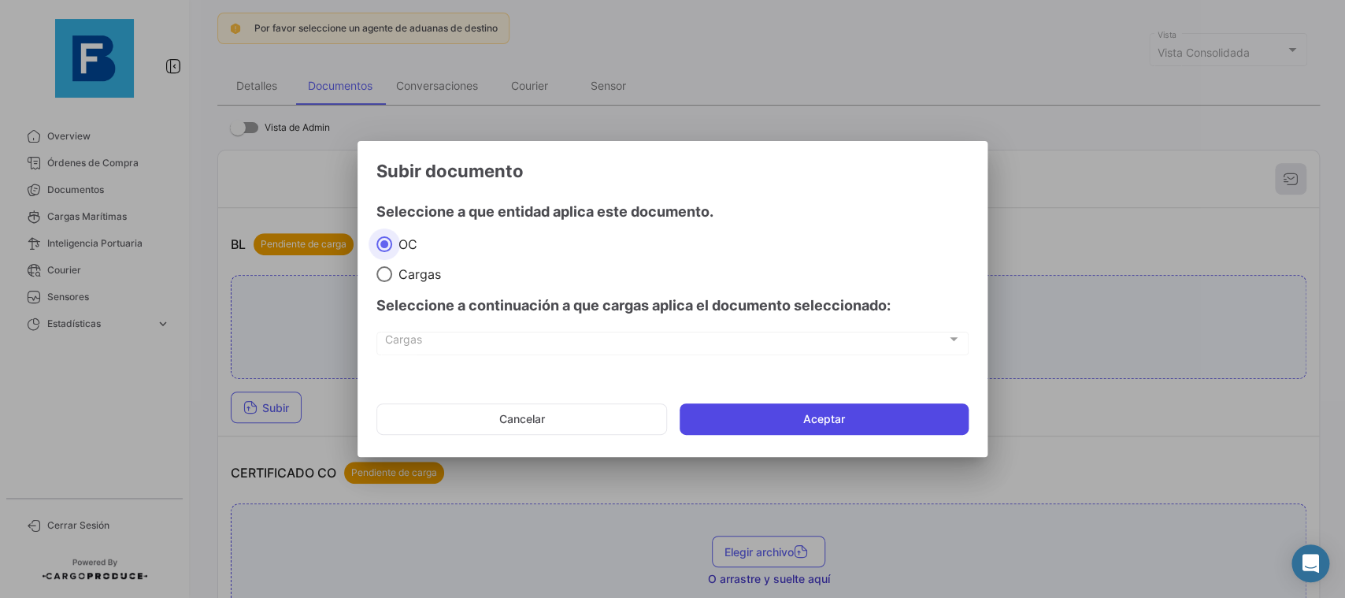
click at [747, 418] on button "Aceptar" at bounding box center [824, 419] width 289 height 32
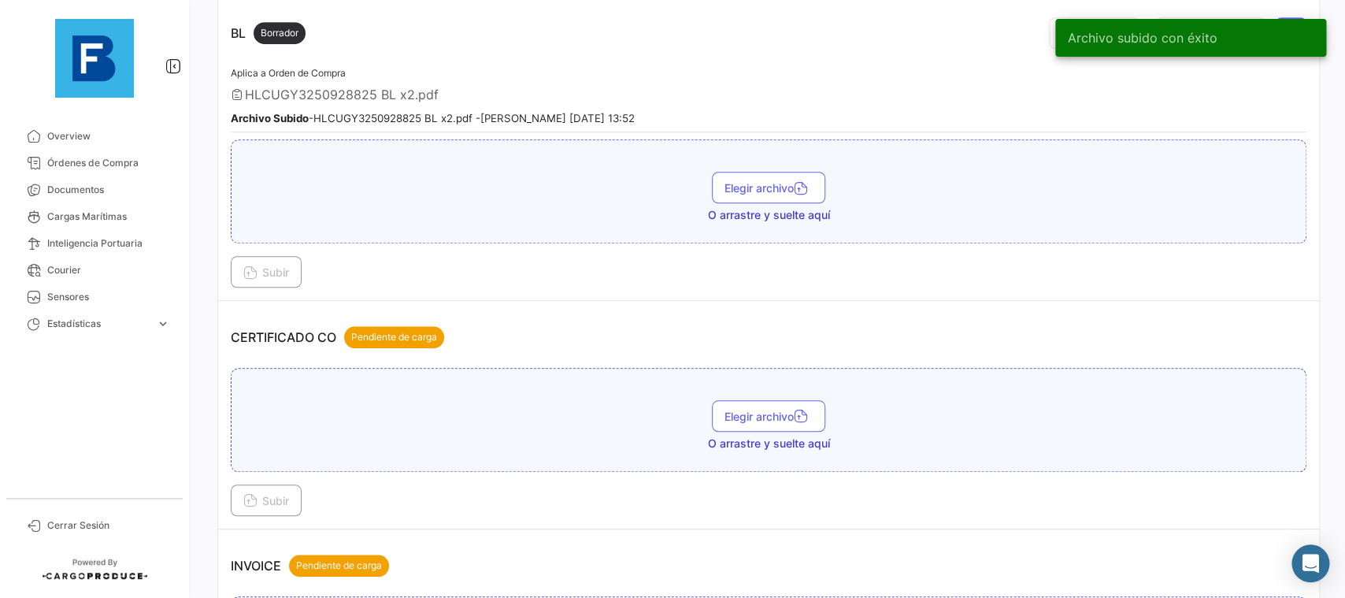
scroll to position [443, 0]
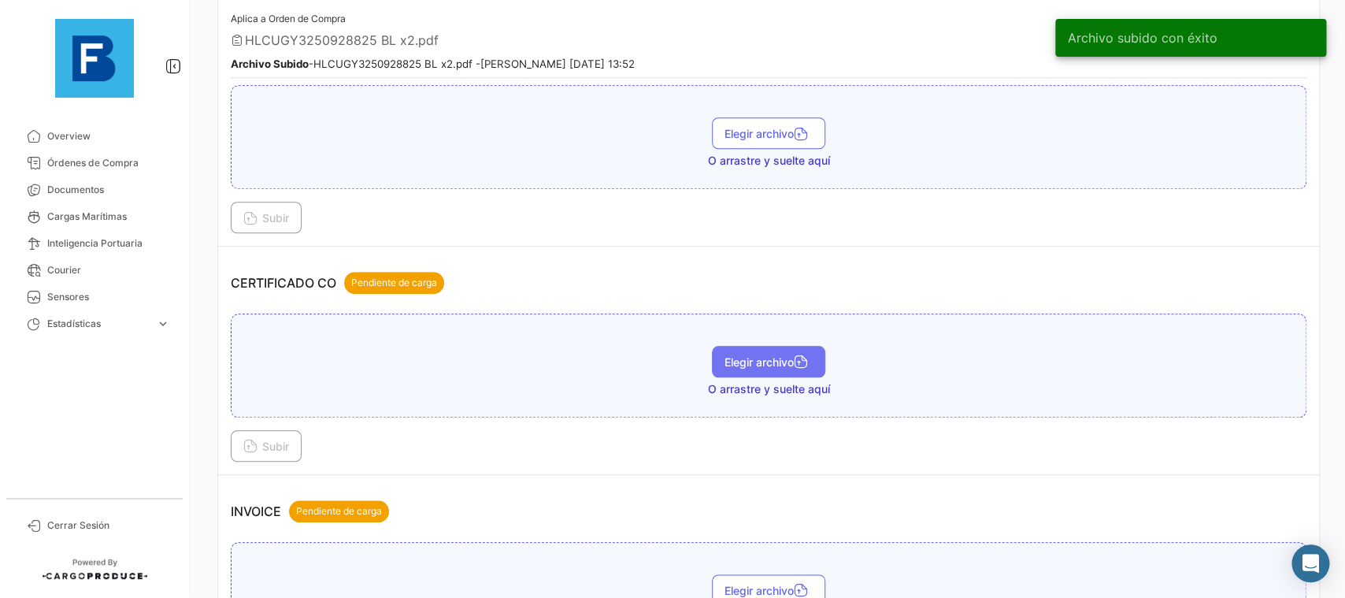
click at [804, 369] on icon "button" at bounding box center [801, 363] width 14 height 14
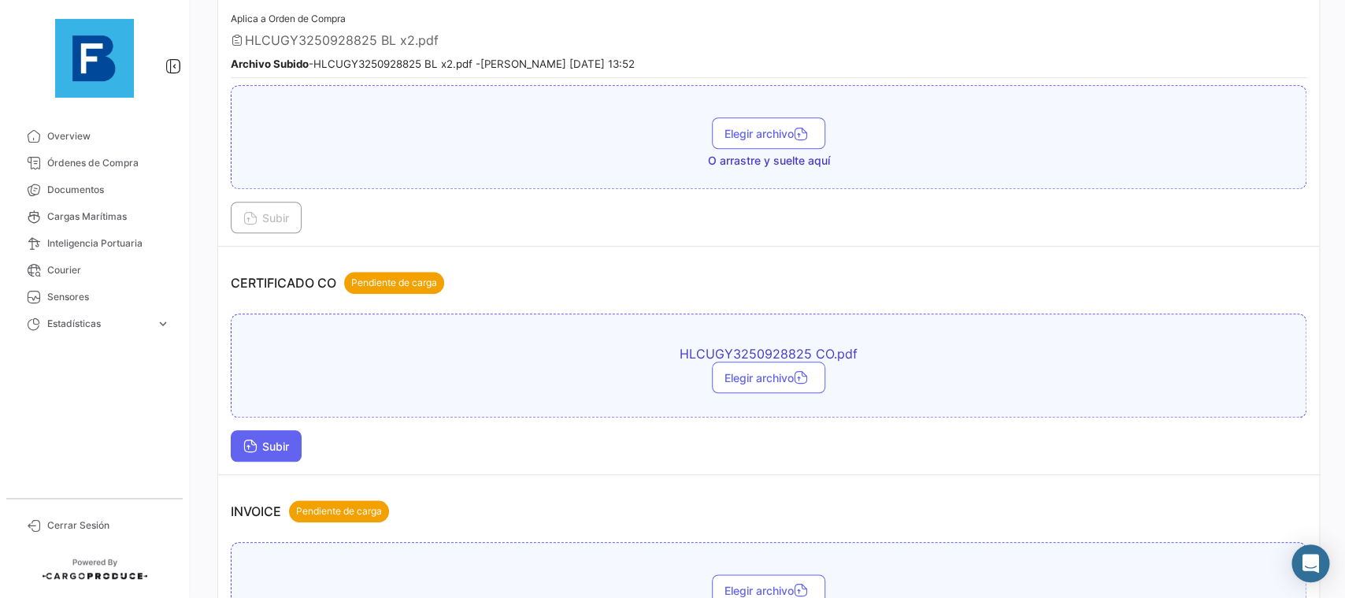
click at [282, 456] on button "Subir" at bounding box center [266, 446] width 71 height 32
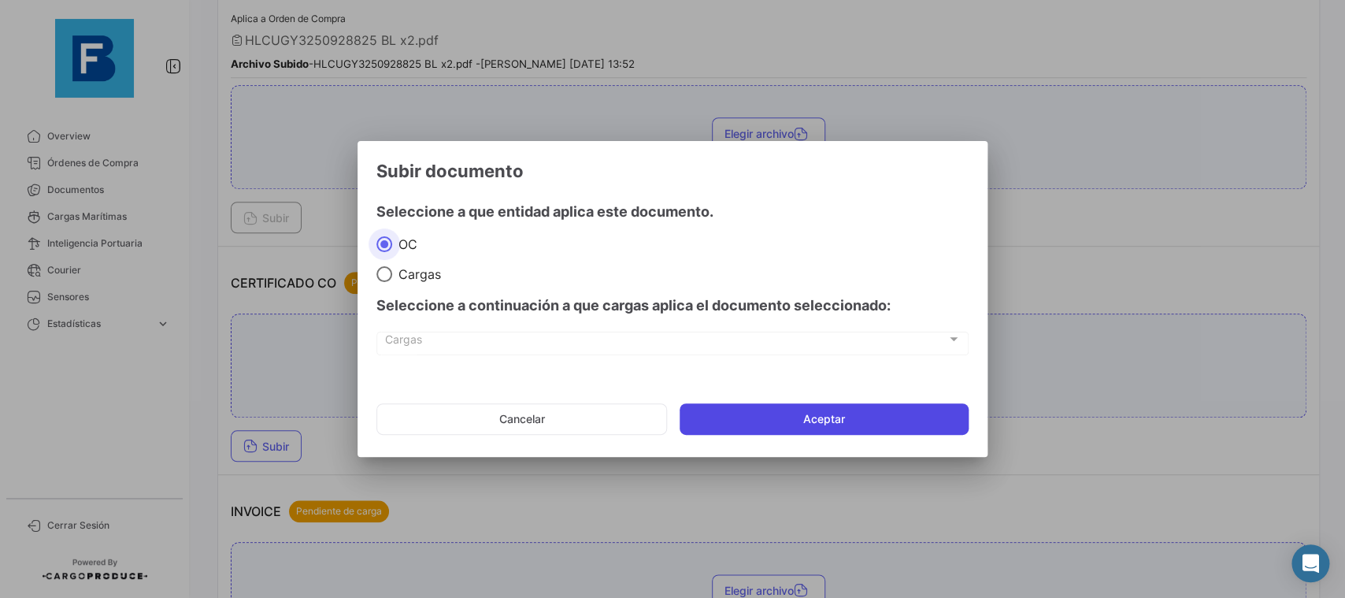
click at [736, 405] on button "Aceptar" at bounding box center [824, 419] width 289 height 32
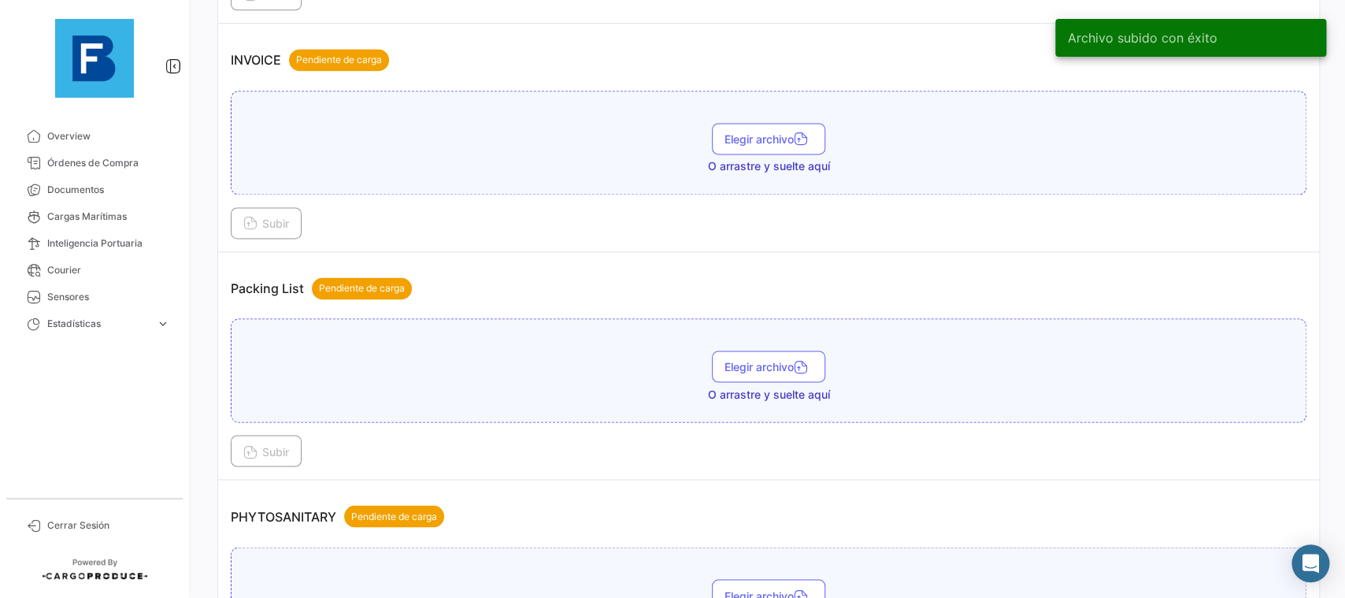
scroll to position [1063, 0]
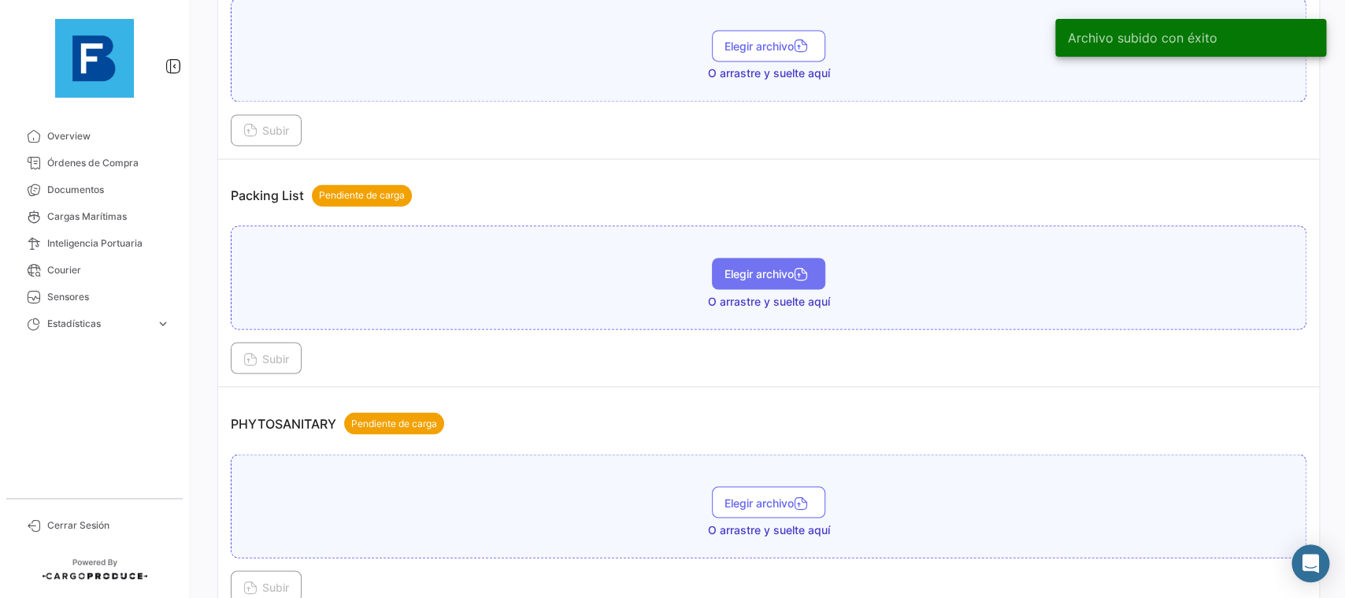
click at [791, 275] on span "Elegir archivo" at bounding box center [769, 273] width 88 height 13
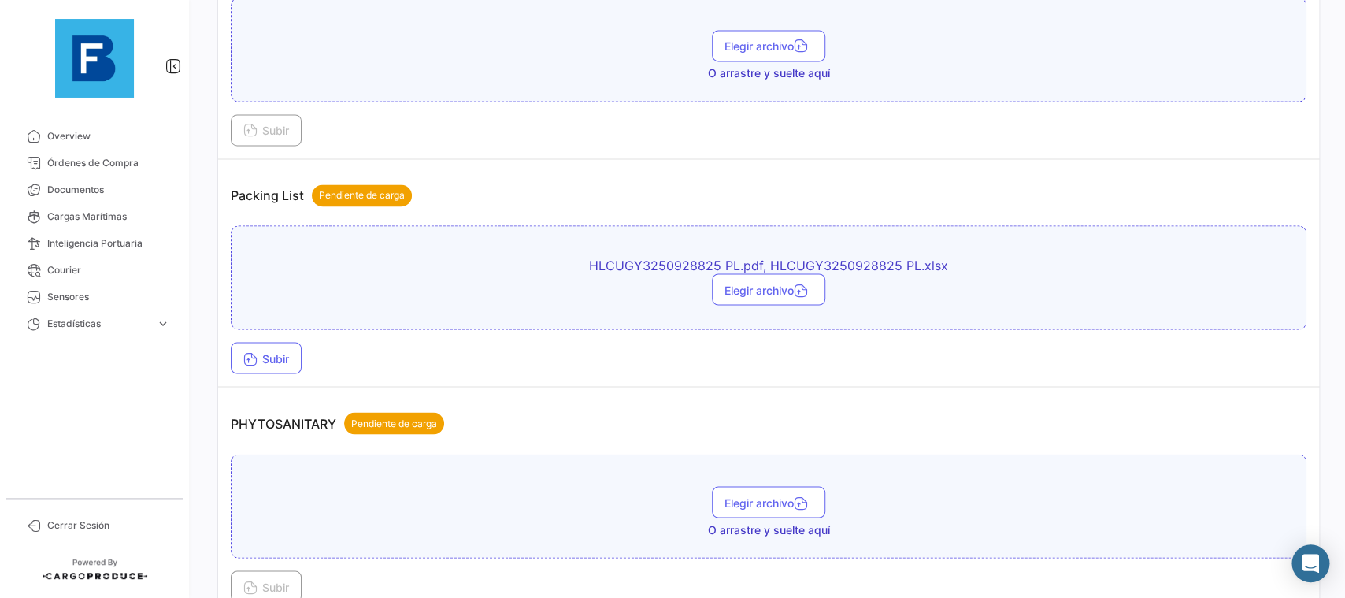
scroll to position [1240, 0]
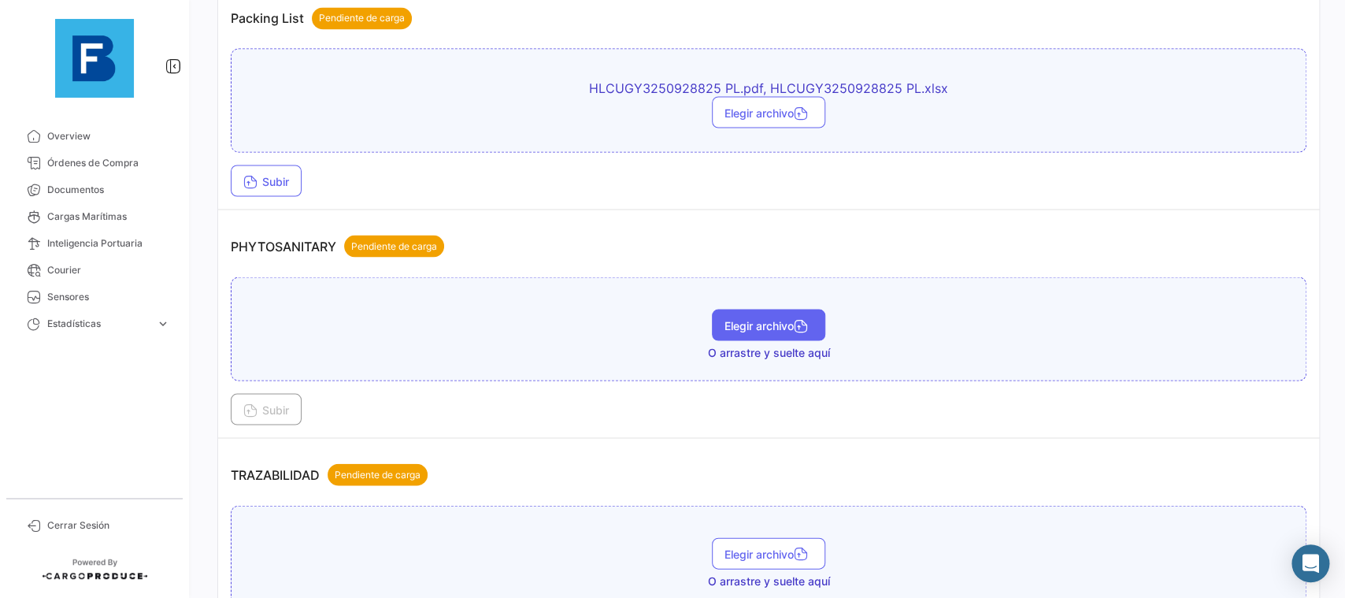
drag, startPoint x: 766, startPoint y: 300, endPoint x: 770, endPoint y: 312, distance: 12.5
click at [768, 300] on div "Elegir archivo O arrastre y suelte aquí" at bounding box center [769, 328] width 1076 height 104
click at [771, 328] on span "Elegir archivo" at bounding box center [769, 324] width 88 height 13
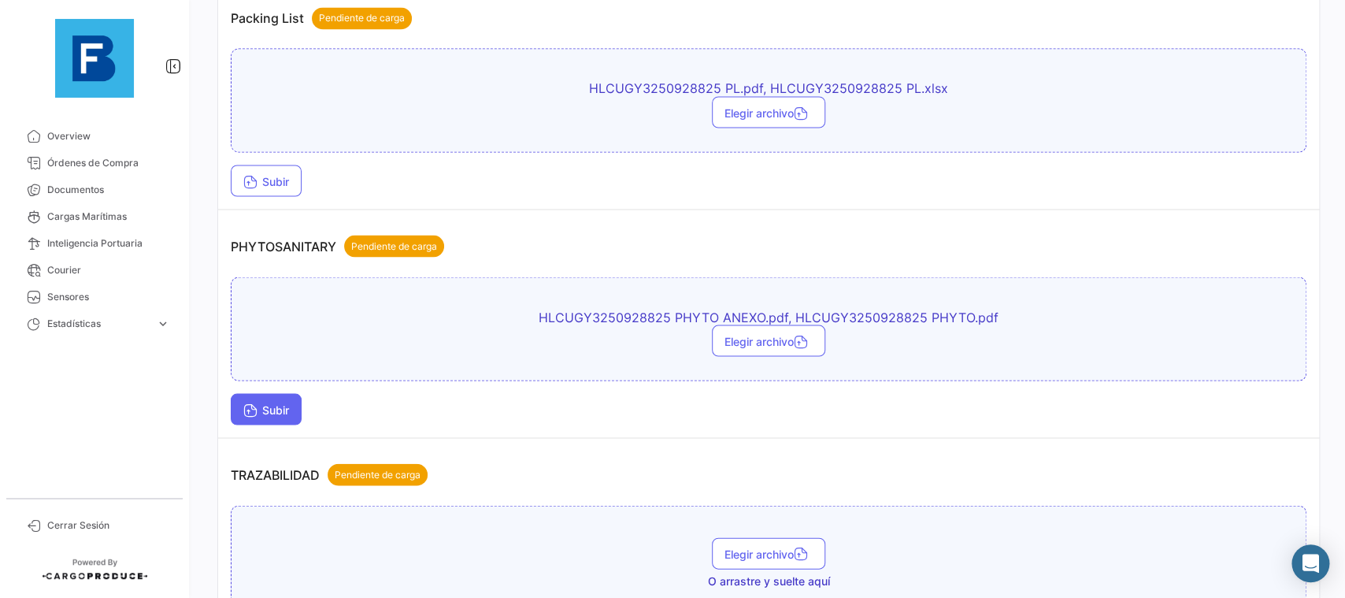
click at [245, 416] on icon at bounding box center [250, 411] width 14 height 14
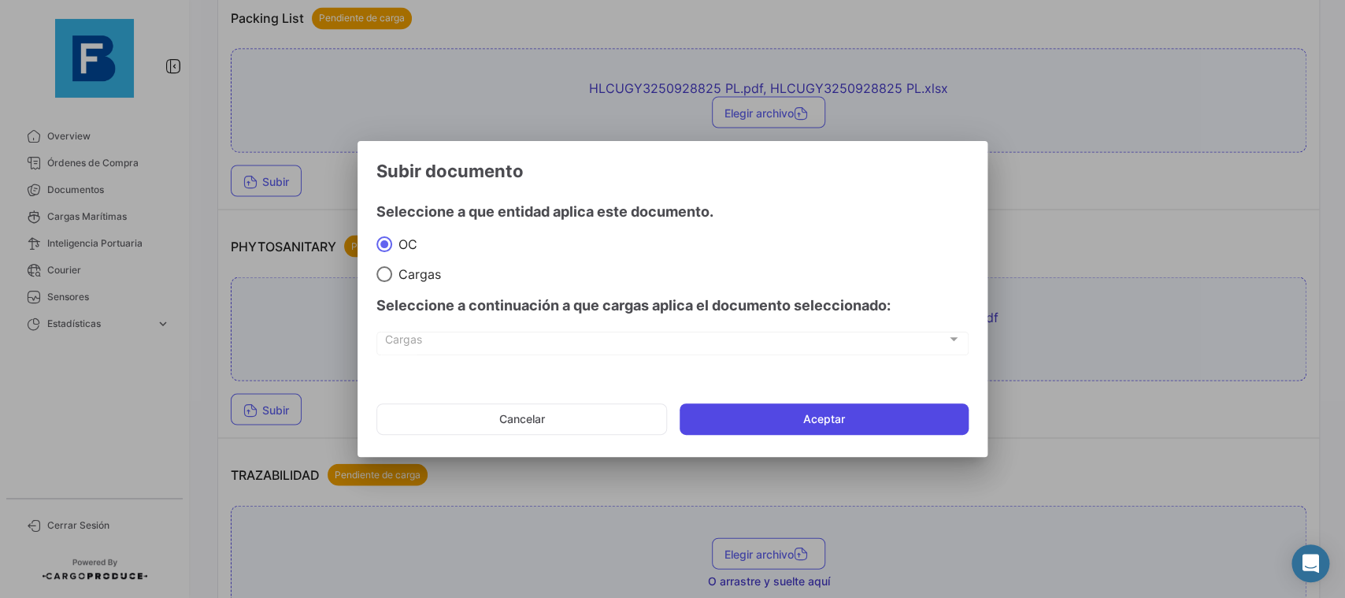
click at [778, 422] on button "Aceptar" at bounding box center [824, 419] width 289 height 32
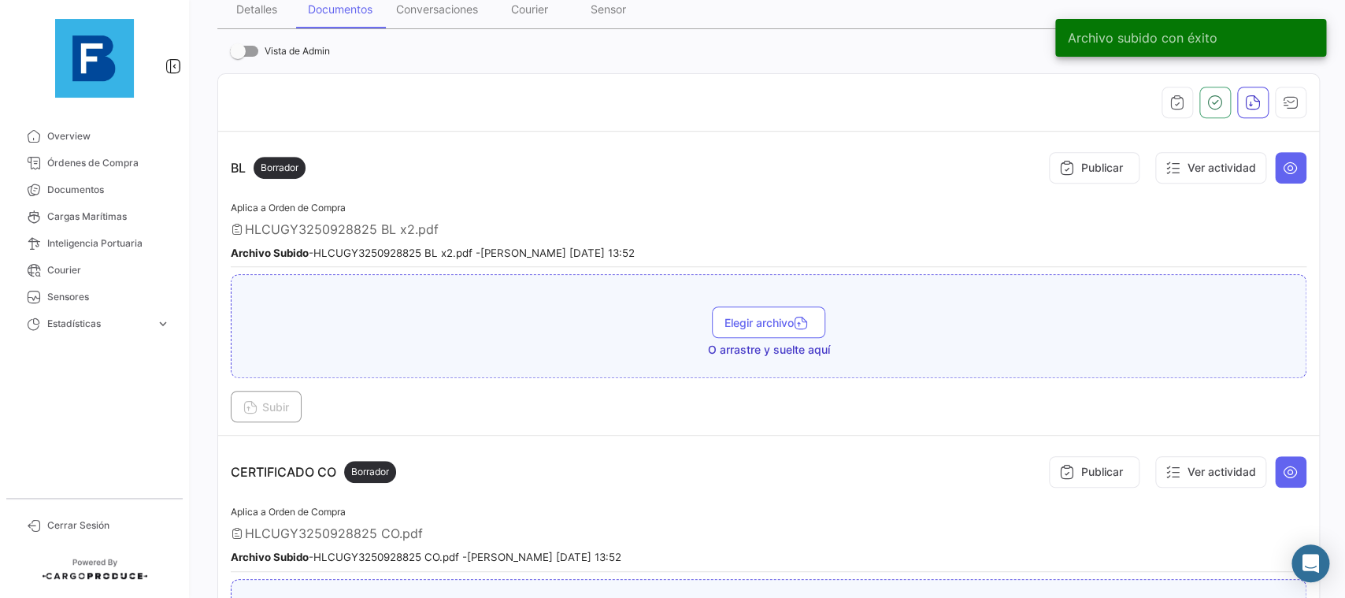
scroll to position [0, 0]
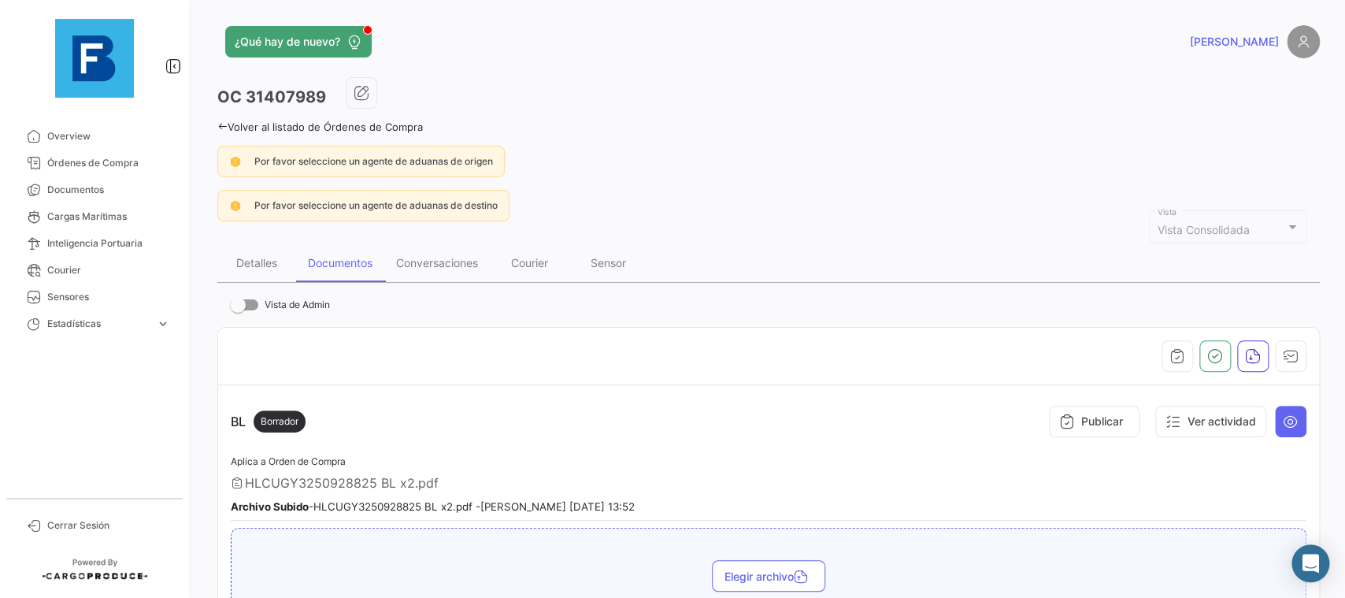
click at [1307, 350] on th at bounding box center [768, 356] width 1101 height 57
click at [1298, 350] on icon "button" at bounding box center [1291, 356] width 16 height 16
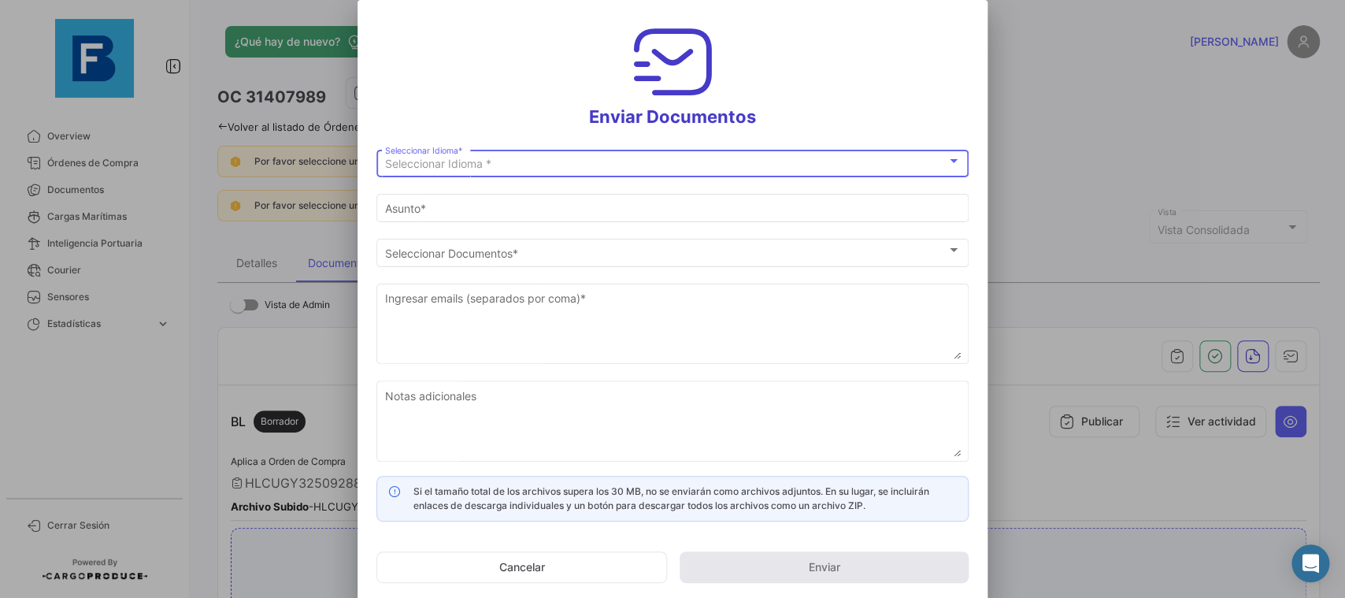
click at [680, 158] on div "Seleccionar Idioma *" at bounding box center [665, 164] width 561 height 13
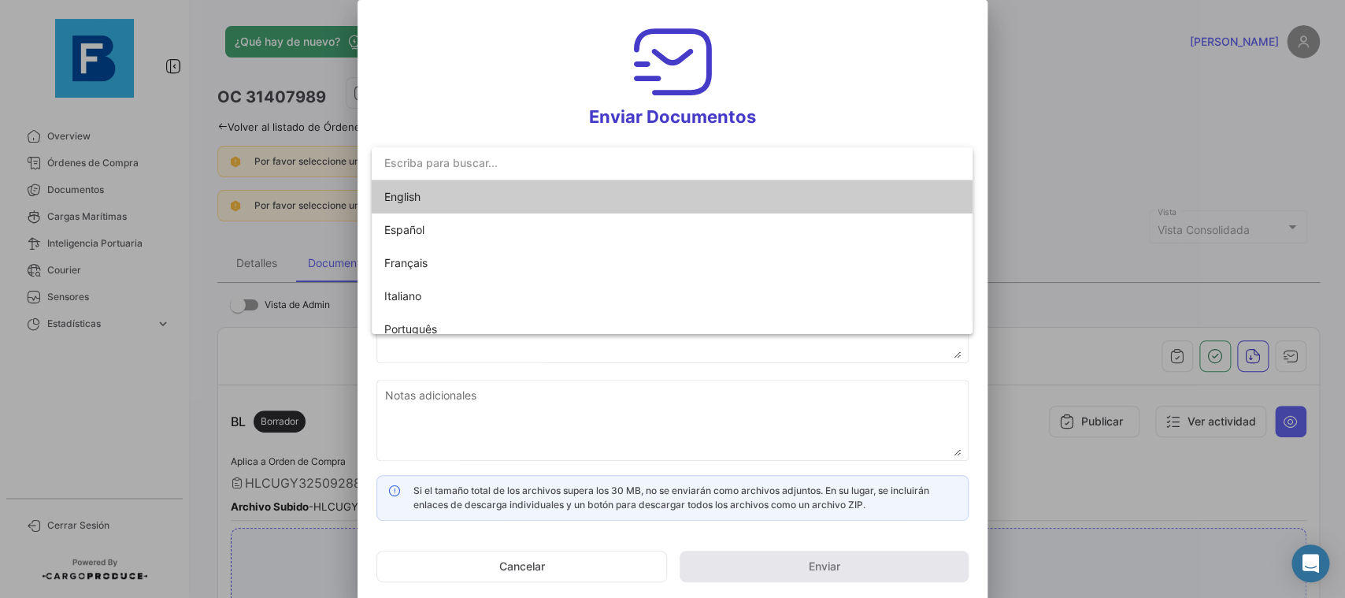
click at [593, 202] on span "English" at bounding box center [494, 196] width 221 height 33
type input "[PERSON_NAME] has shared the documents of PO # 31407989 with you"
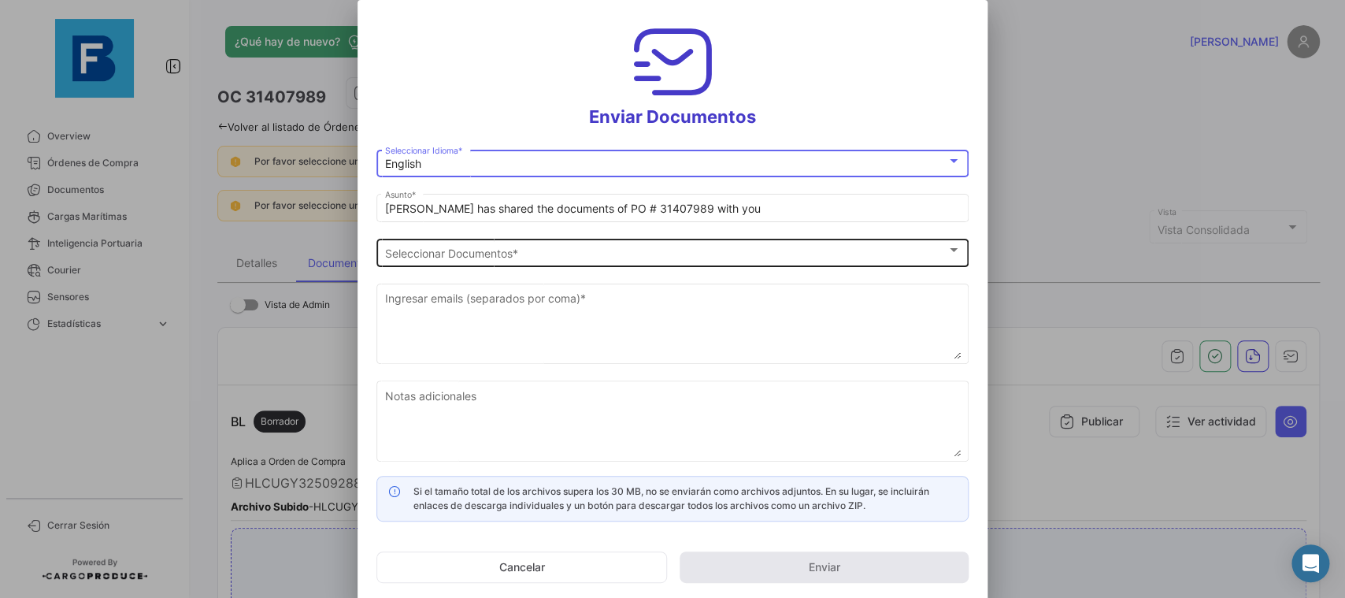
click at [575, 244] on div "Seleccionar Documentos Seleccionar Documentos *" at bounding box center [673, 250] width 576 height 31
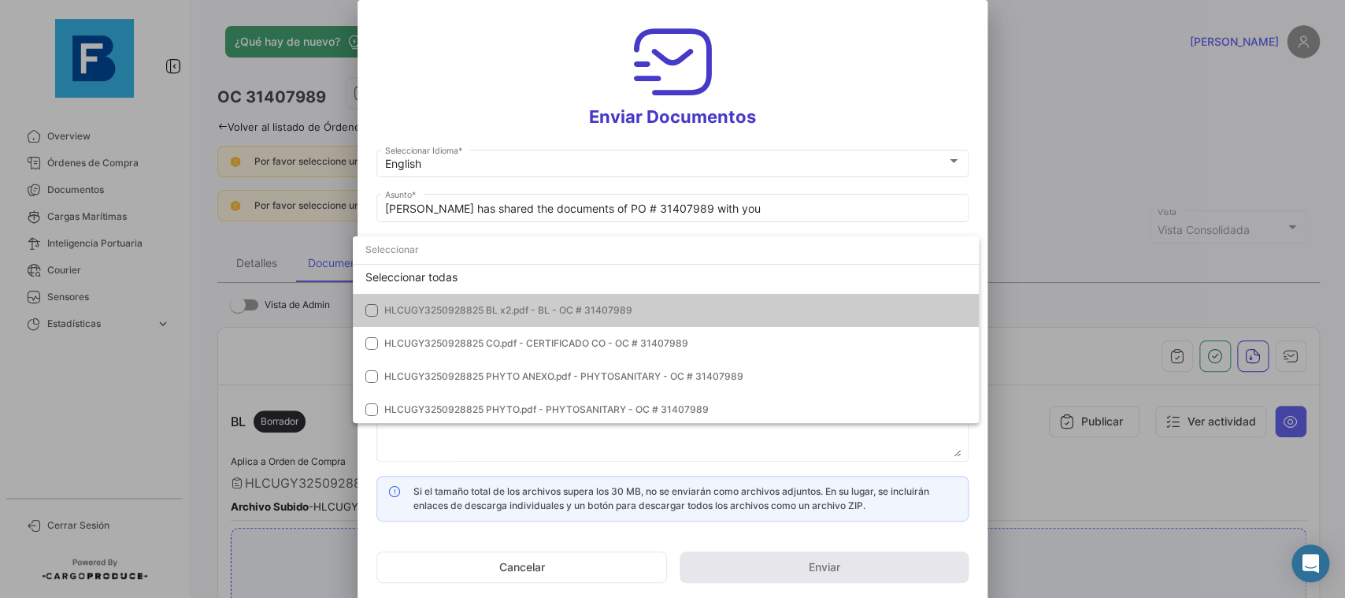
scroll to position [12, 0]
click at [1106, 141] on div at bounding box center [672, 299] width 1345 height 598
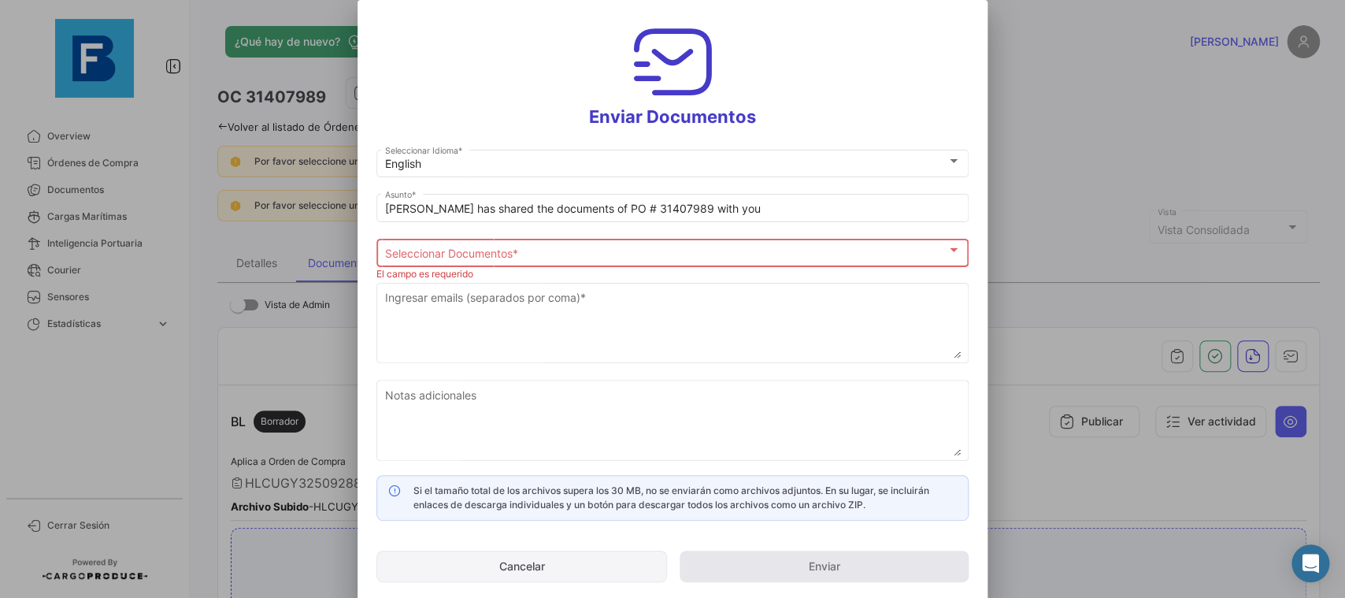
click at [535, 556] on button "Cancelar" at bounding box center [521, 566] width 291 height 32
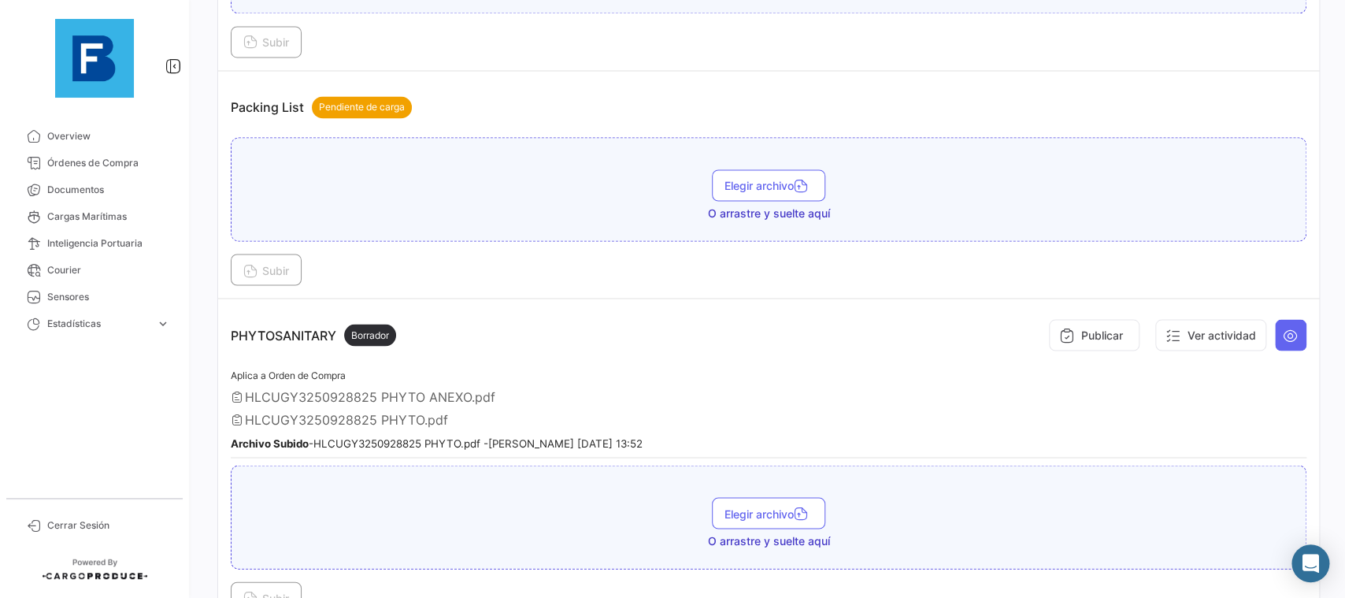
scroll to position [1240, 0]
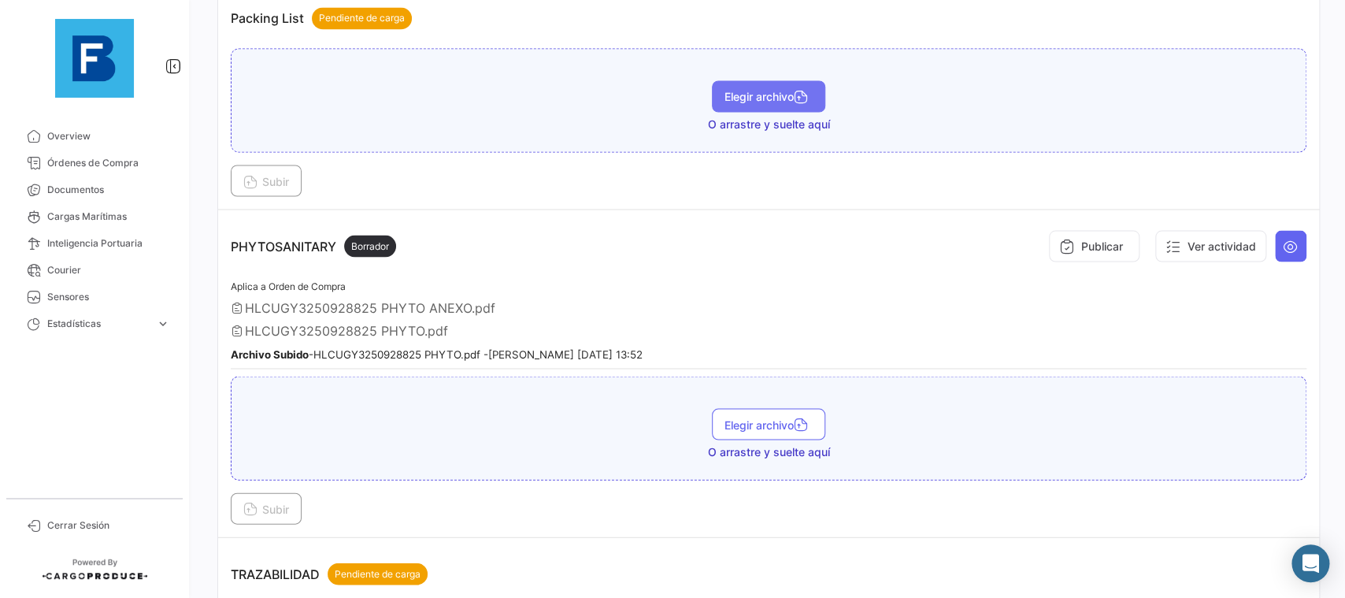
click at [753, 94] on span "Elegir archivo" at bounding box center [769, 96] width 88 height 13
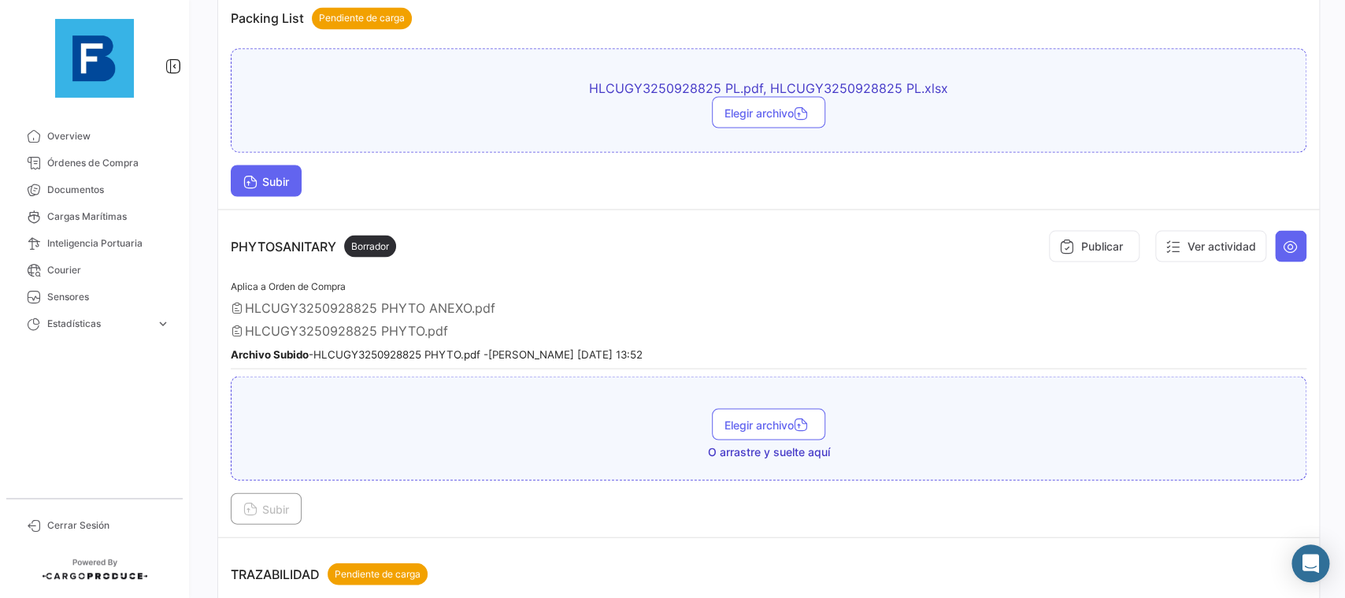
click at [255, 176] on icon at bounding box center [250, 183] width 14 height 14
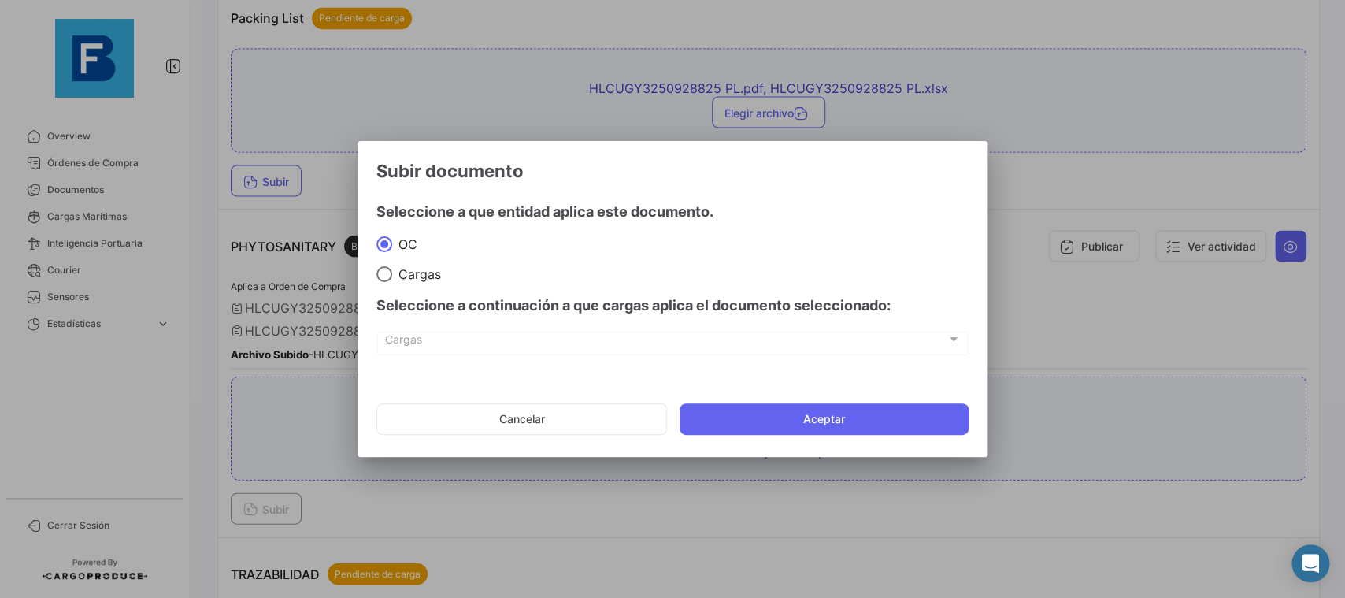
click at [740, 398] on mat-dialog-actions "Cancelar Aceptar" at bounding box center [672, 419] width 592 height 54
click at [743, 408] on button "Aceptar" at bounding box center [824, 419] width 289 height 32
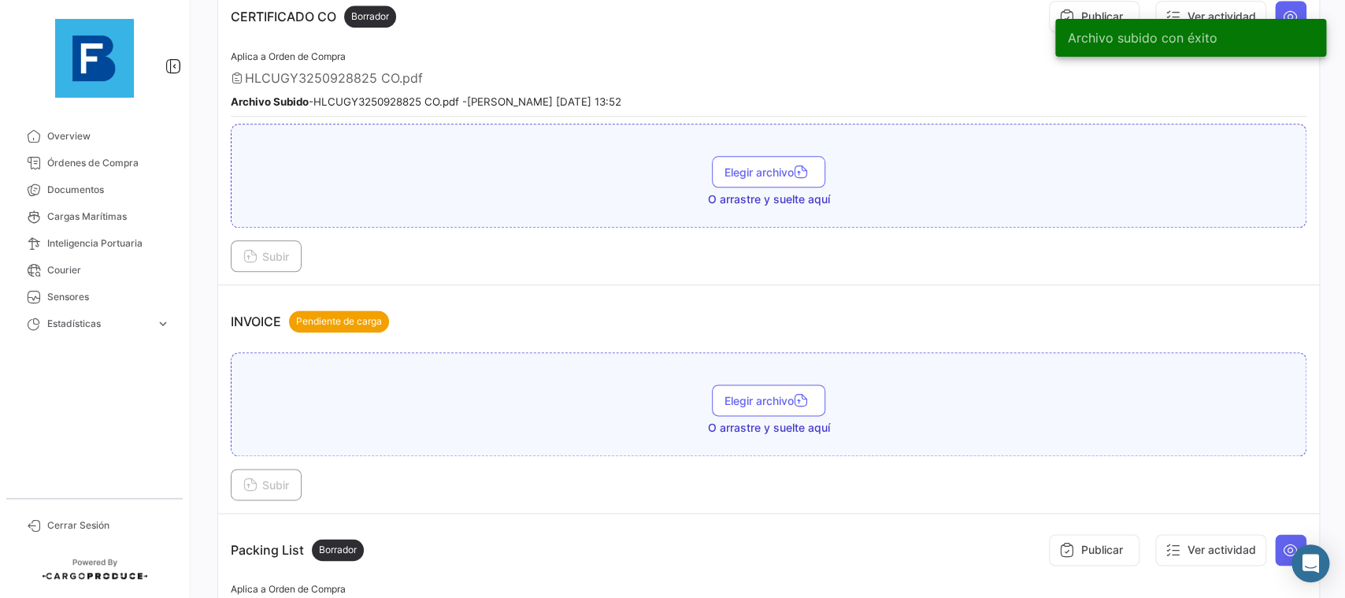
scroll to position [265, 0]
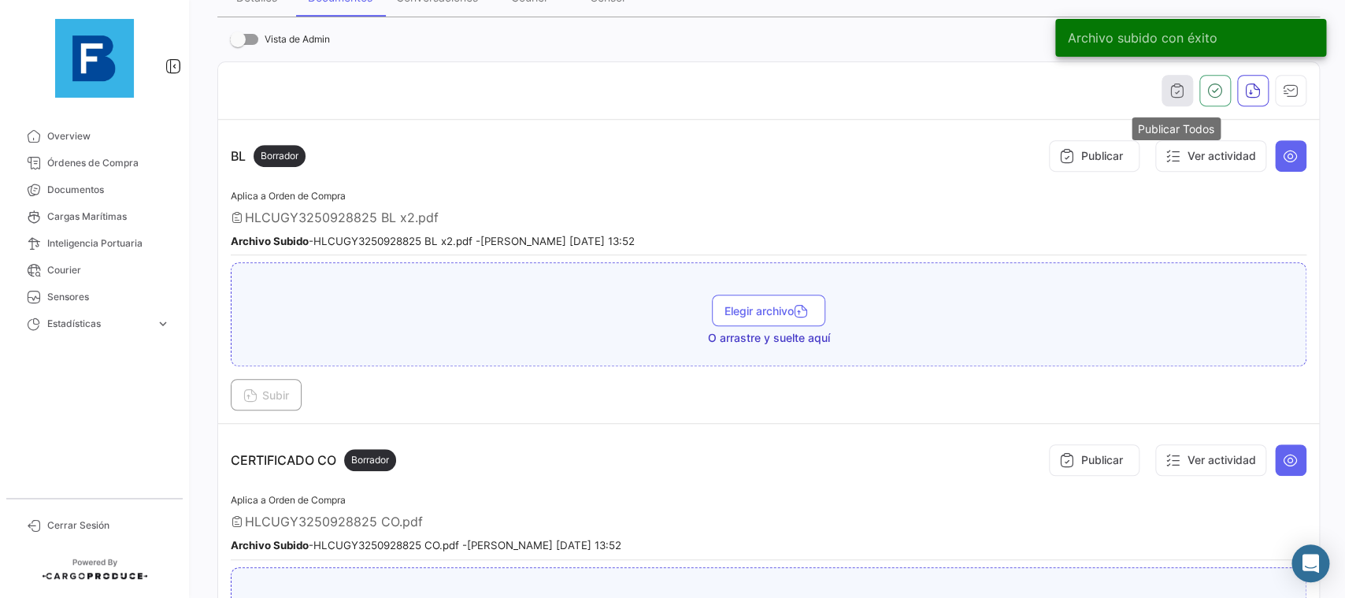
click at [1166, 85] on button "button" at bounding box center [1178, 91] width 32 height 32
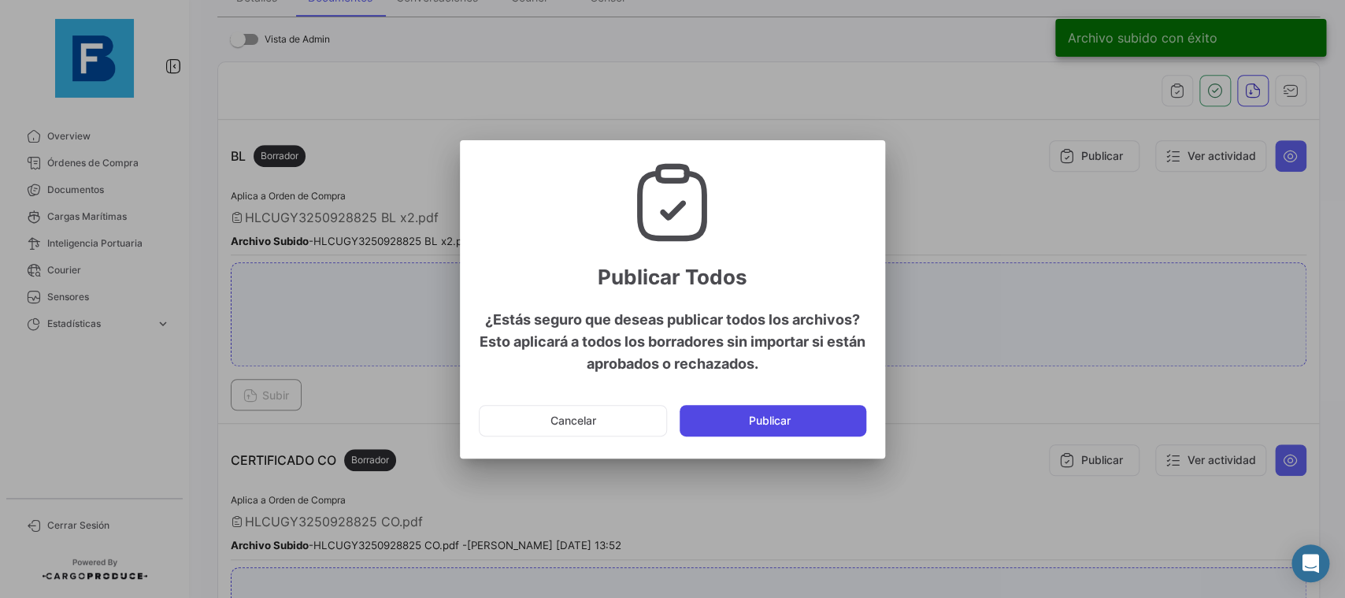
click at [830, 426] on button "Publicar" at bounding box center [773, 421] width 187 height 32
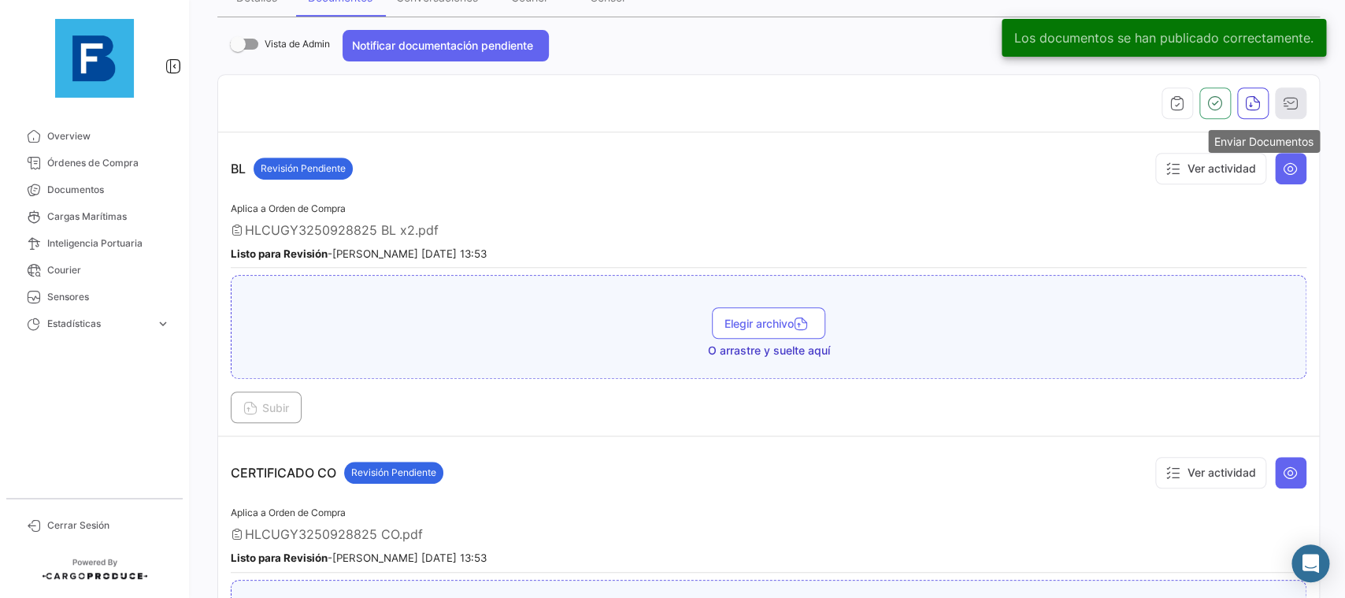
click at [1292, 111] on button "button" at bounding box center [1291, 103] width 32 height 32
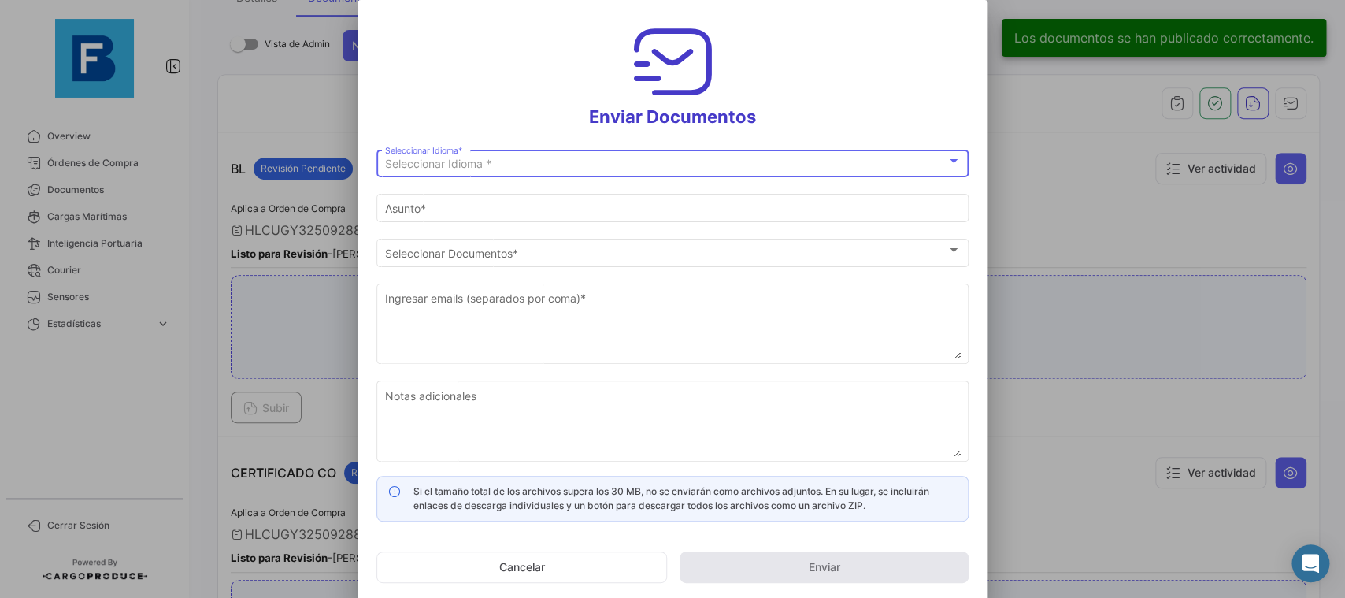
click at [750, 168] on div "Seleccionar Idioma *" at bounding box center [665, 164] width 561 height 13
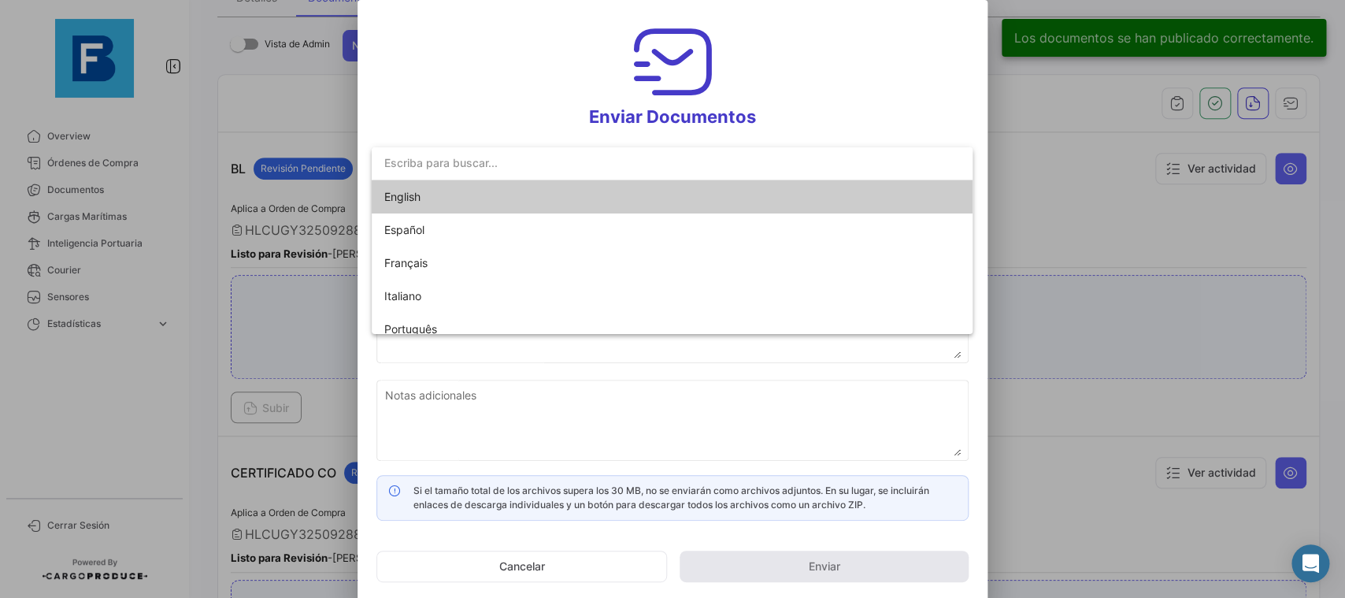
click at [658, 207] on mat-option "English" at bounding box center [672, 196] width 601 height 33
type input "[PERSON_NAME] has shared the documents of PO # 31407989 with you"
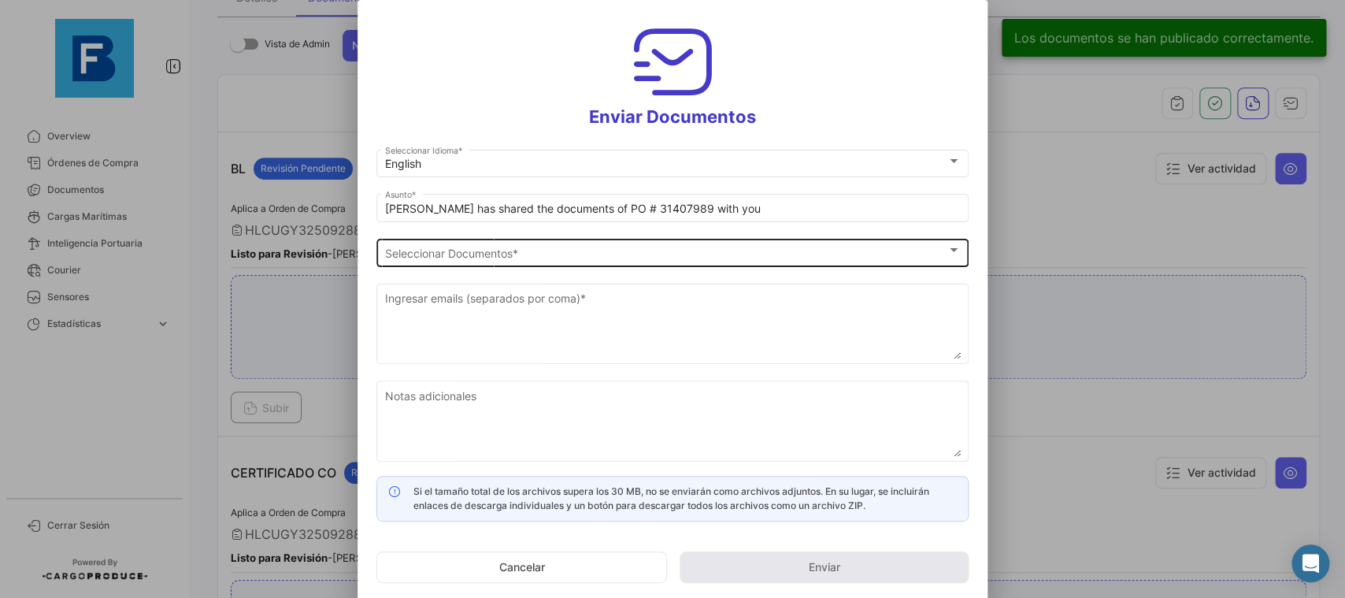
click at [639, 245] on div "Seleccionar Documentos Seleccionar Documentos *" at bounding box center [673, 250] width 576 height 31
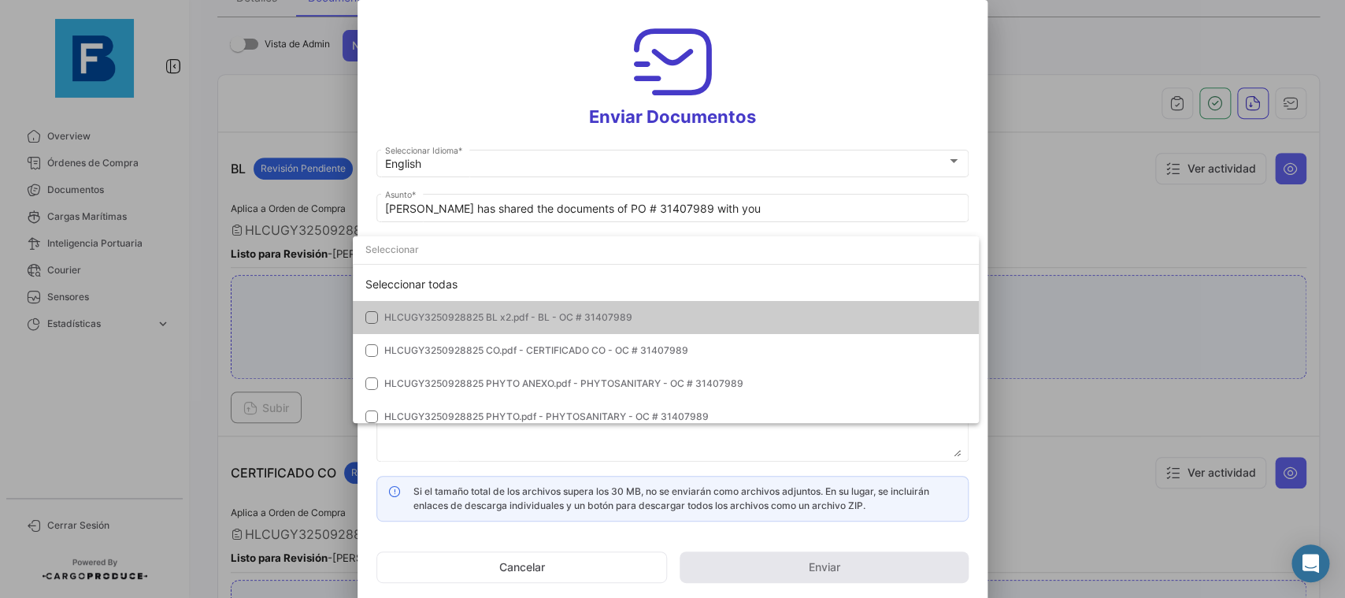
scroll to position [0, 0]
click at [744, 272] on div "Seleccionar todas" at bounding box center [666, 285] width 626 height 33
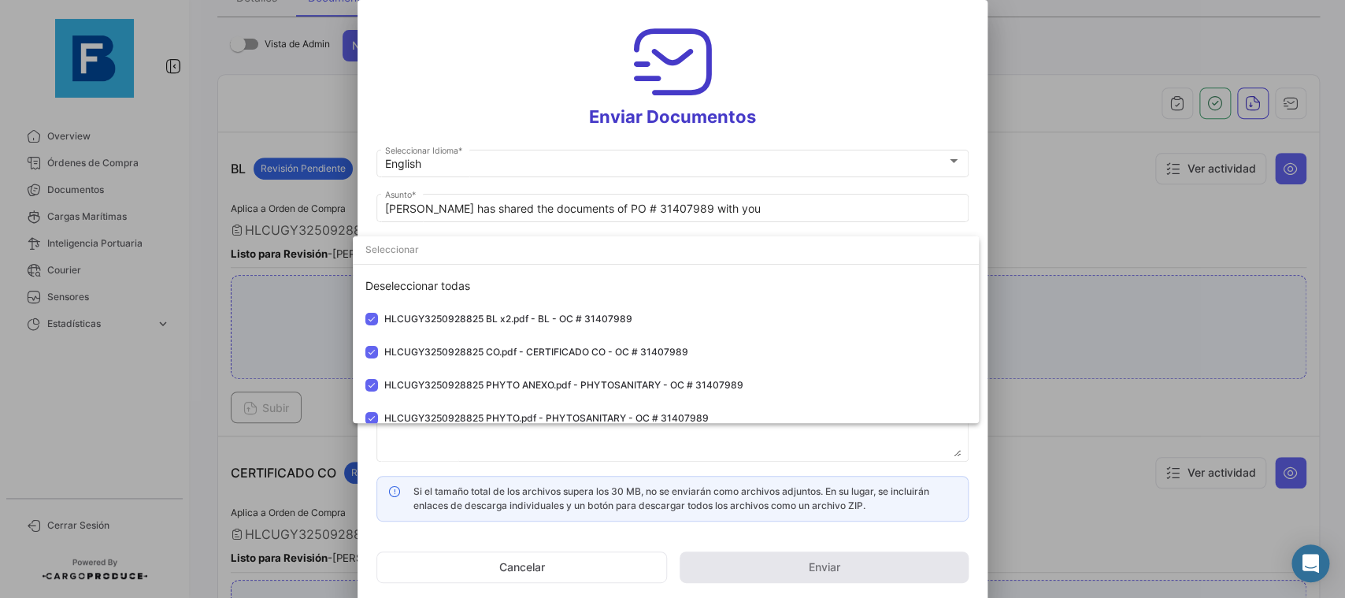
click at [983, 190] on div at bounding box center [672, 299] width 1345 height 598
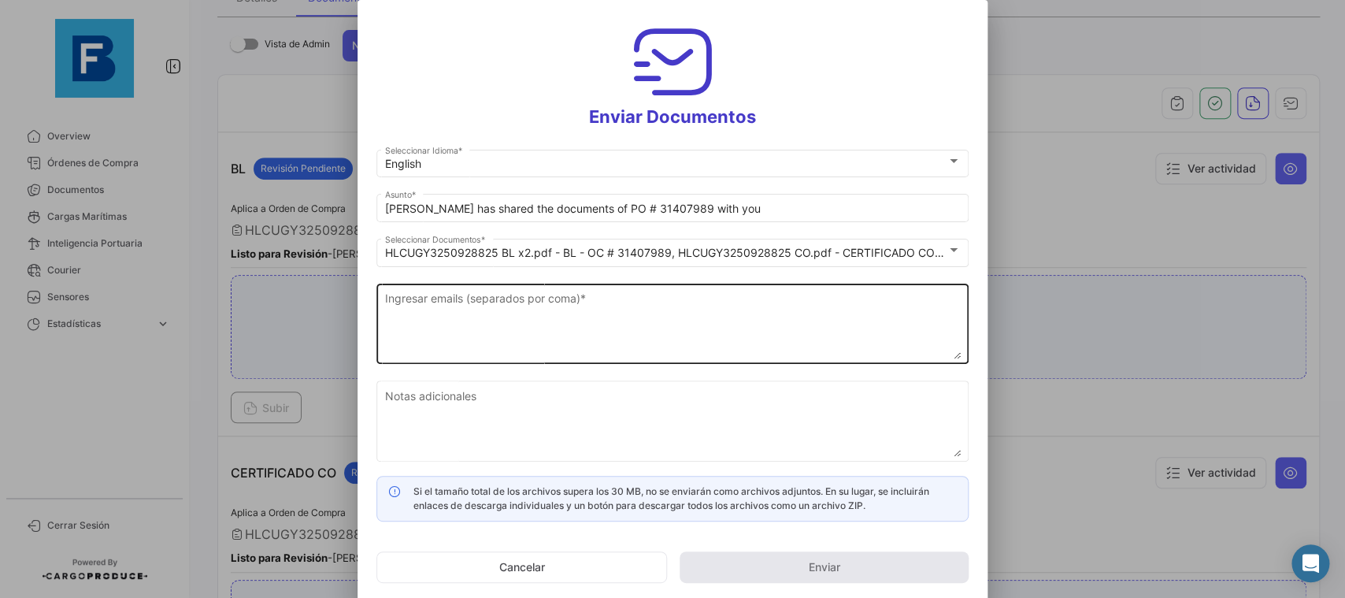
click at [695, 321] on textarea "Ingresar emails (separados por coma) *" at bounding box center [673, 324] width 576 height 69
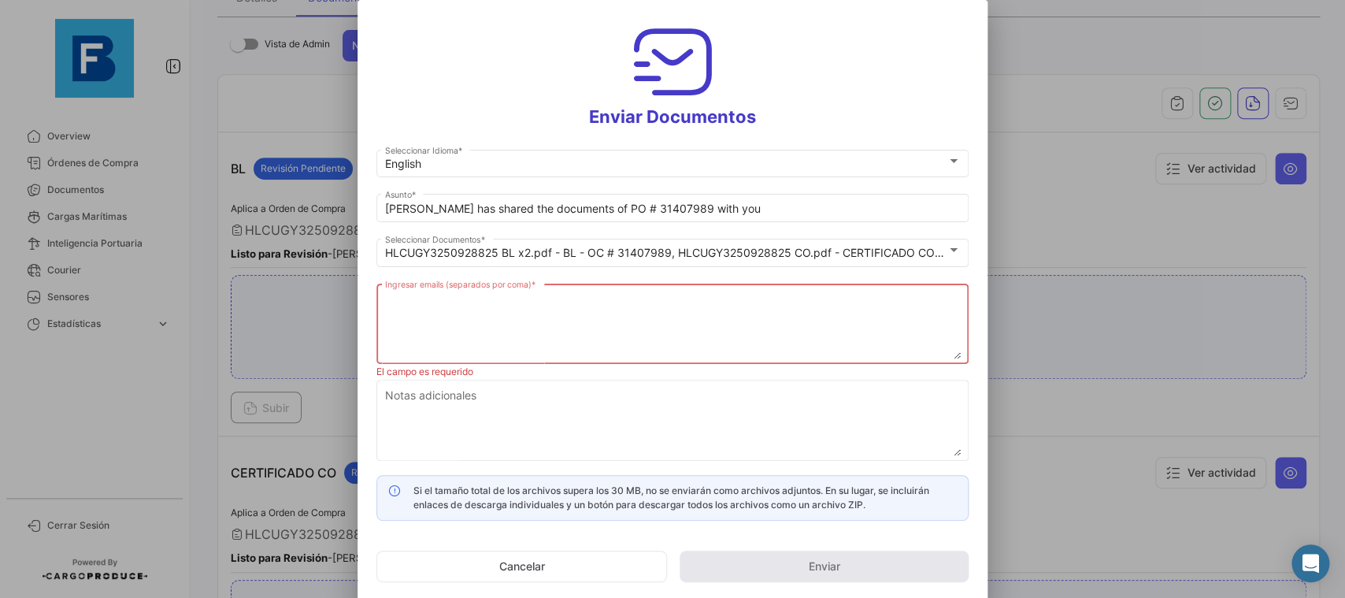
paste textarea "[PERSON_NAME][EMAIL_ADDRESS][DOMAIN_NAME],[DOMAIN_NAME][EMAIL_ADDRESS][DOMAIN_N…"
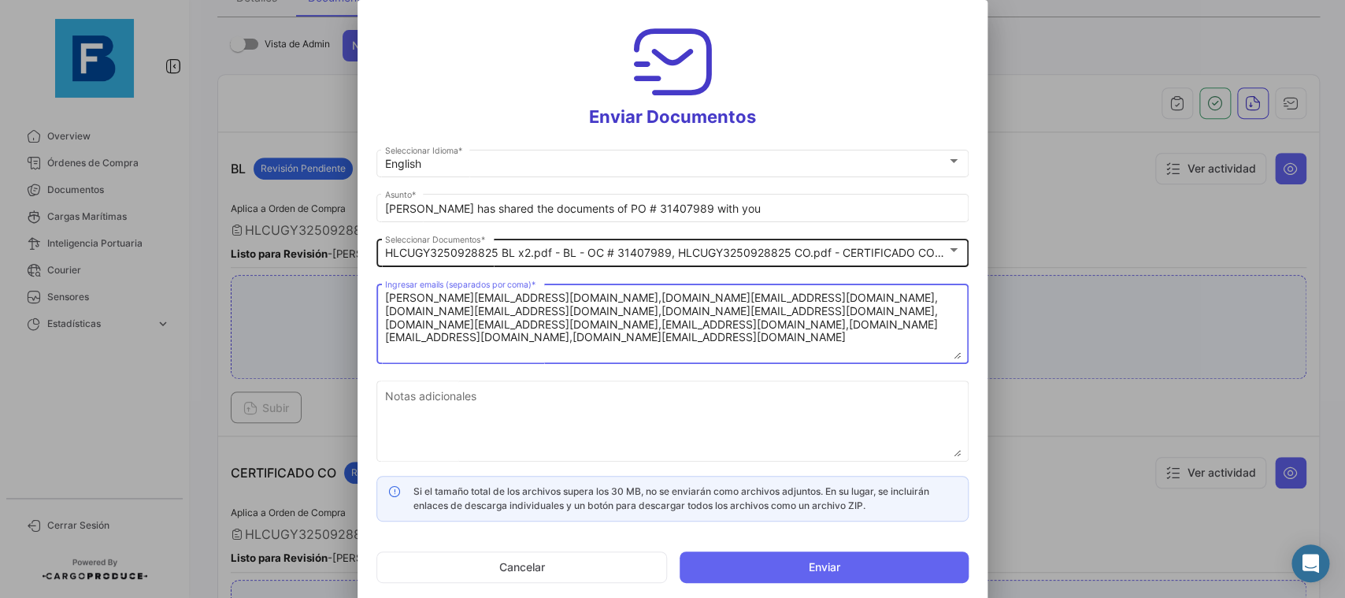
type textarea "[PERSON_NAME][EMAIL_ADDRESS][DOMAIN_NAME],[DOMAIN_NAME][EMAIL_ADDRESS][DOMAIN_N…"
click at [956, 245] on div at bounding box center [954, 250] width 14 height 13
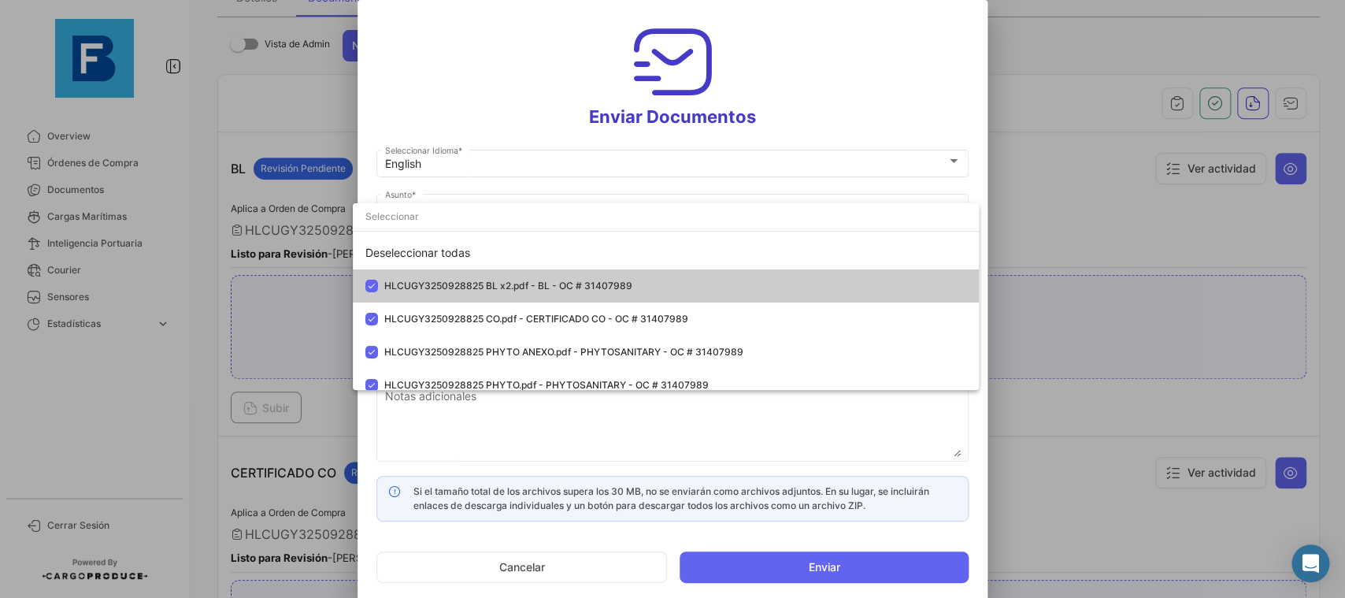
click at [934, 74] on div at bounding box center [672, 299] width 1345 height 598
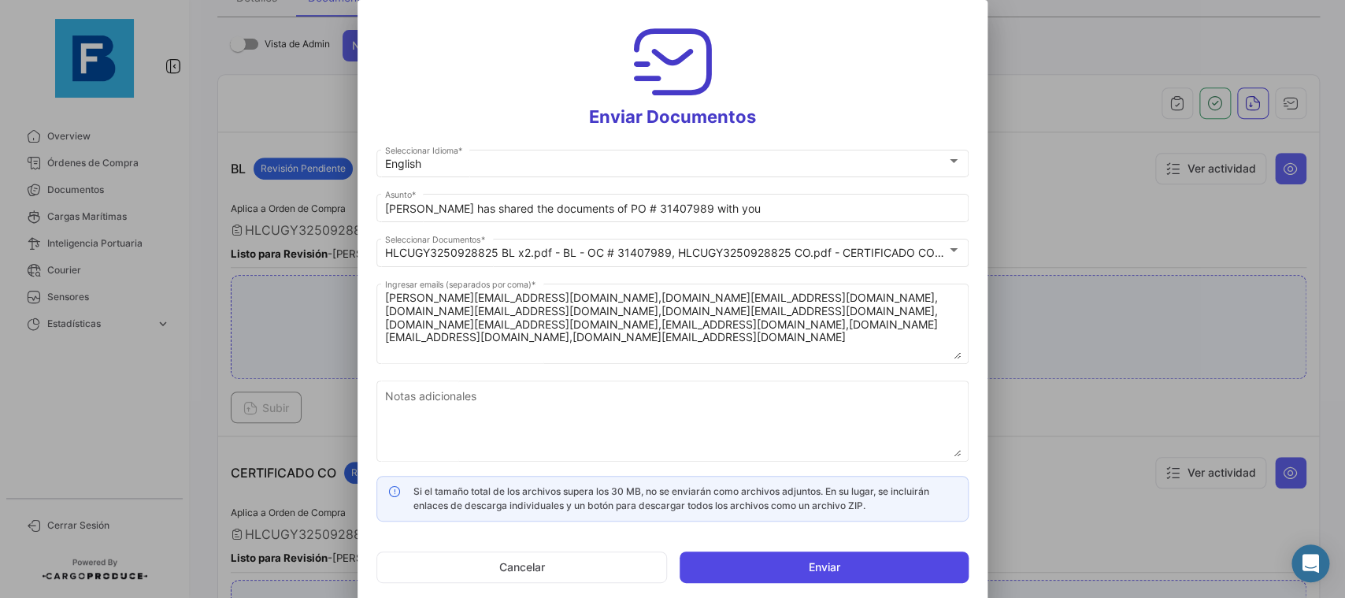
click at [735, 565] on button "Enviar" at bounding box center [824, 567] width 289 height 32
